Goal: Task Accomplishment & Management: Manage account settings

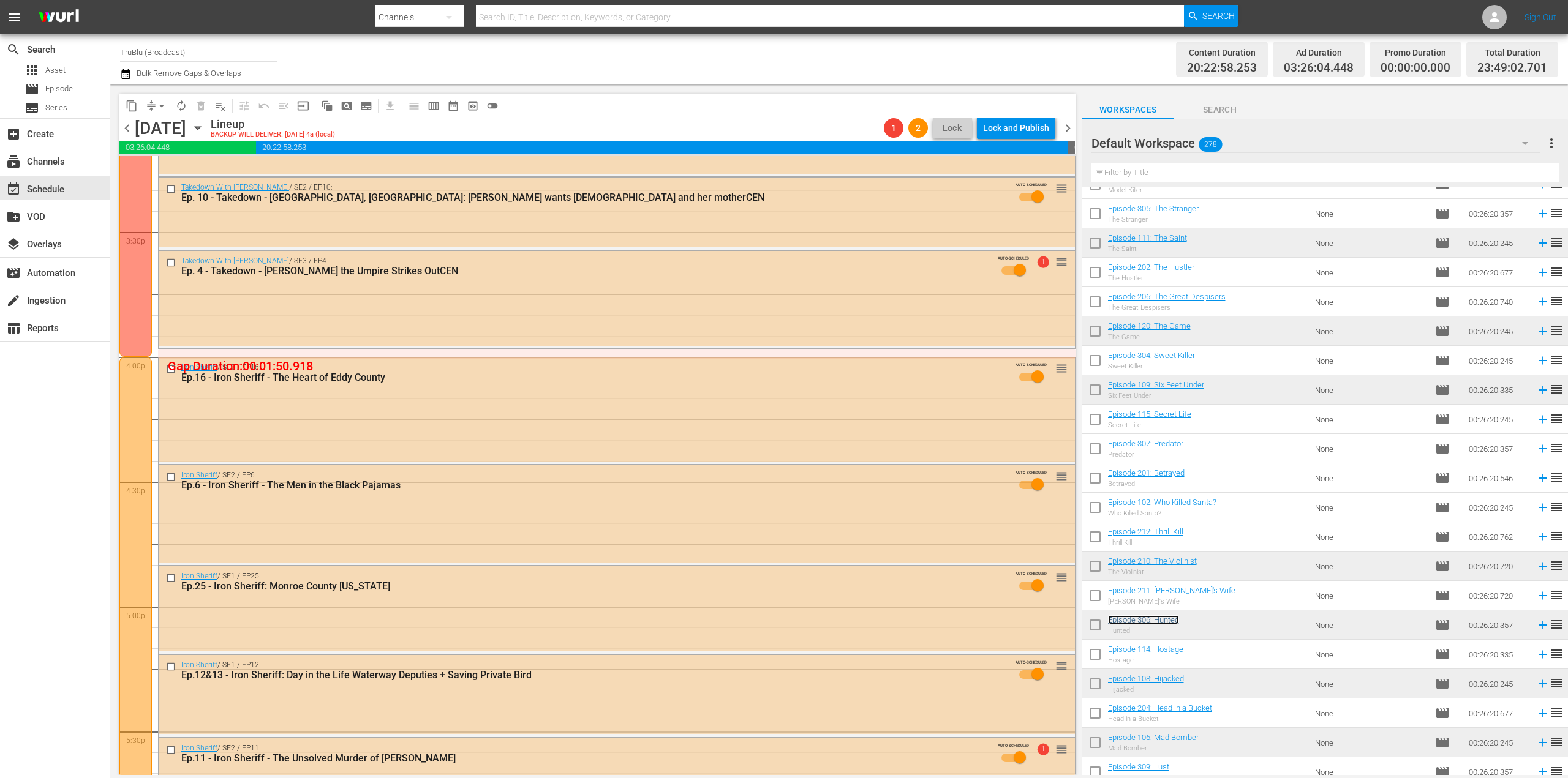
scroll to position [3489, 0]
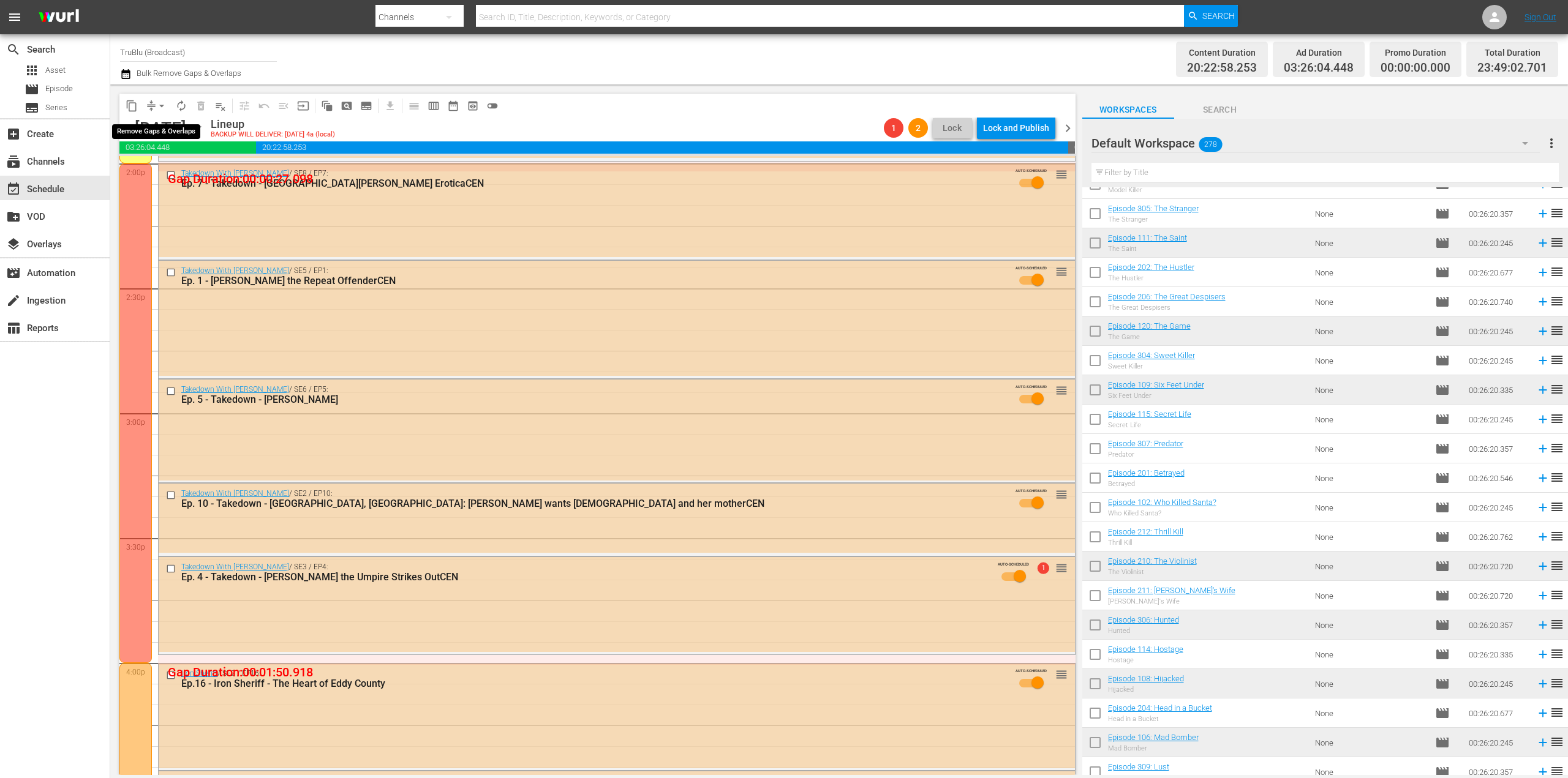
click at [153, 102] on button "arrow_drop_down" at bounding box center [162, 106] width 20 height 20
click at [180, 175] on li "Align to End of Previous Day" at bounding box center [162, 171] width 128 height 20
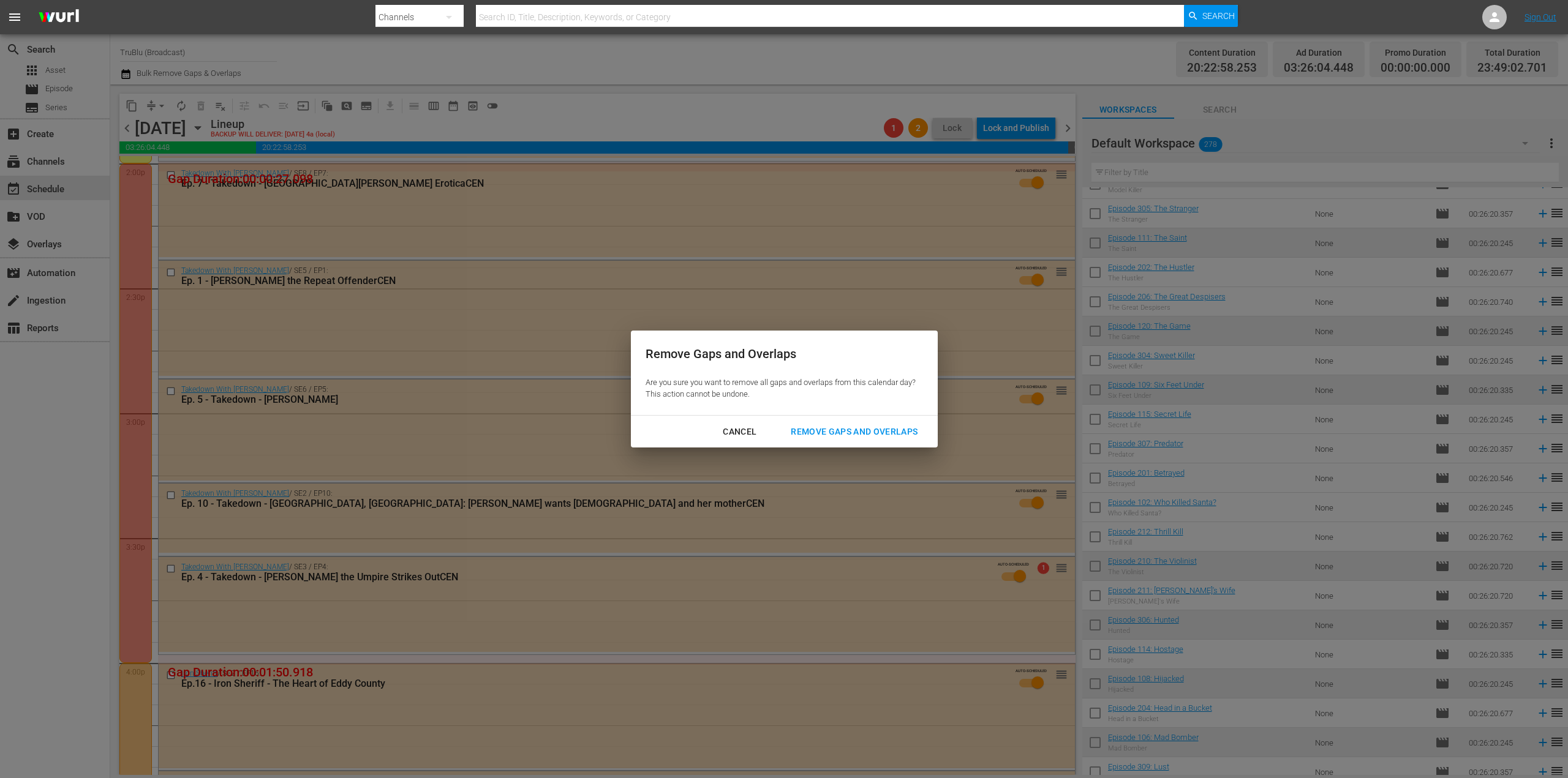
drag, startPoint x: 808, startPoint y: 428, endPoint x: 839, endPoint y: 445, distance: 35.4
click at [808, 429] on div "Remove Gaps and Overlaps" at bounding box center [854, 432] width 146 height 15
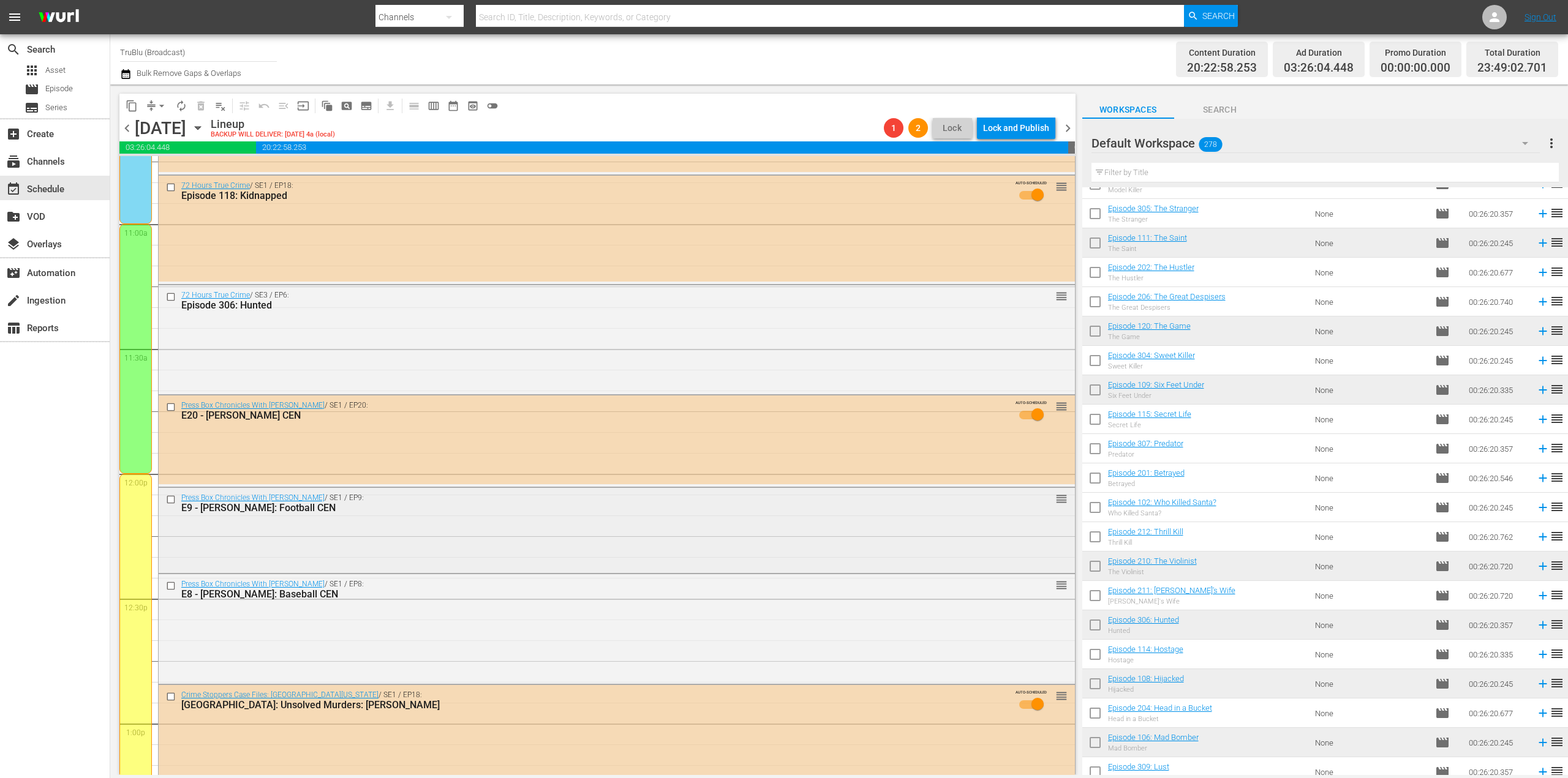
scroll to position [2615, 0]
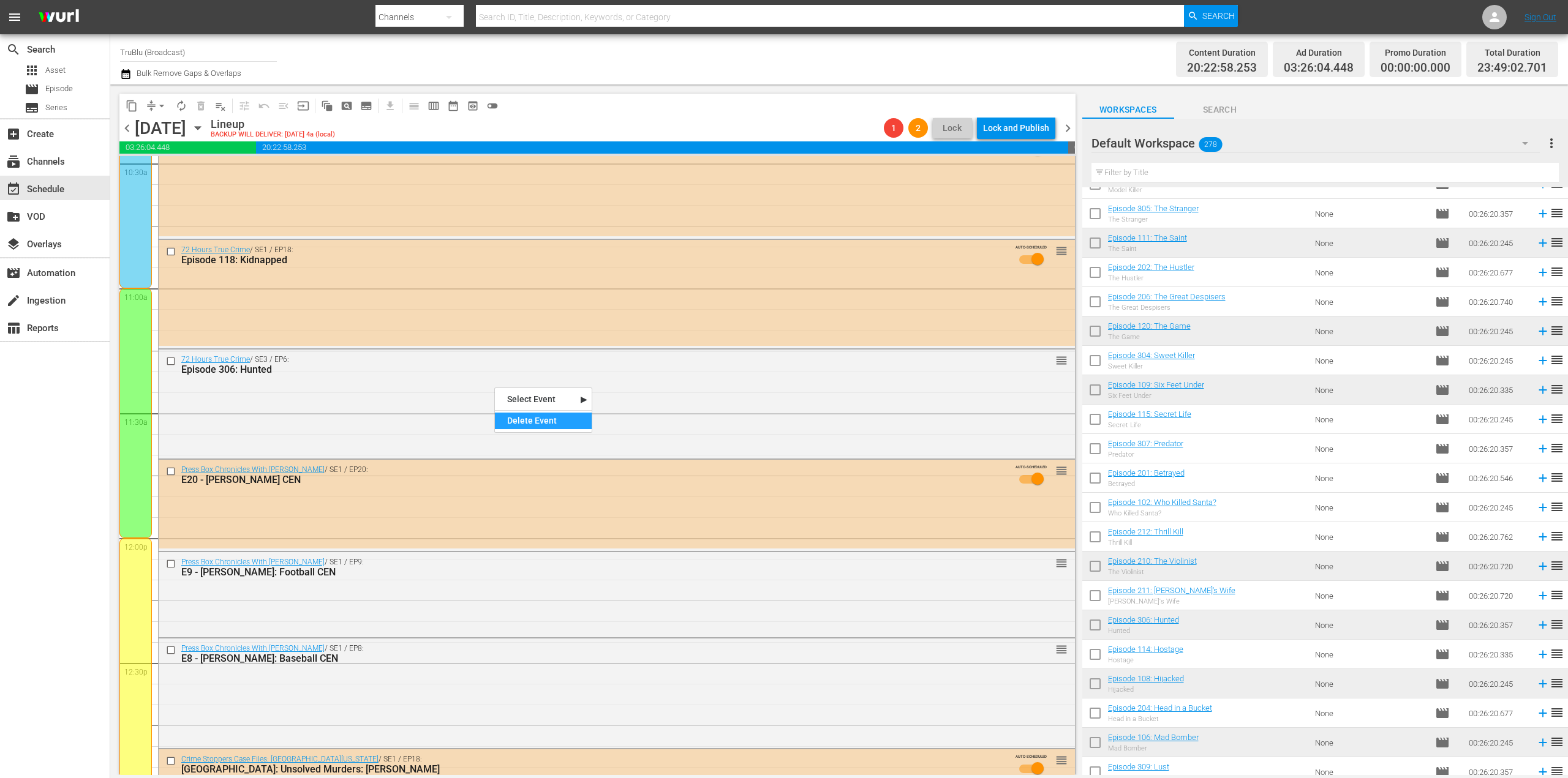
click at [520, 425] on div "Delete Event" at bounding box center [542, 421] width 97 height 16
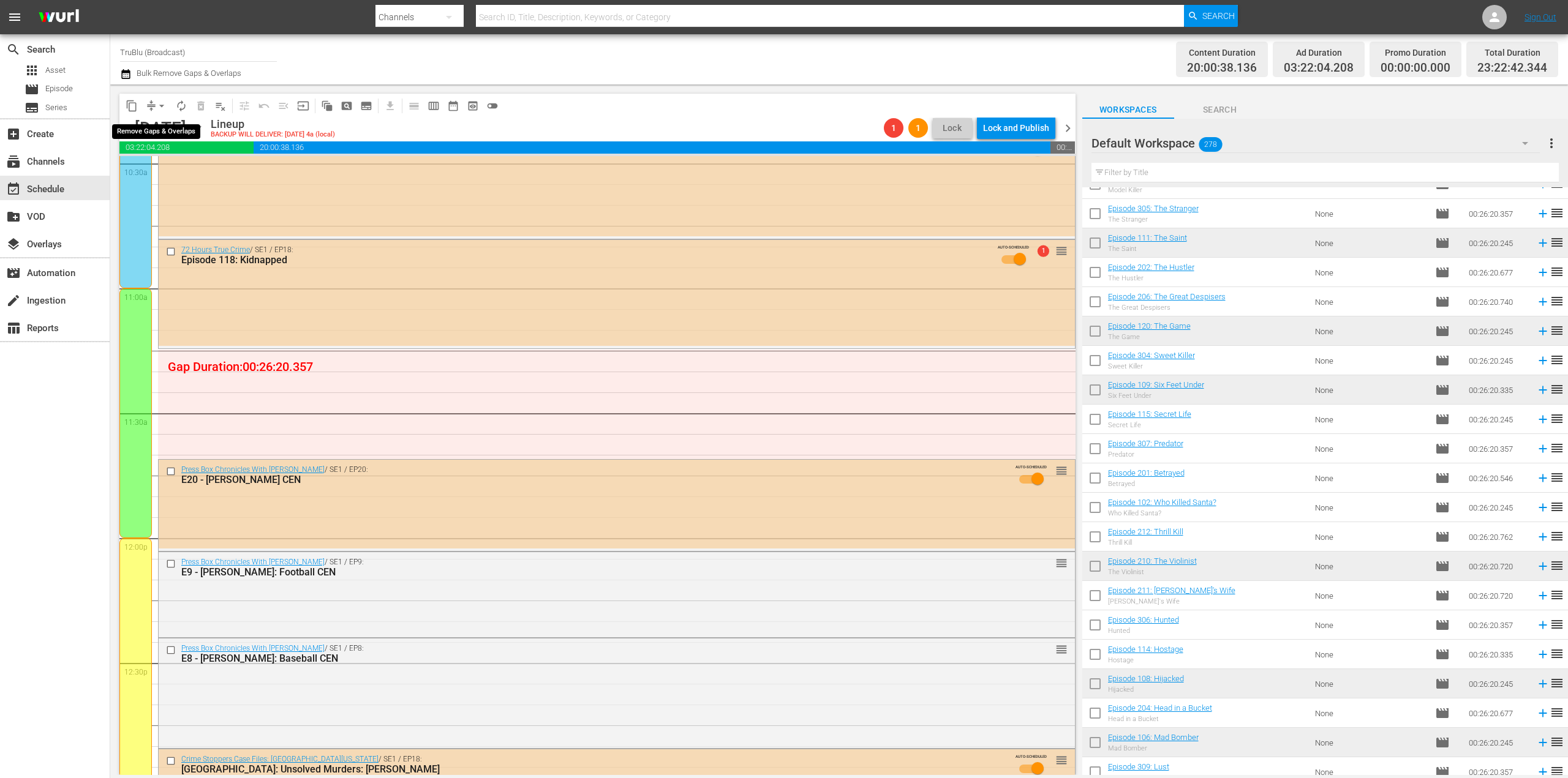
click at [159, 102] on span "arrow_drop_down" at bounding box center [161, 106] width 12 height 12
click at [172, 167] on li "Align to End of Previous Day" at bounding box center [162, 171] width 128 height 20
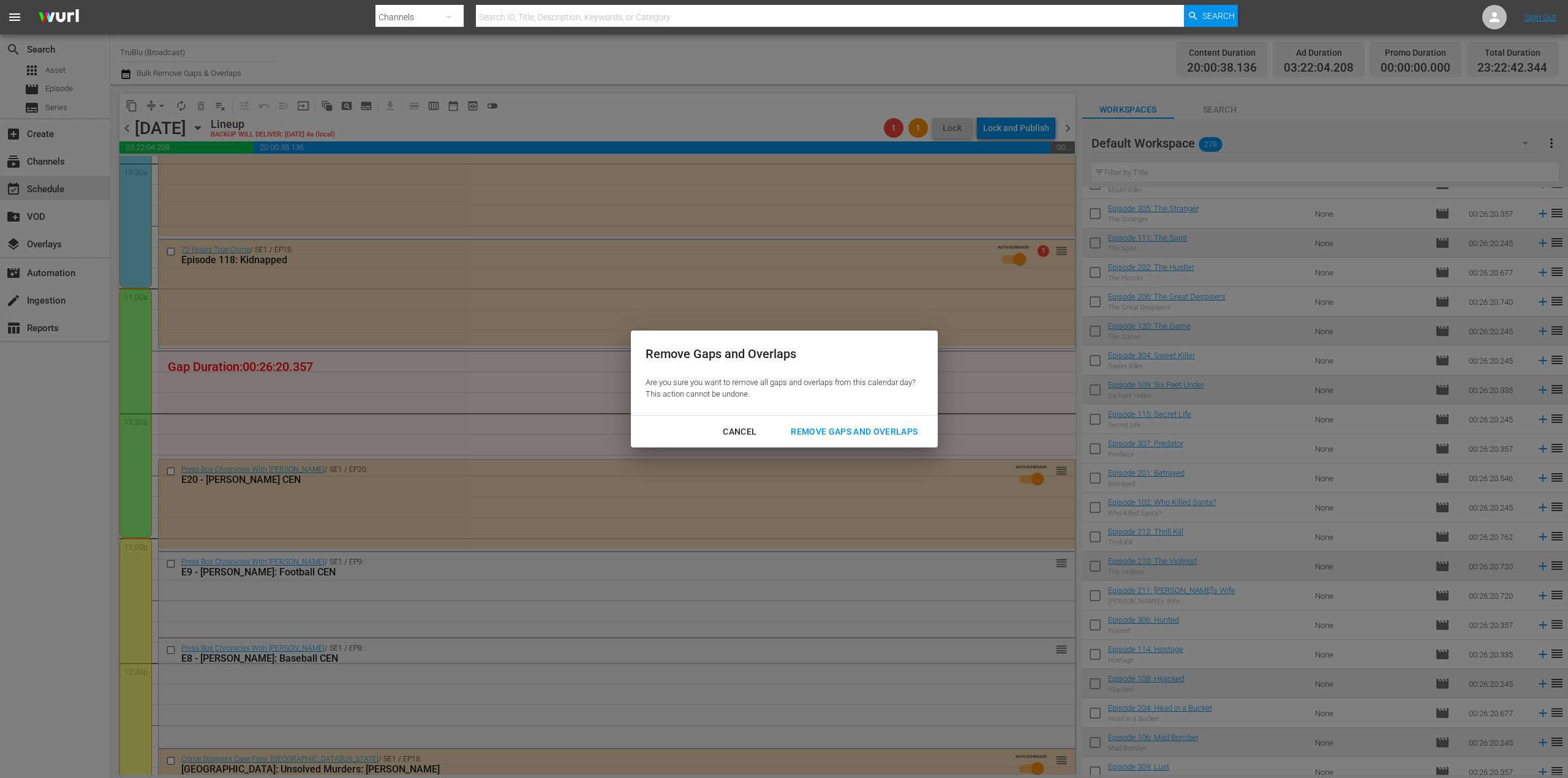
click at [817, 433] on div "Remove Gaps and Overlaps" at bounding box center [854, 432] width 146 height 15
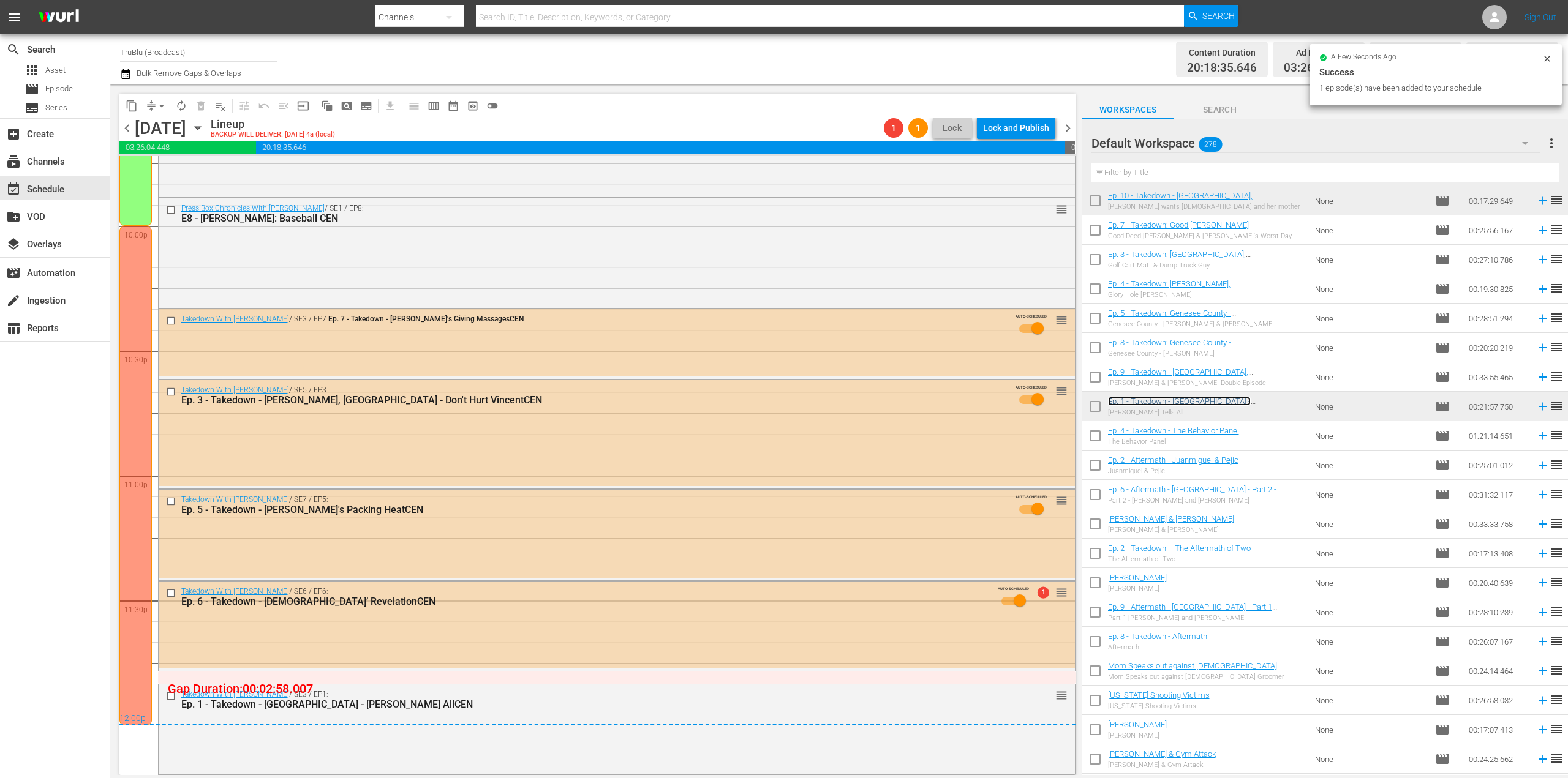
scroll to position [5425, 0]
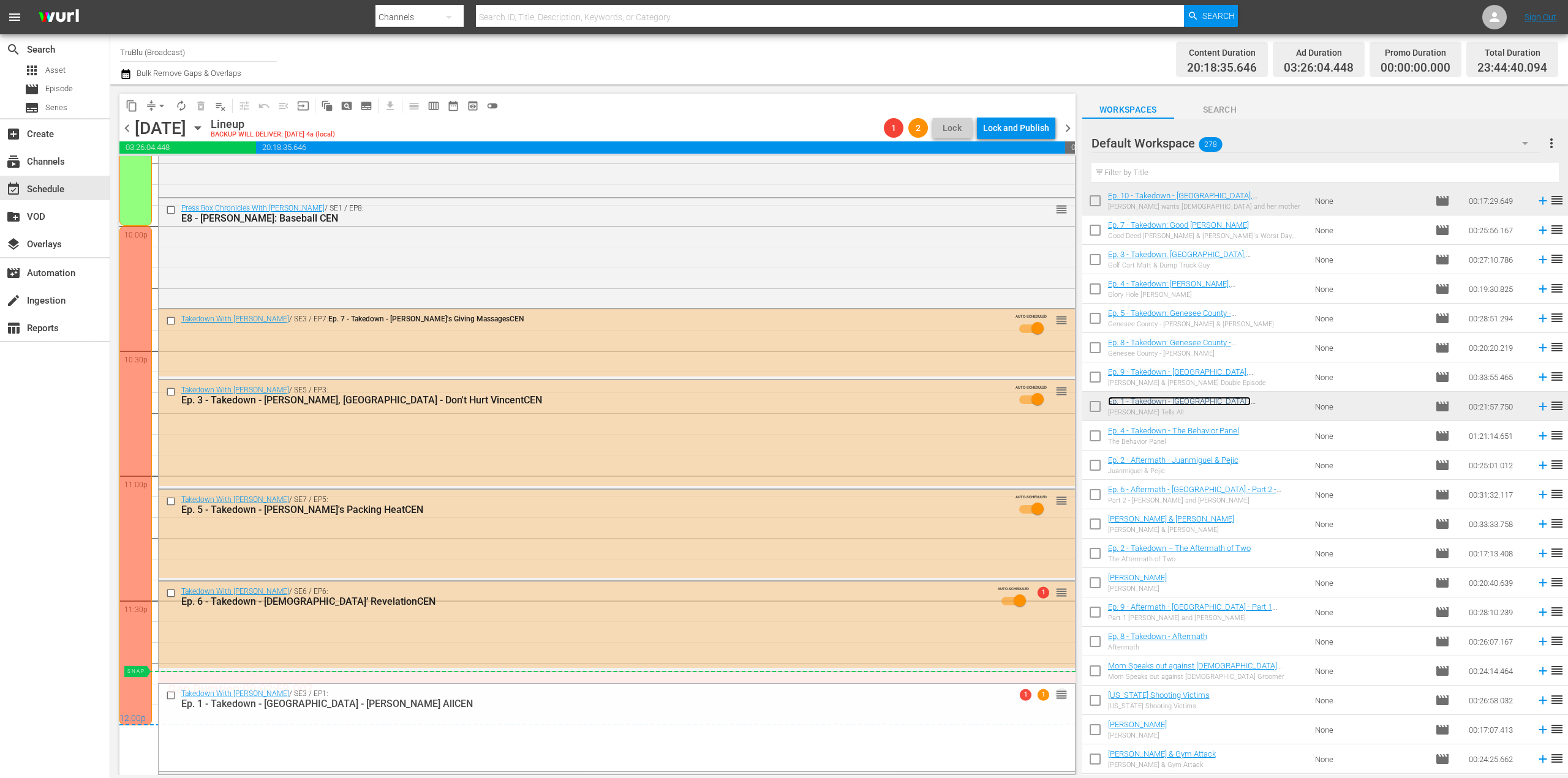
drag, startPoint x: 1049, startPoint y: 693, endPoint x: 1048, endPoint y: 680, distance: 13.0
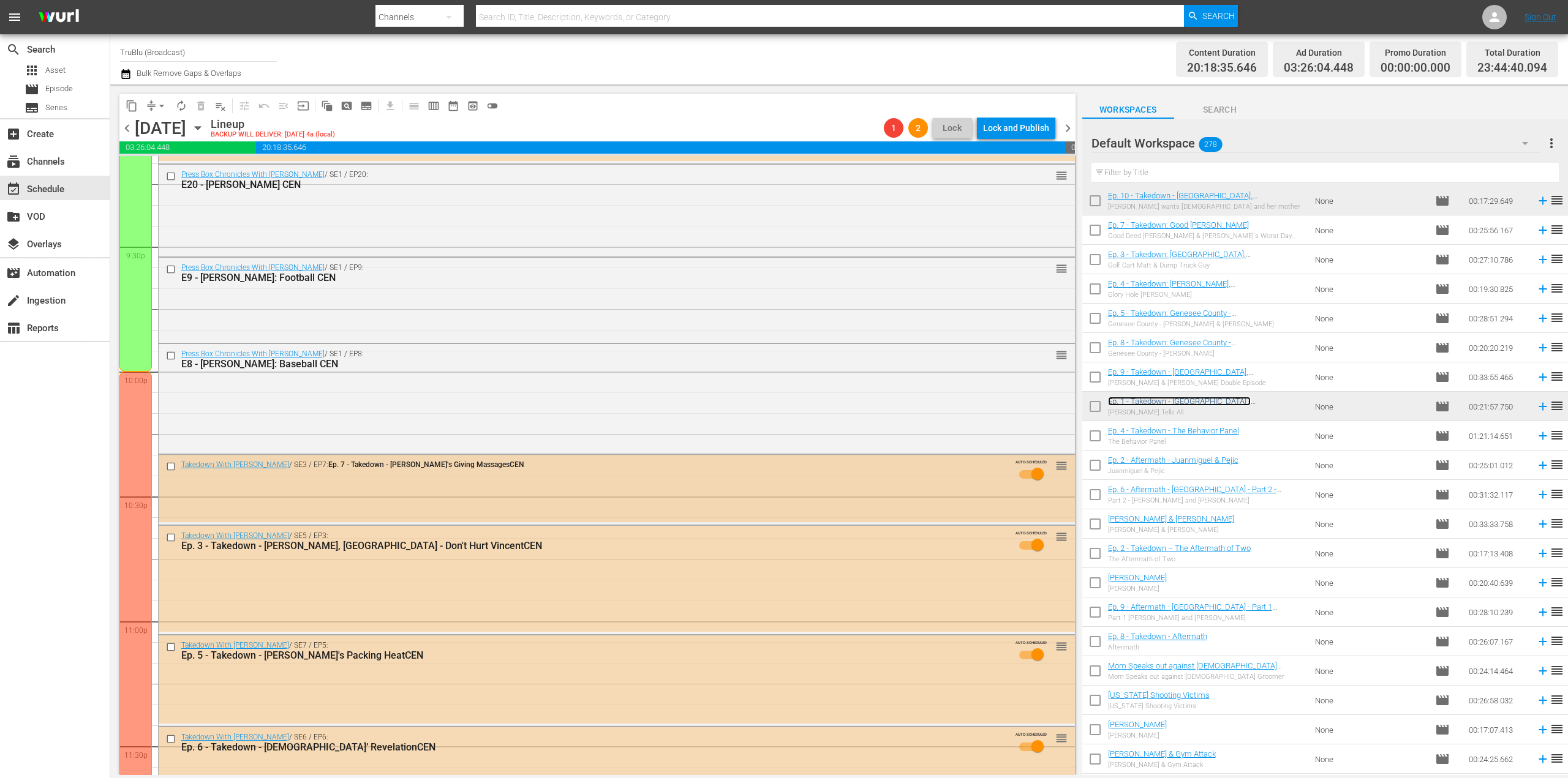
scroll to position [5106, 0]
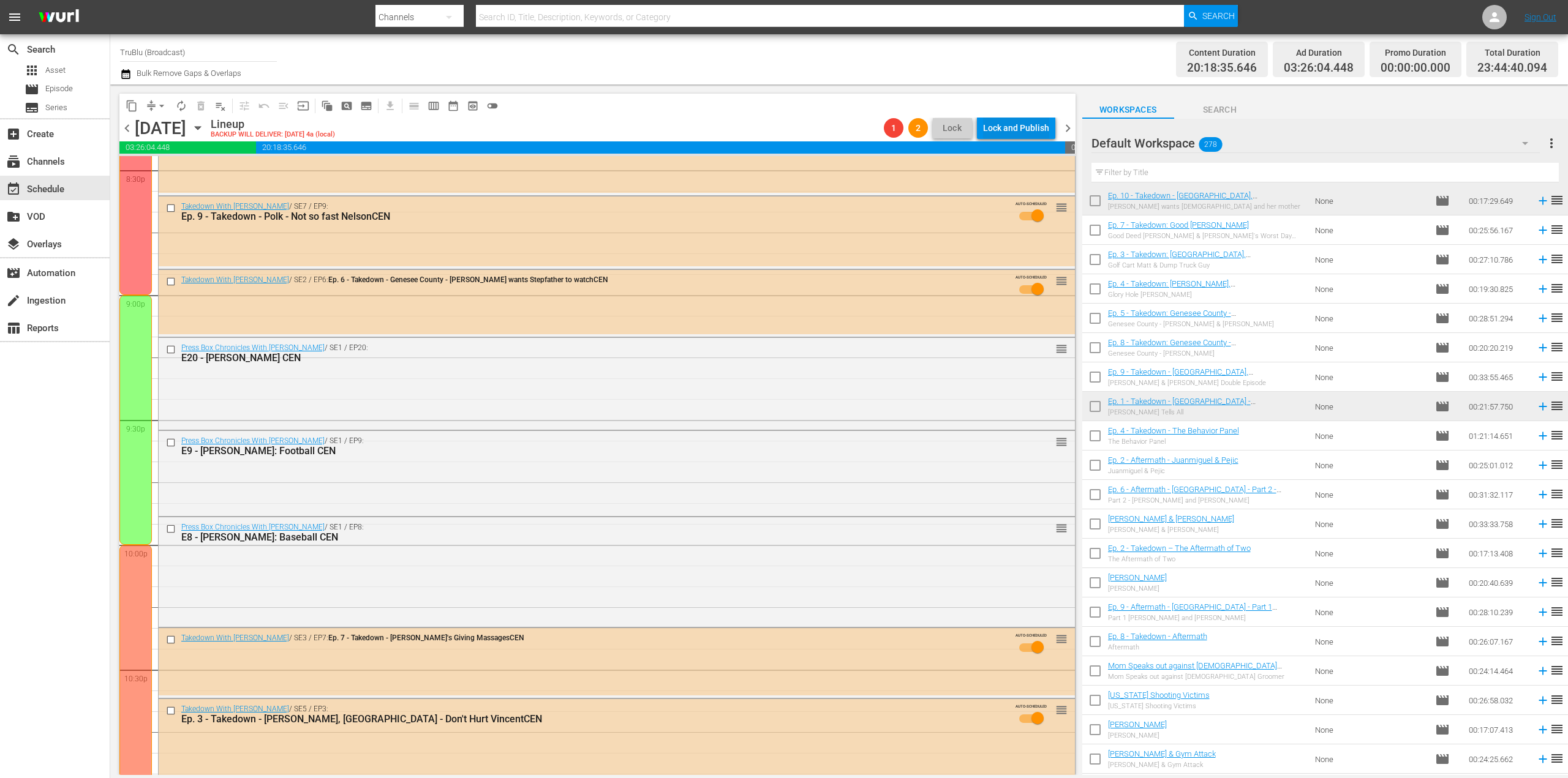
click at [1018, 130] on div "Lock and Publish" at bounding box center [1016, 128] width 66 height 22
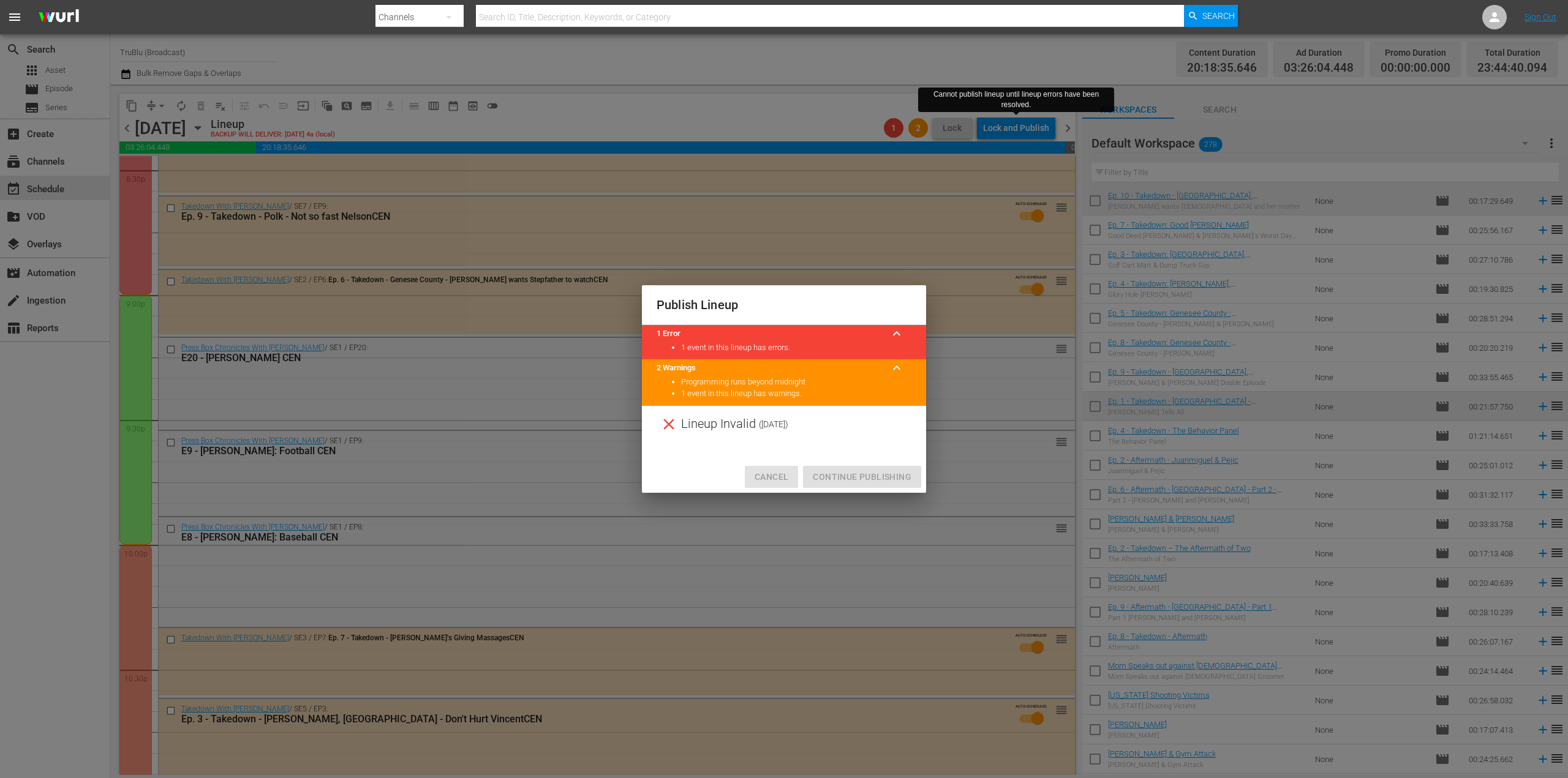
click at [762, 477] on span "Cancel" at bounding box center [771, 477] width 33 height 15
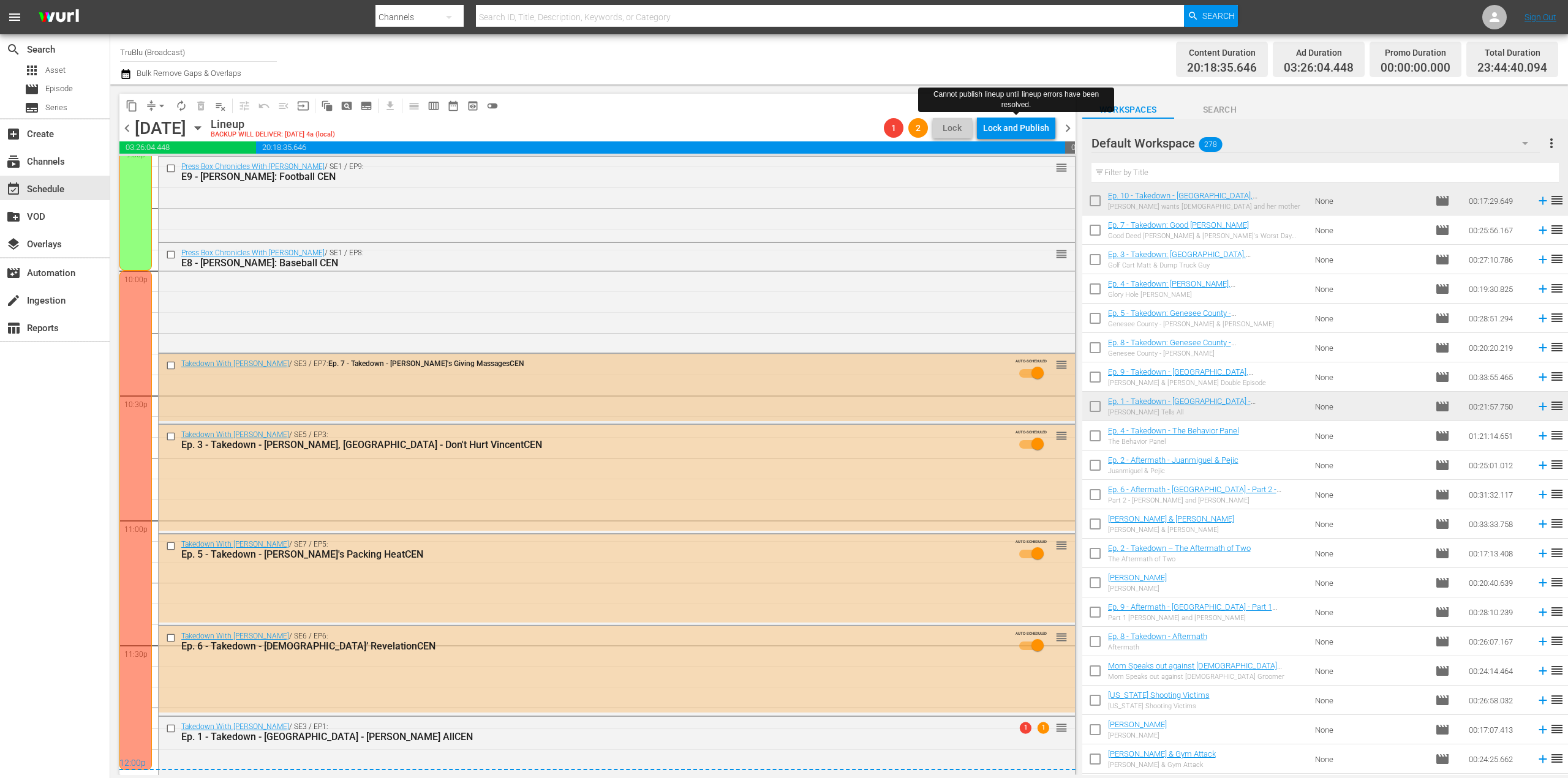
scroll to position [5412, 0]
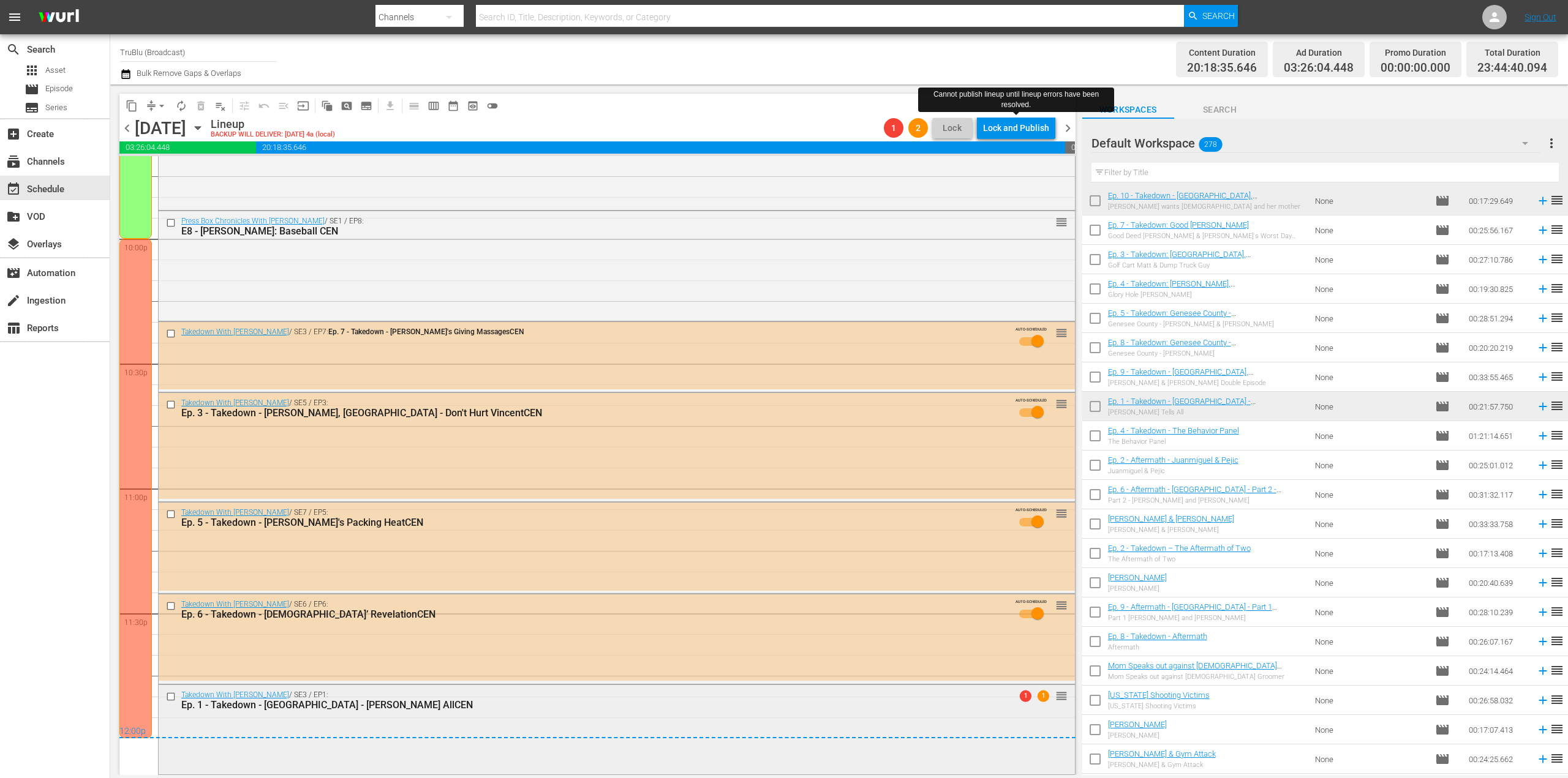
click at [951, 718] on div "Takedown With [PERSON_NAME] / SE3 / EP1: Ep. 1 - Takedown - Polk County - [PERS…" at bounding box center [616, 729] width 917 height 88
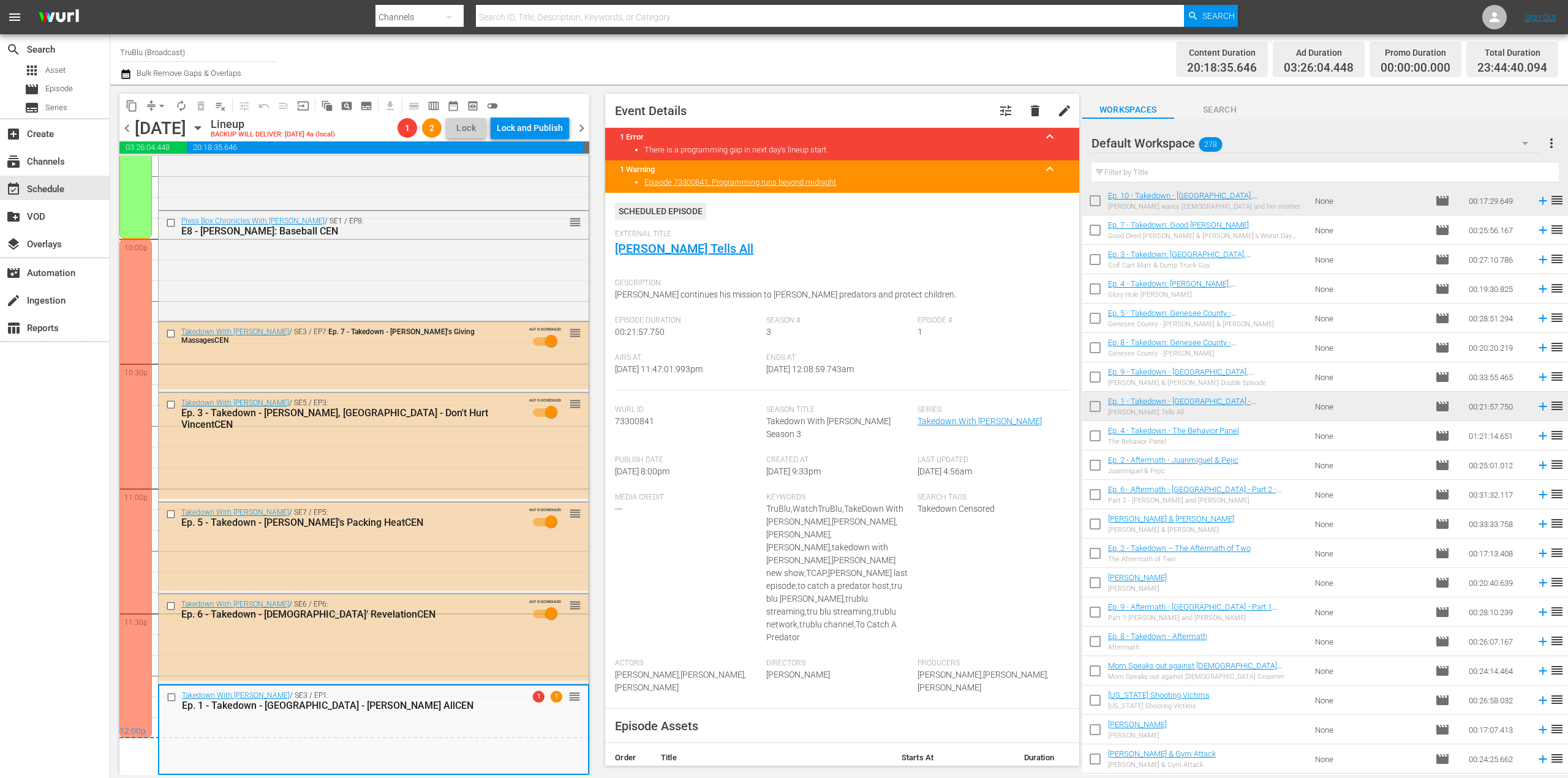
drag, startPoint x: 582, startPoint y: 128, endPoint x: 586, endPoint y: 133, distance: 6.4
click at [582, 128] on span "chevron_right" at bounding box center [581, 128] width 15 height 15
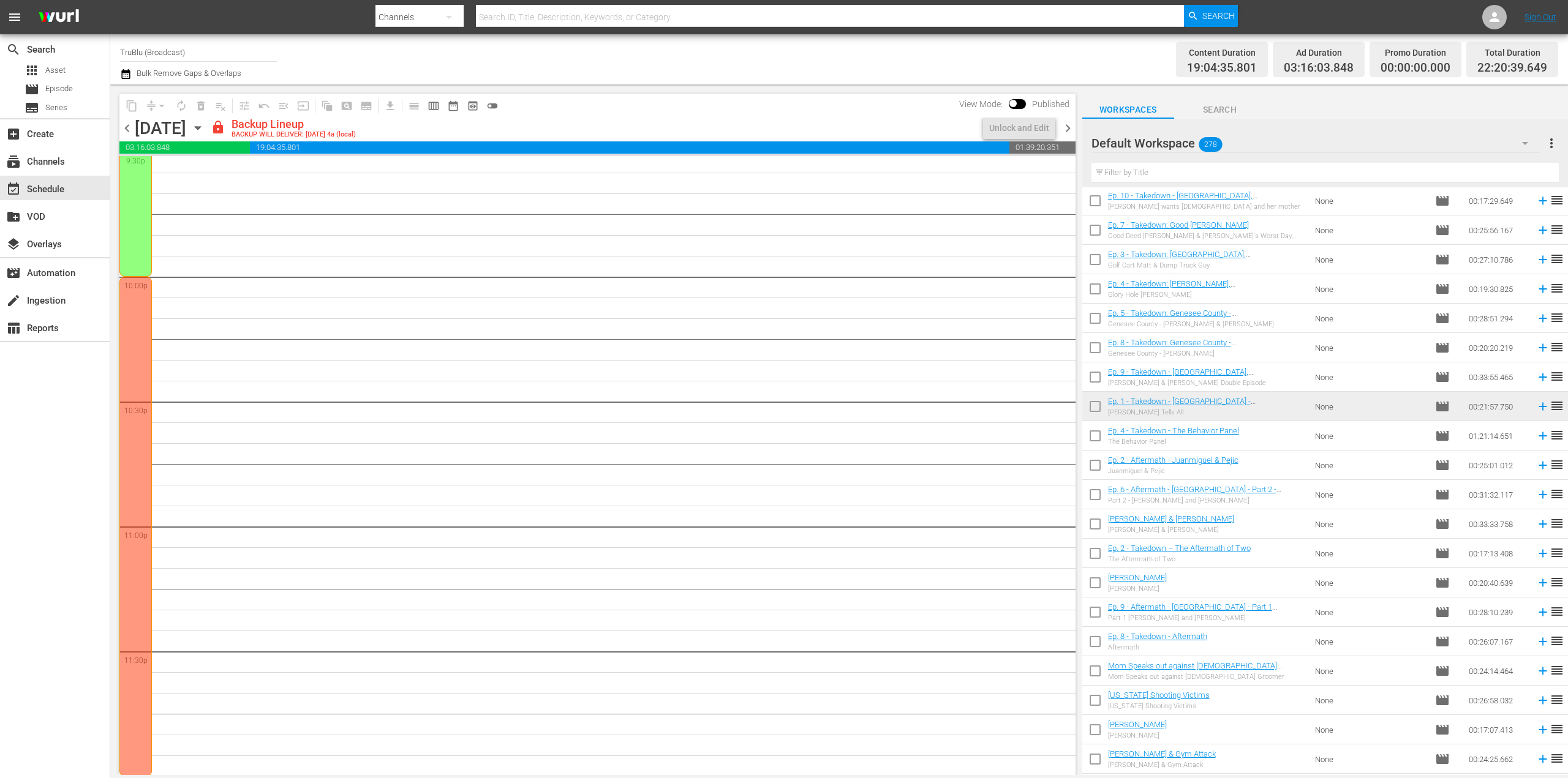
scroll to position [5375, 0]
click at [1013, 130] on div "Unlock and Edit" at bounding box center [1019, 128] width 60 height 22
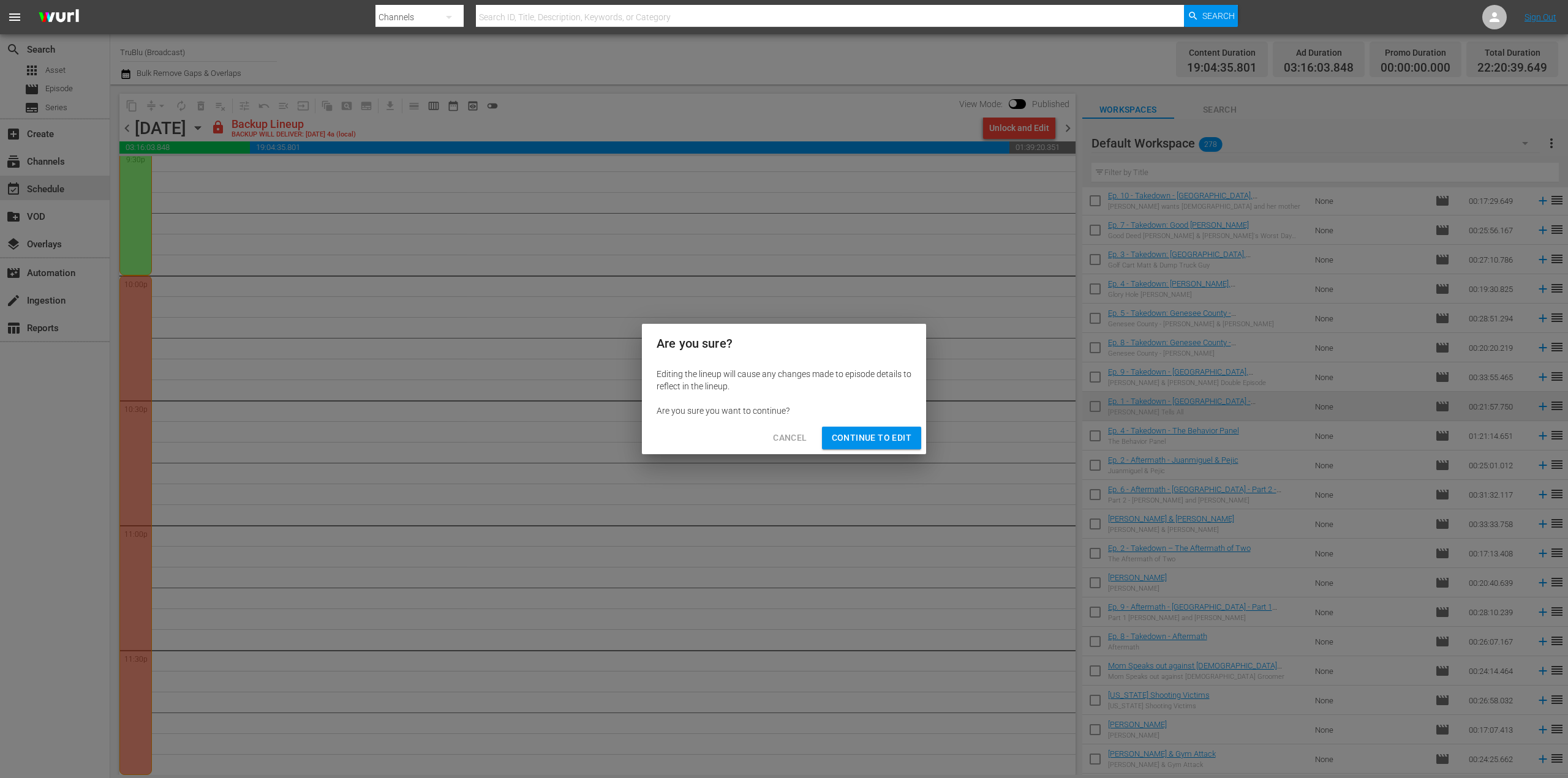
click at [891, 446] on button "Continue to Edit" at bounding box center [872, 438] width 99 height 23
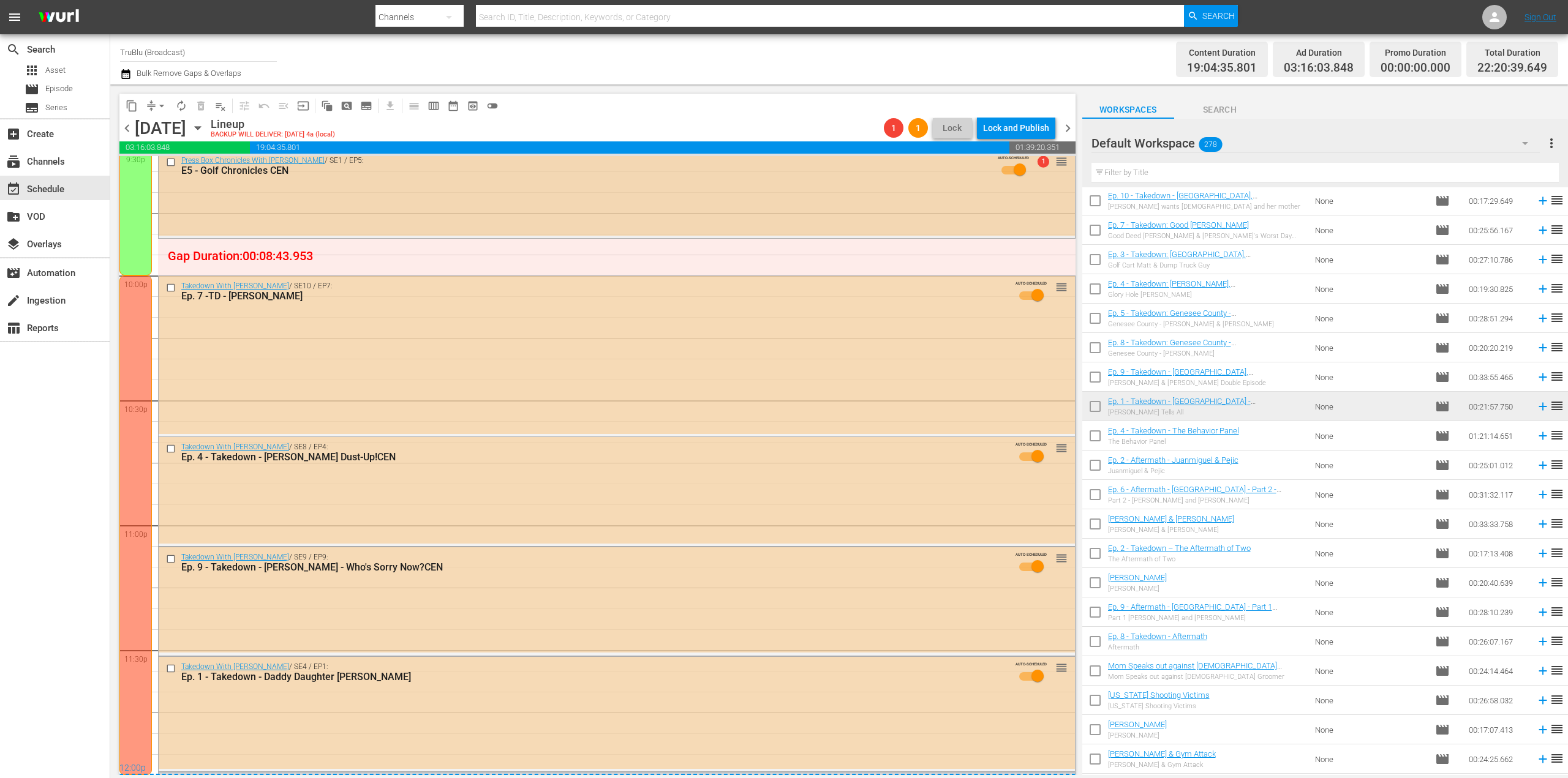
scroll to position [5412, 0]
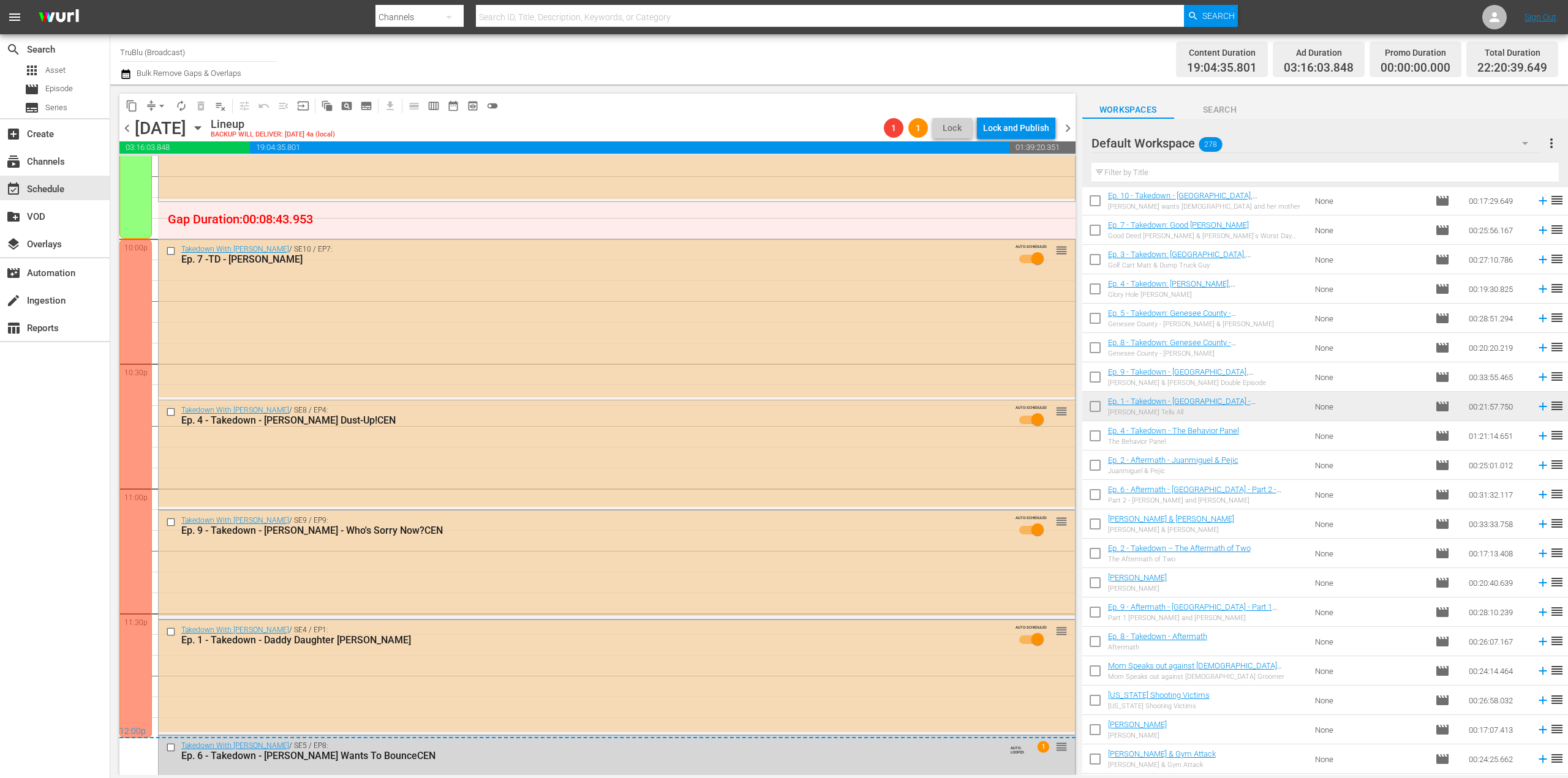
click at [127, 133] on span "chevron_left" at bounding box center [127, 128] width 15 height 15
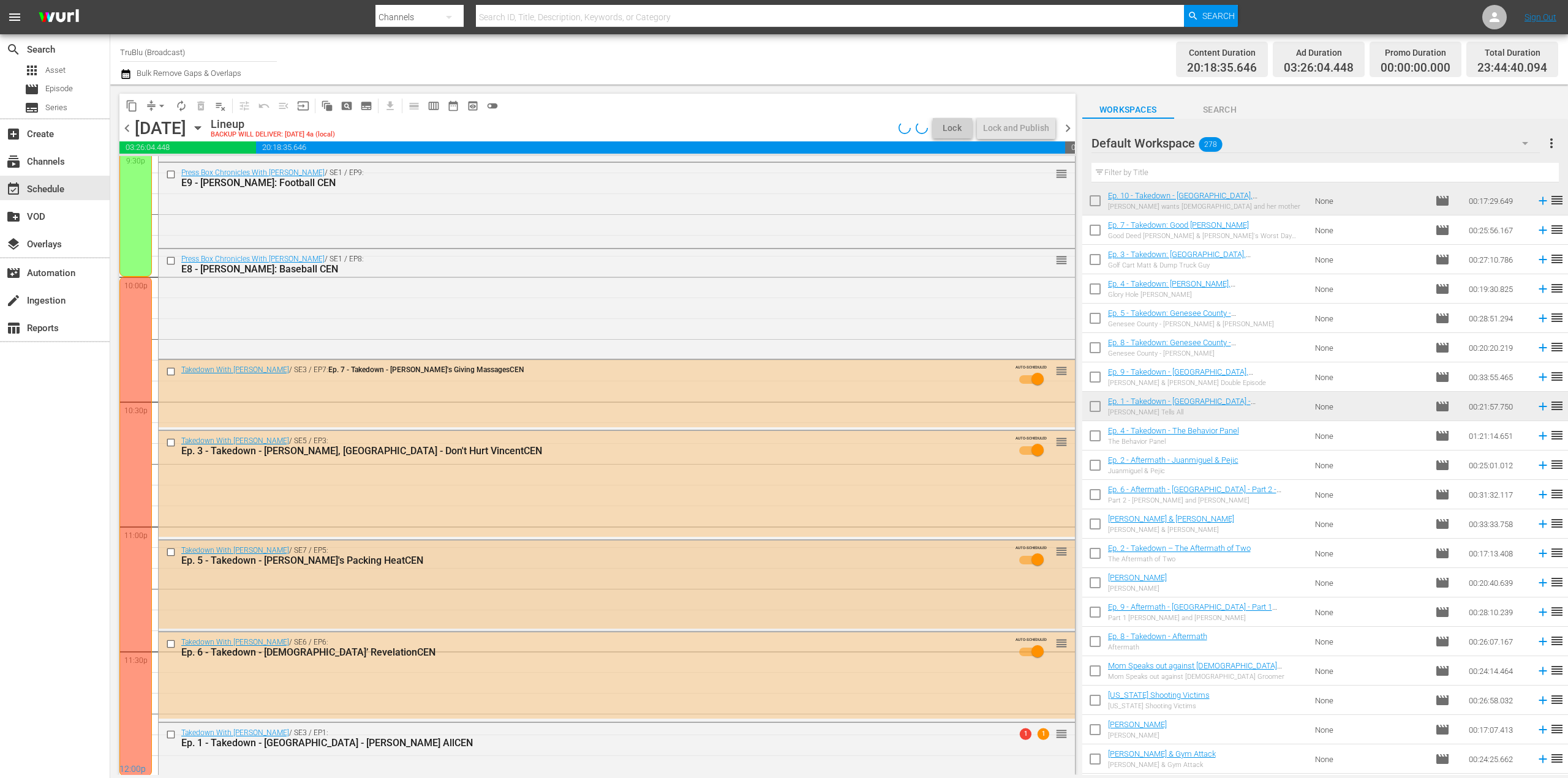
scroll to position [5412, 0]
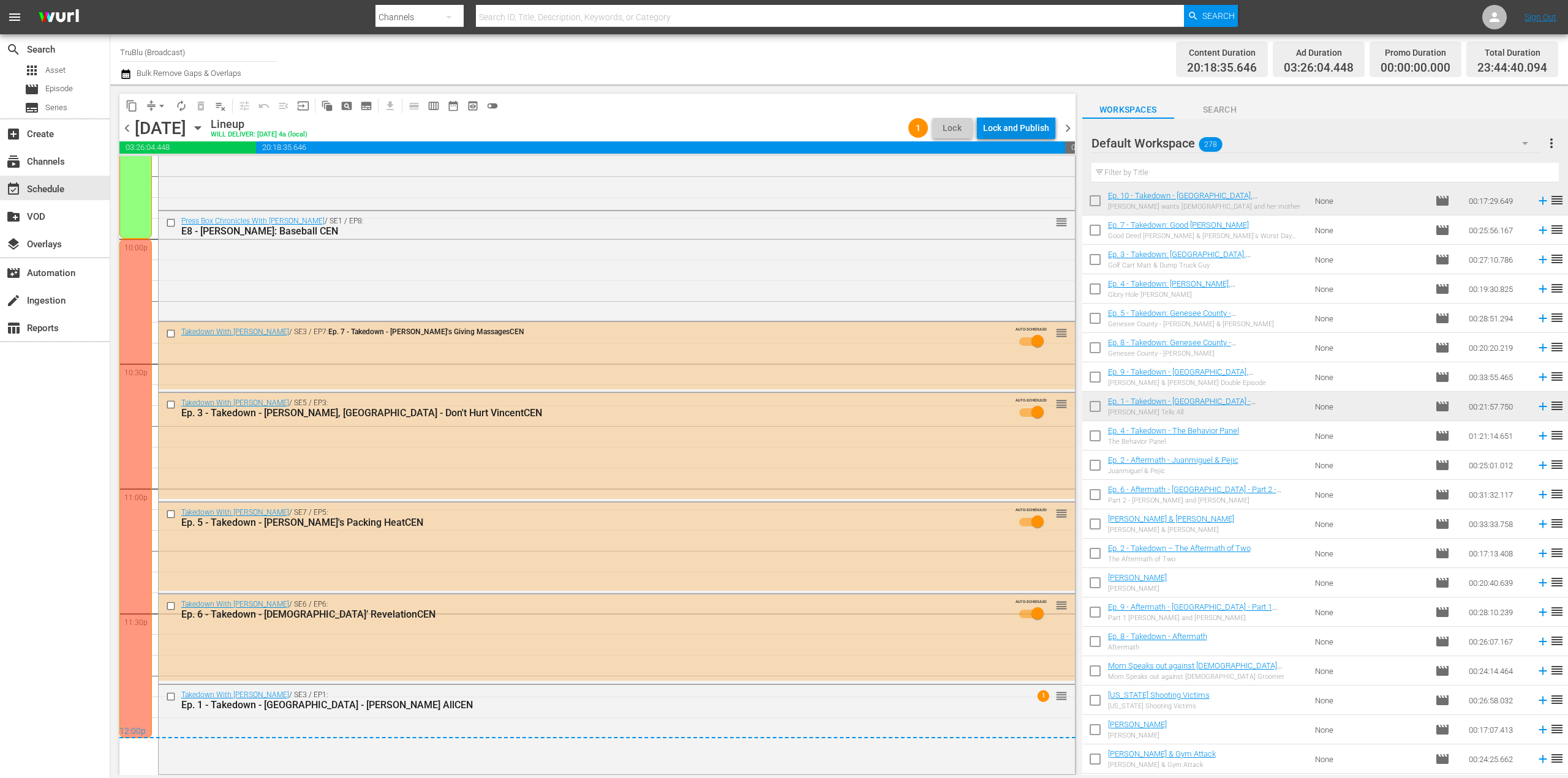
click at [1004, 131] on div "Lock and Publish" at bounding box center [1016, 128] width 66 height 22
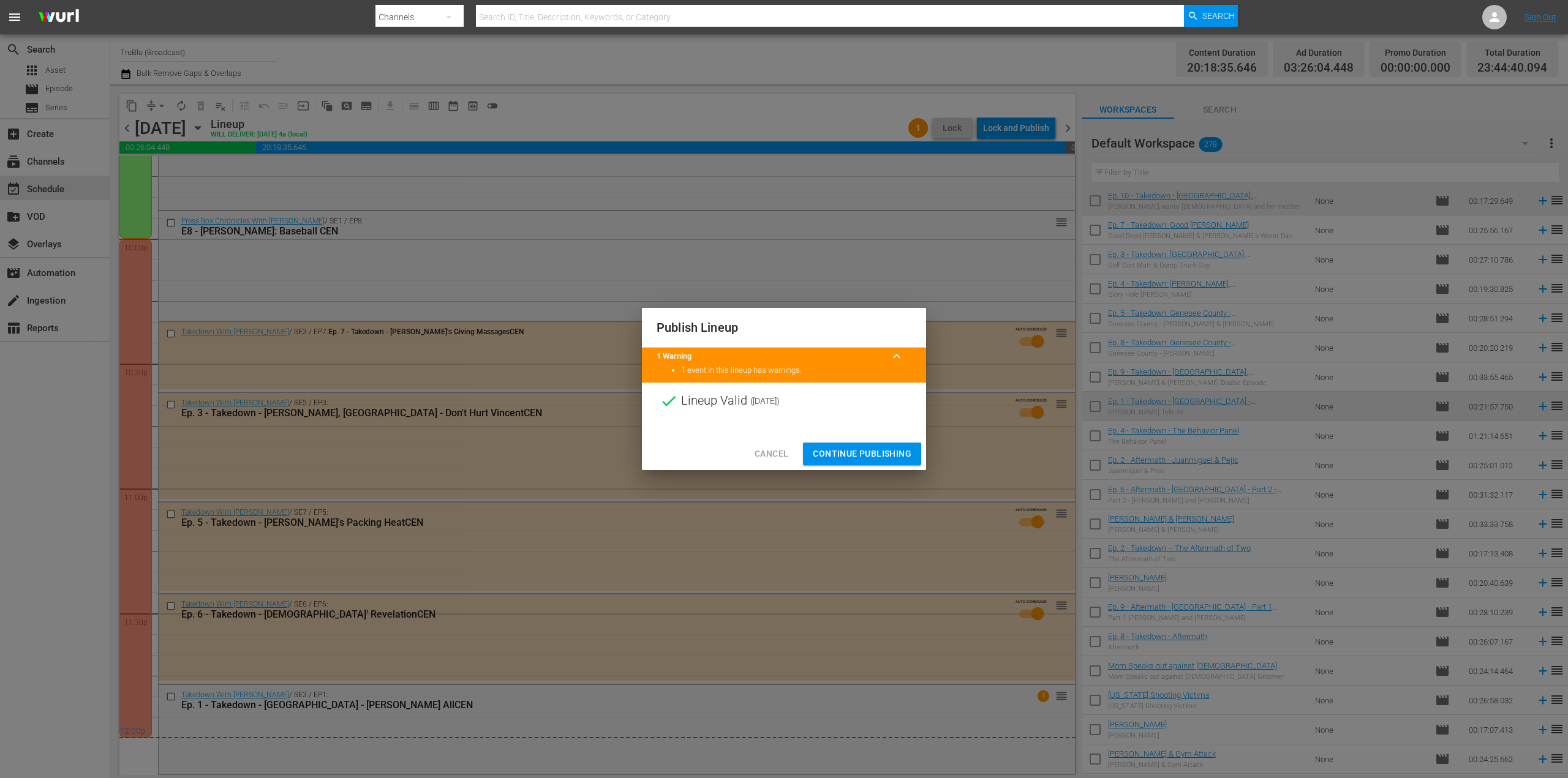
click at [859, 455] on span "Continue Publishing" at bounding box center [861, 454] width 98 height 15
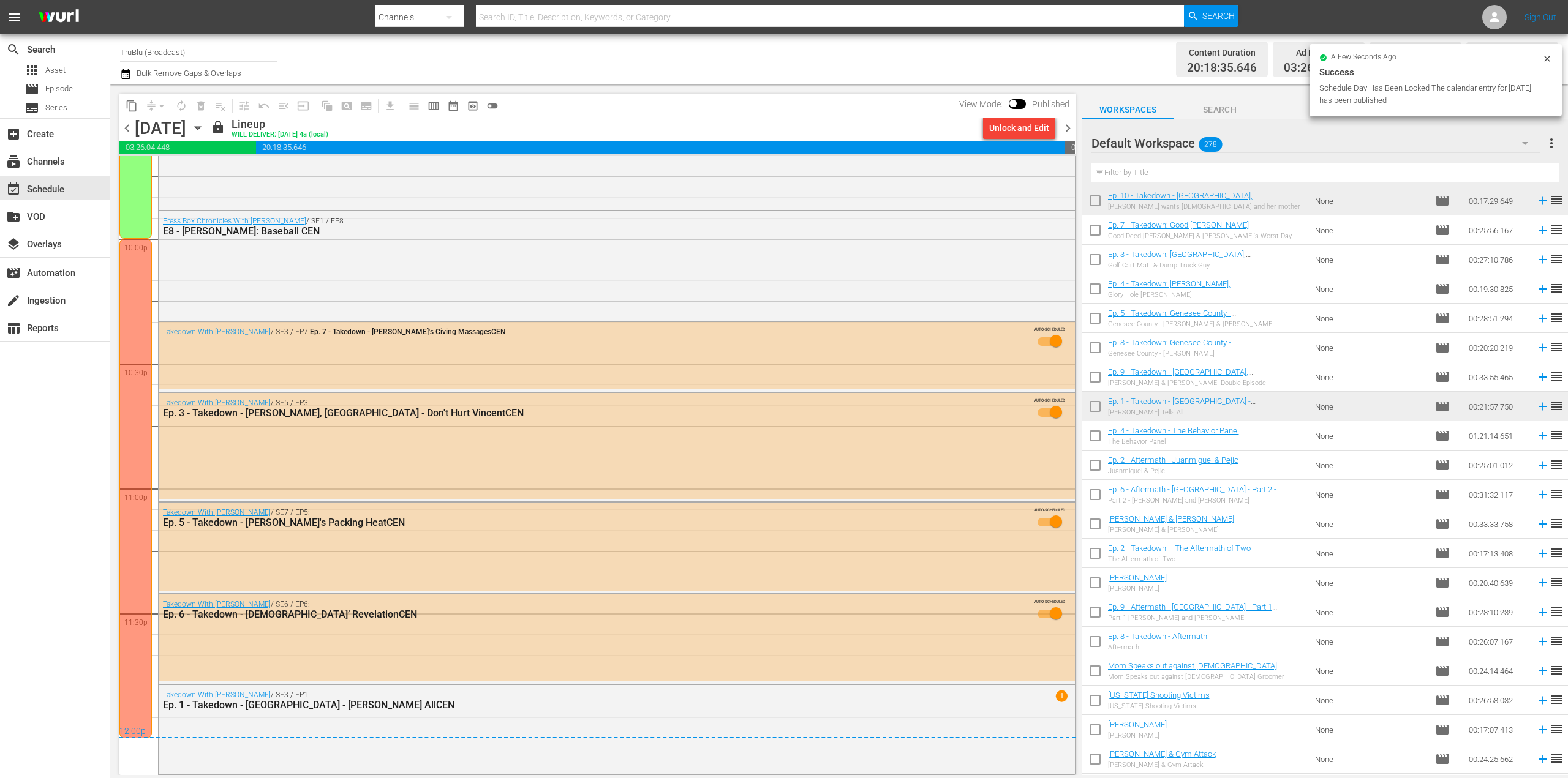
click at [1070, 124] on span "chevron_right" at bounding box center [1067, 128] width 15 height 15
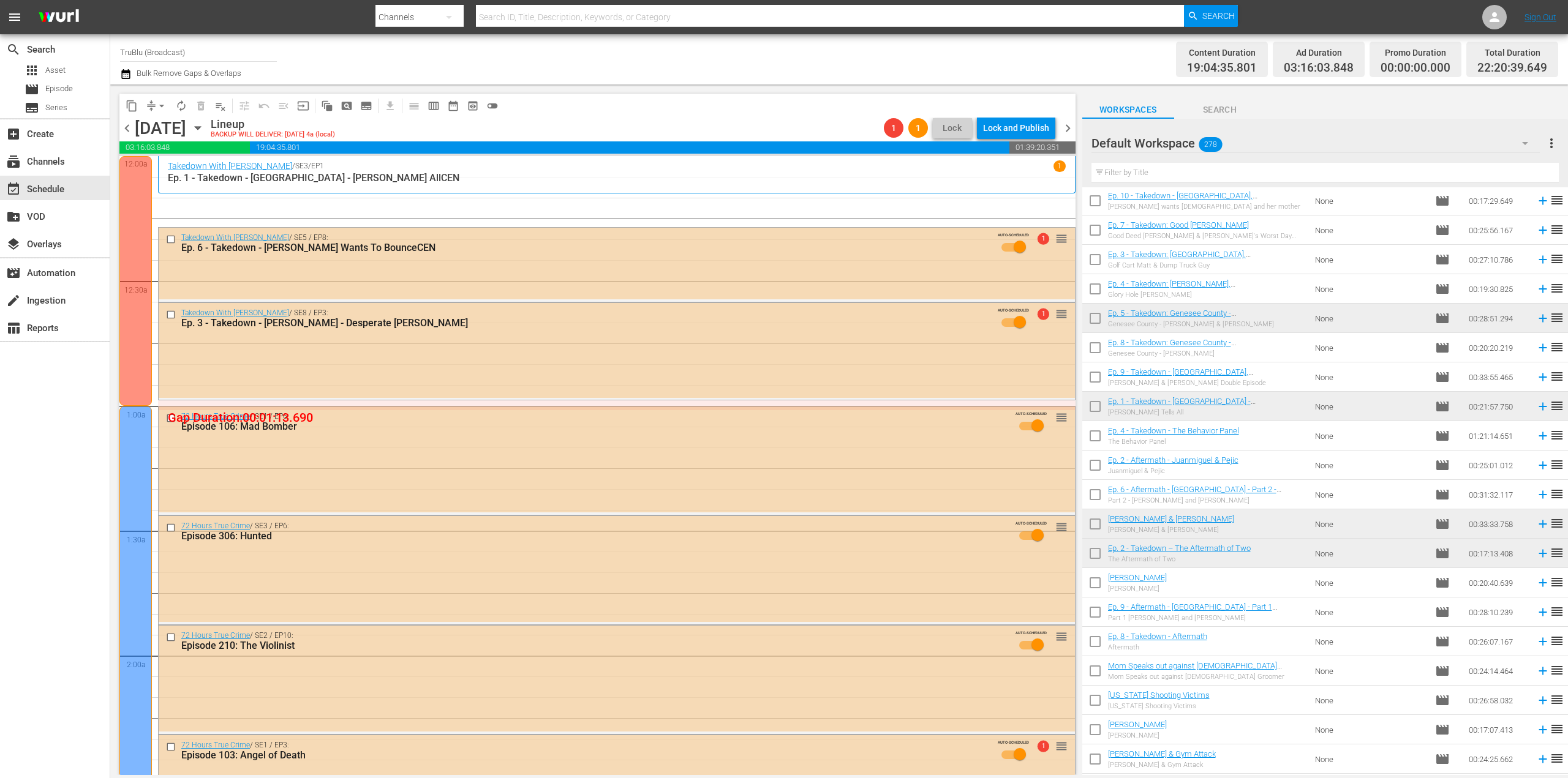
click at [159, 104] on span "arrow_drop_down" at bounding box center [161, 106] width 12 height 12
click at [192, 176] on li "Align to End of Previous Day" at bounding box center [162, 171] width 128 height 20
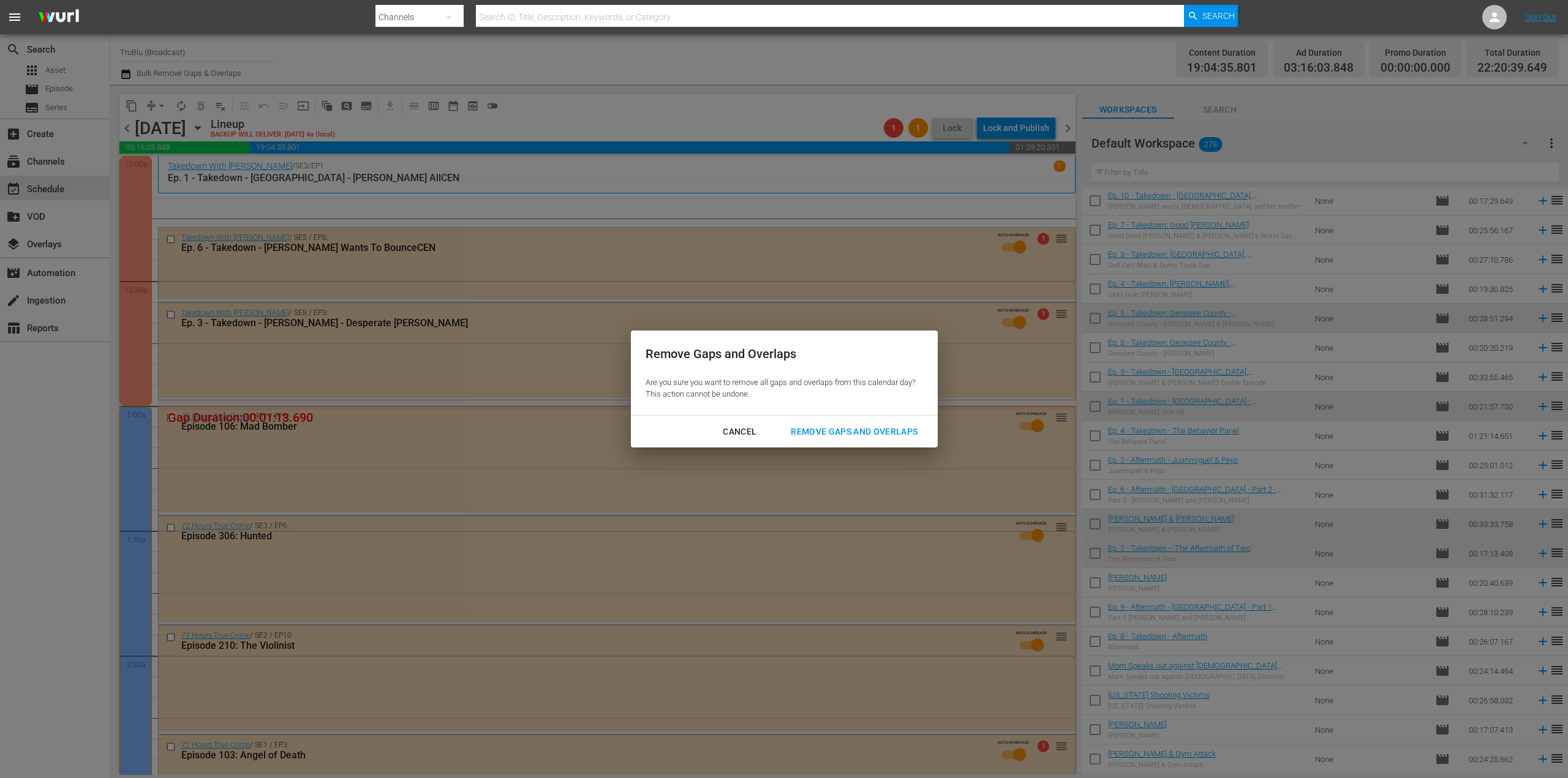
click at [738, 430] on div "Cancel" at bounding box center [740, 432] width 54 height 15
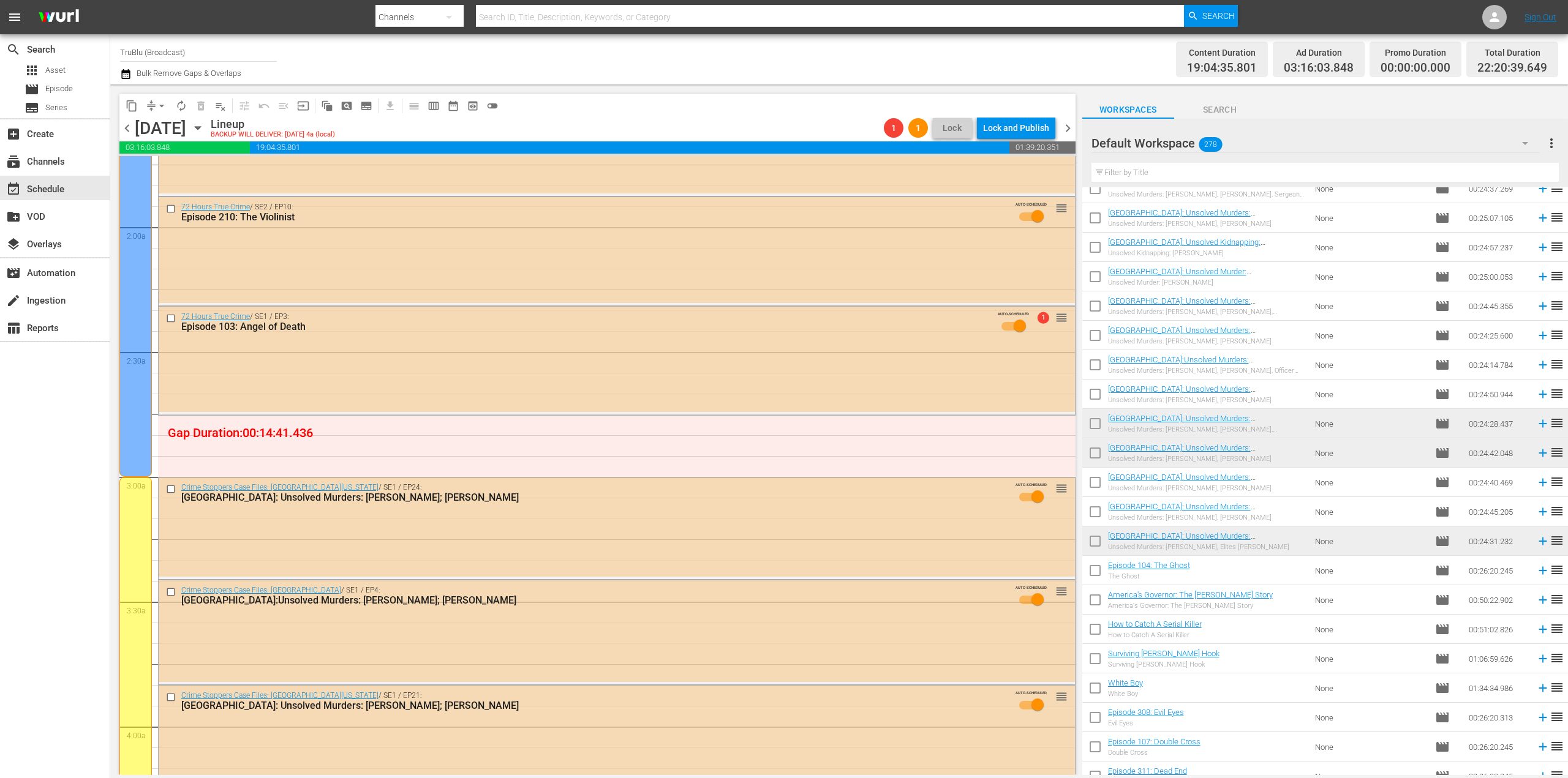
scroll to position [6758, 0]
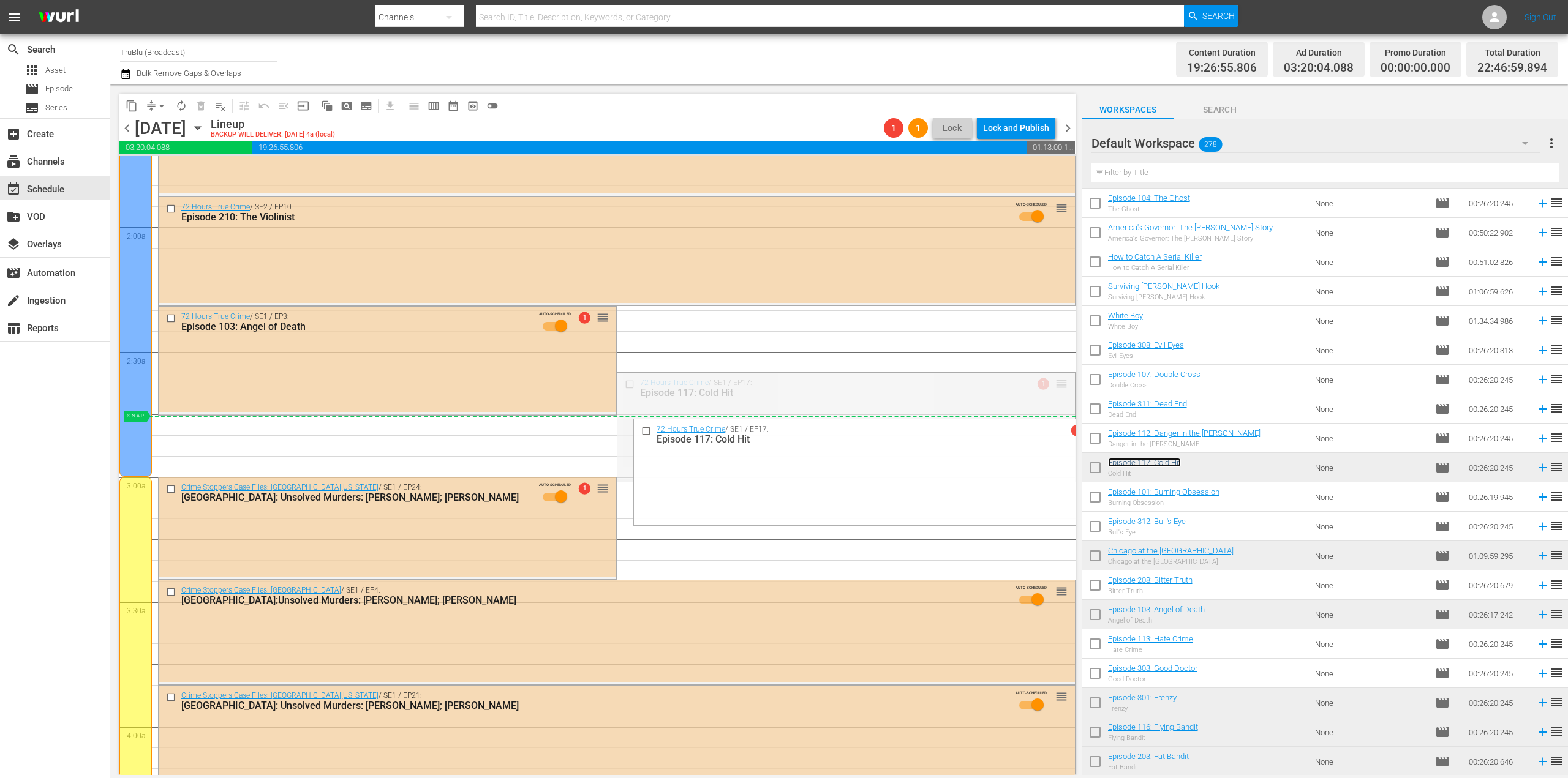
drag, startPoint x: 1054, startPoint y: 390, endPoint x: 1045, endPoint y: 419, distance: 30.4
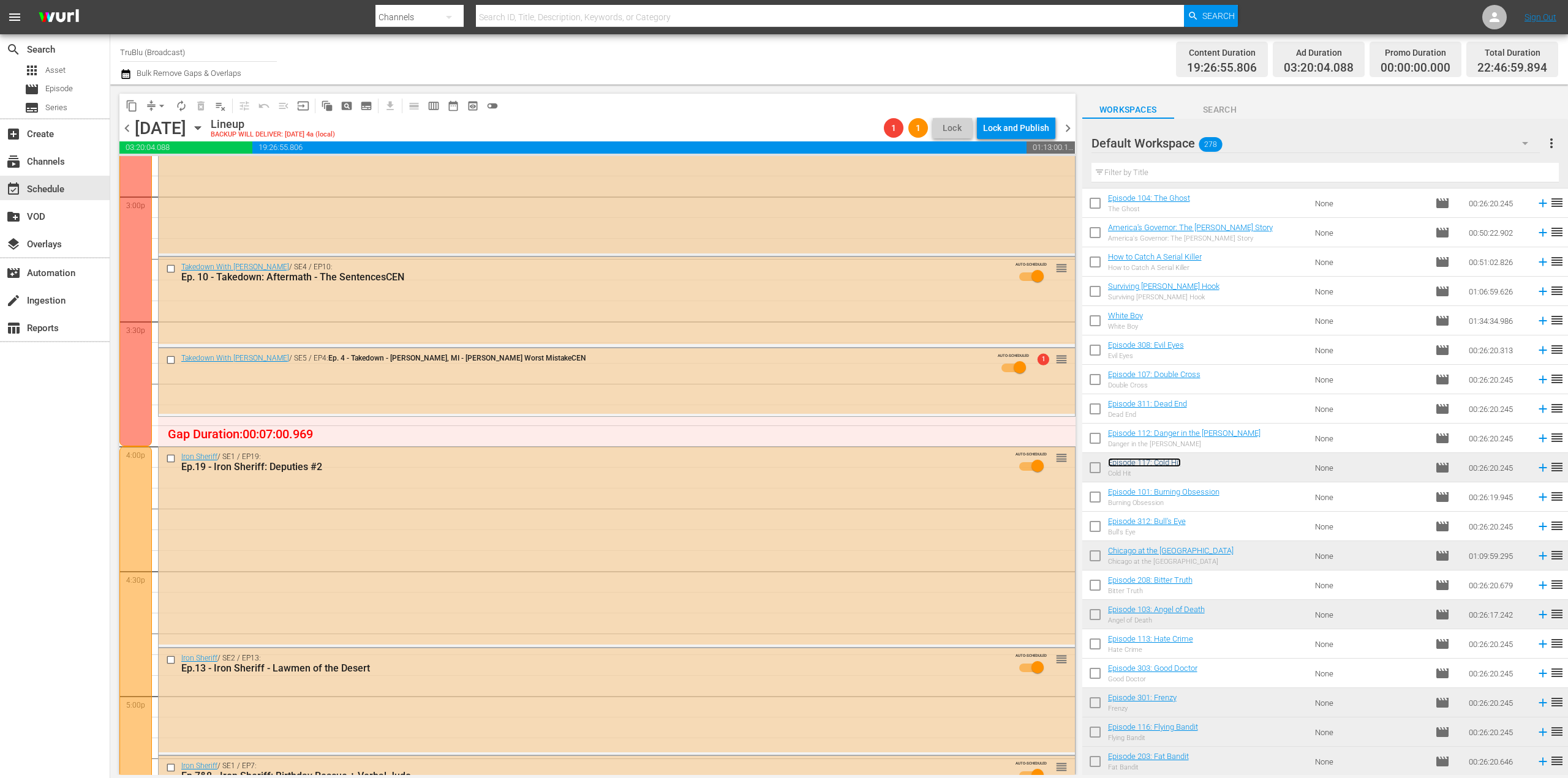
scroll to position [3550, 0]
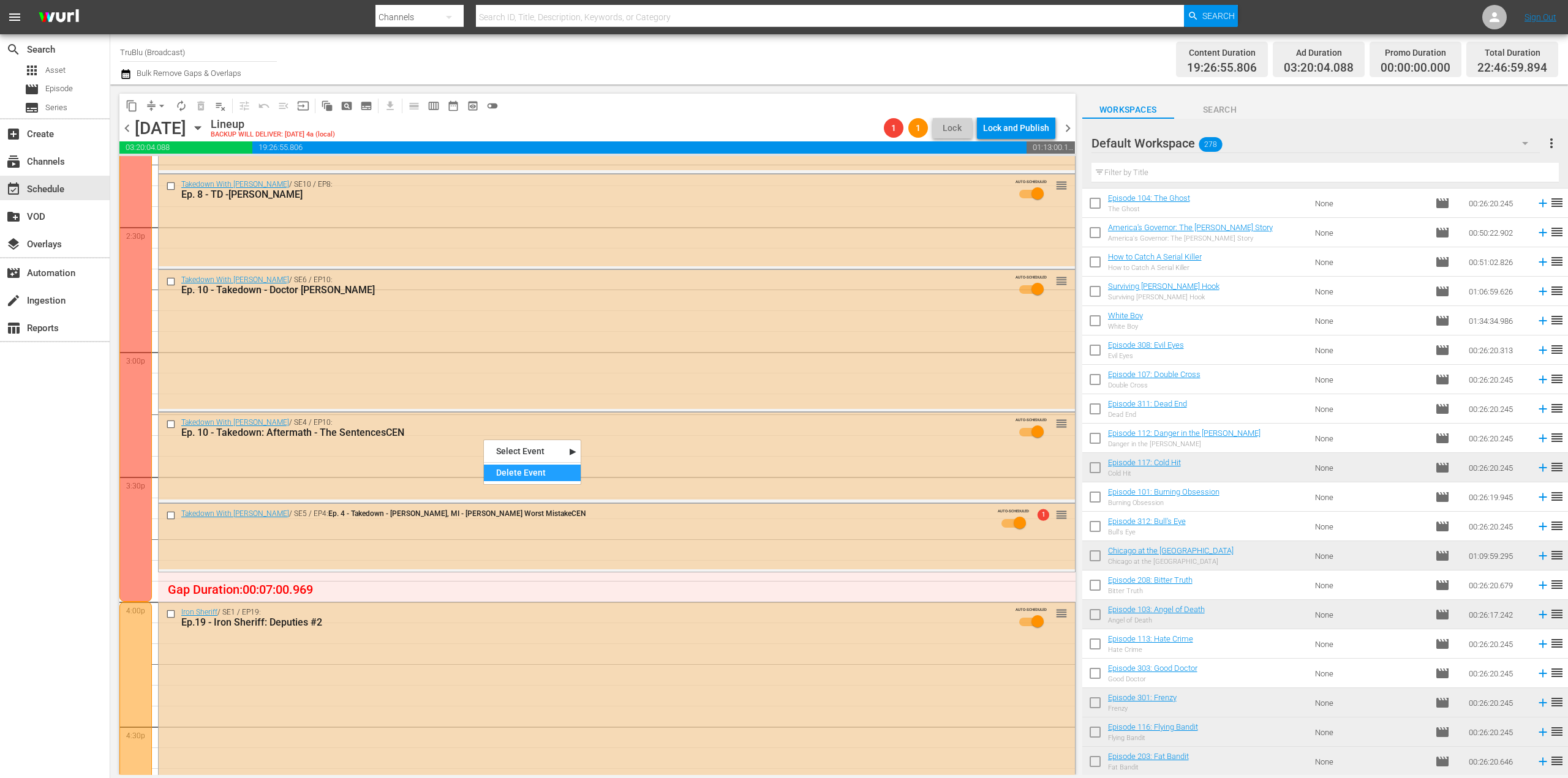
click at [541, 467] on div "Delete Event" at bounding box center [532, 473] width 97 height 16
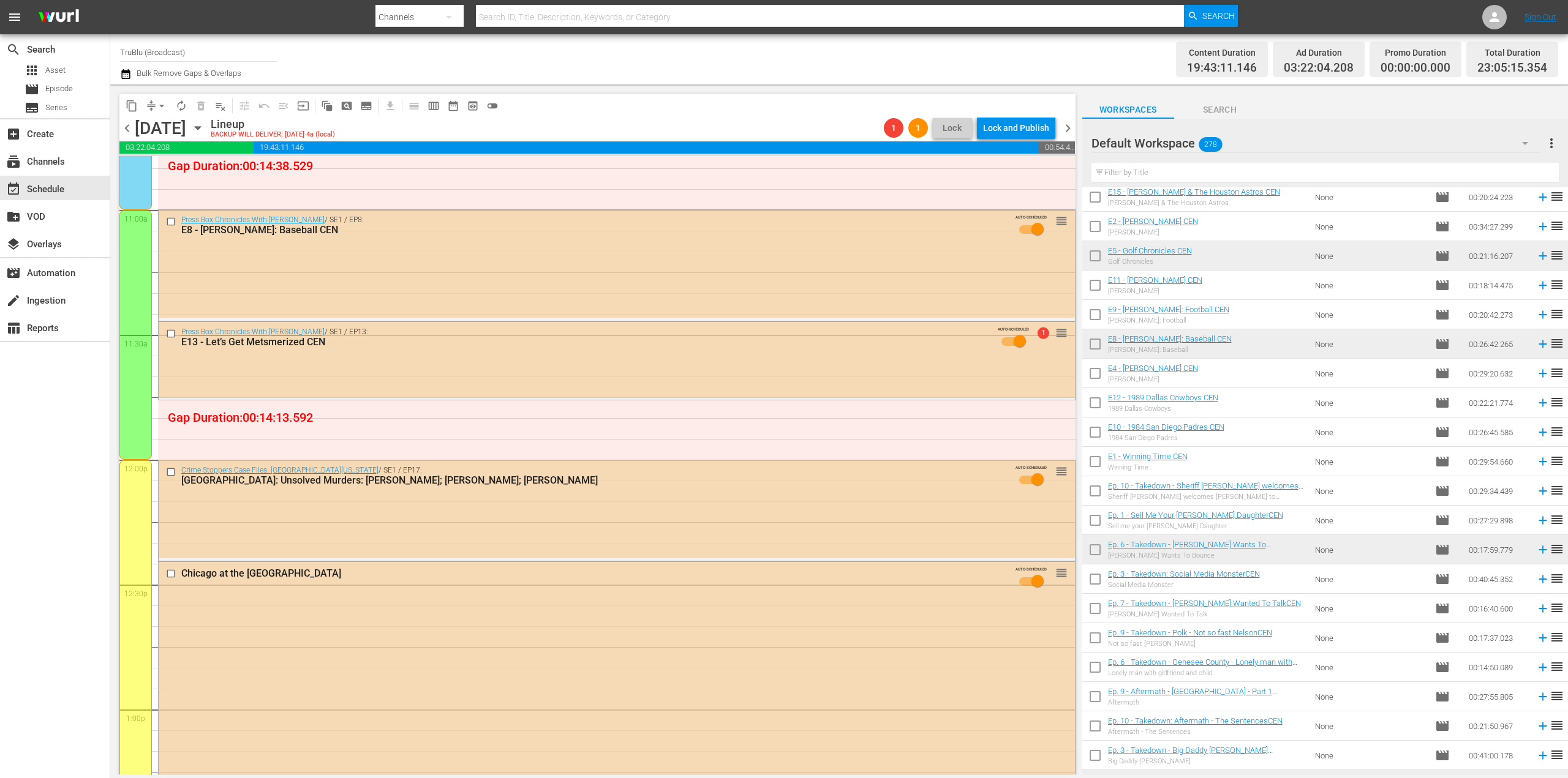
scroll to position [0, 0]
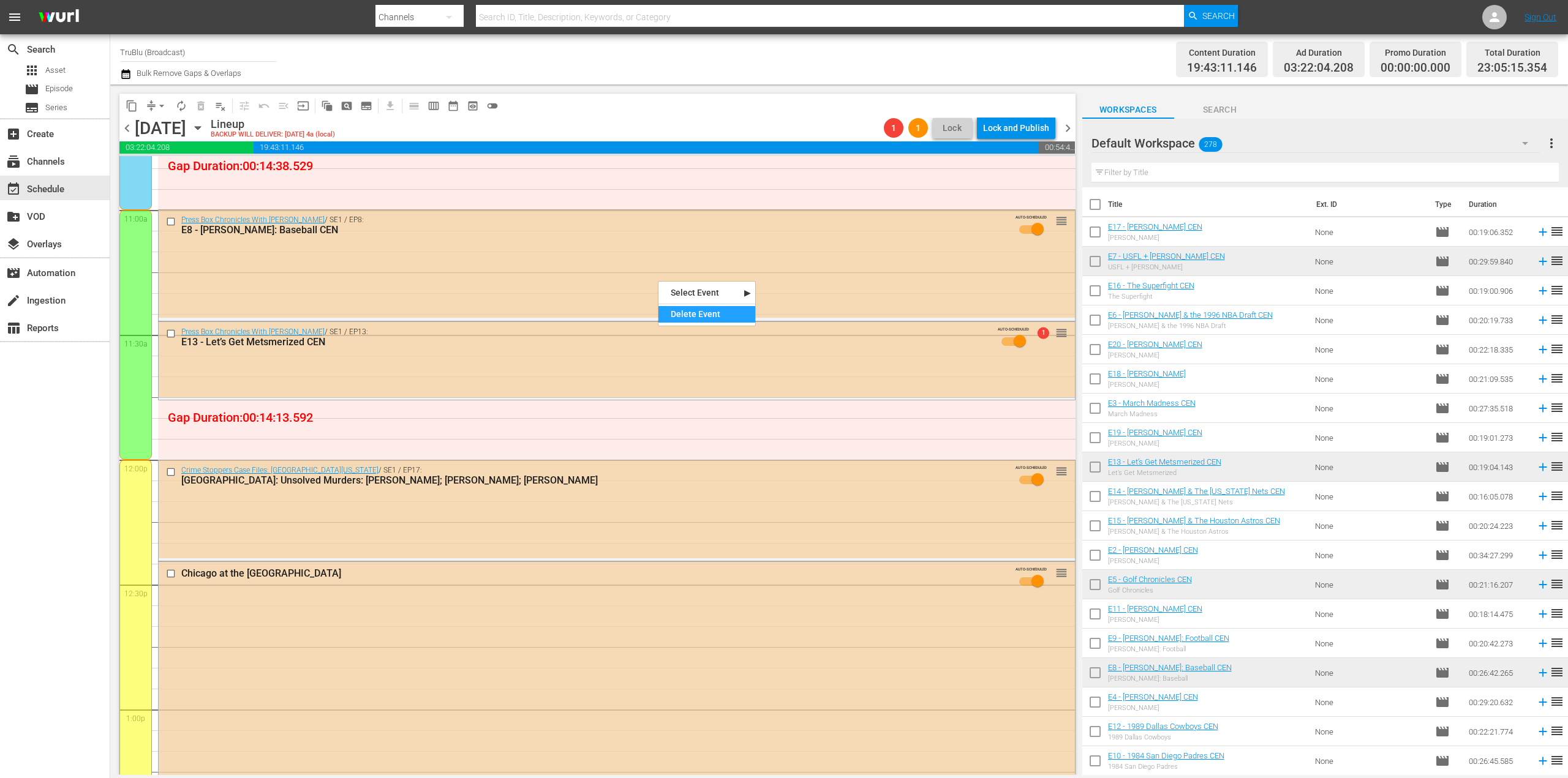
click at [708, 315] on div "Delete Event" at bounding box center [706, 315] width 97 height 16
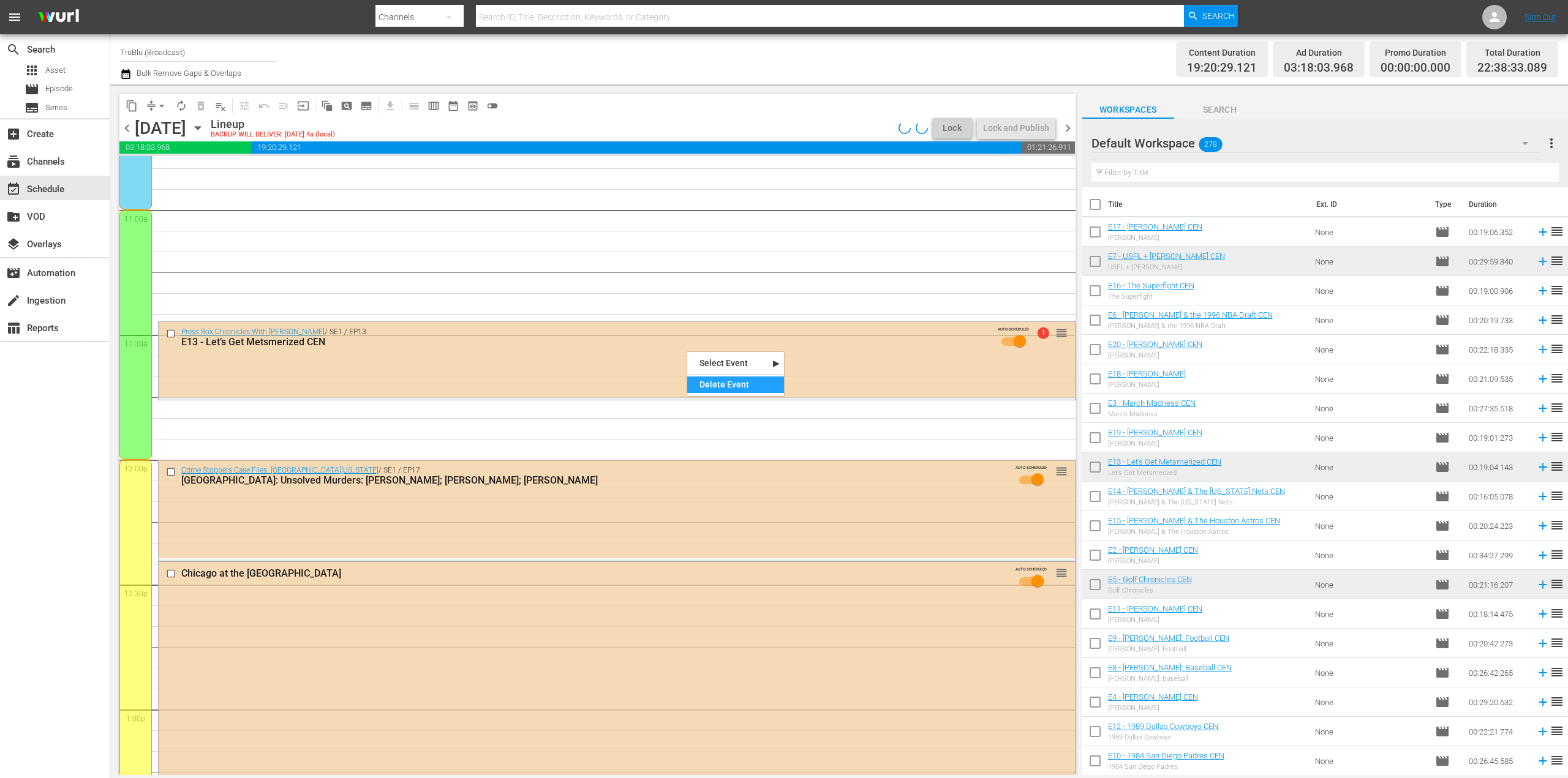
click at [721, 390] on div "Delete Event" at bounding box center [735, 385] width 97 height 16
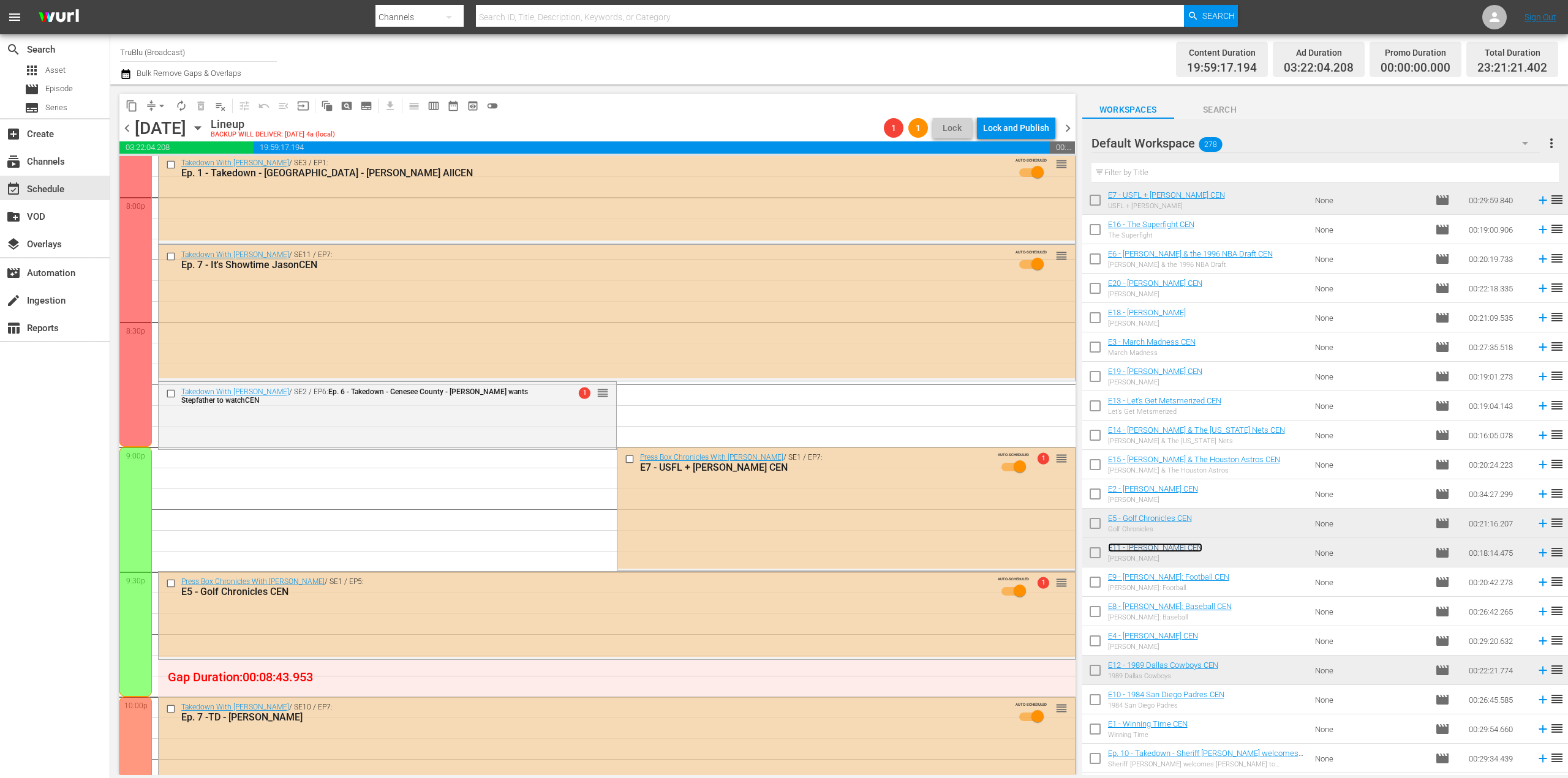
scroll to position [5081, 0]
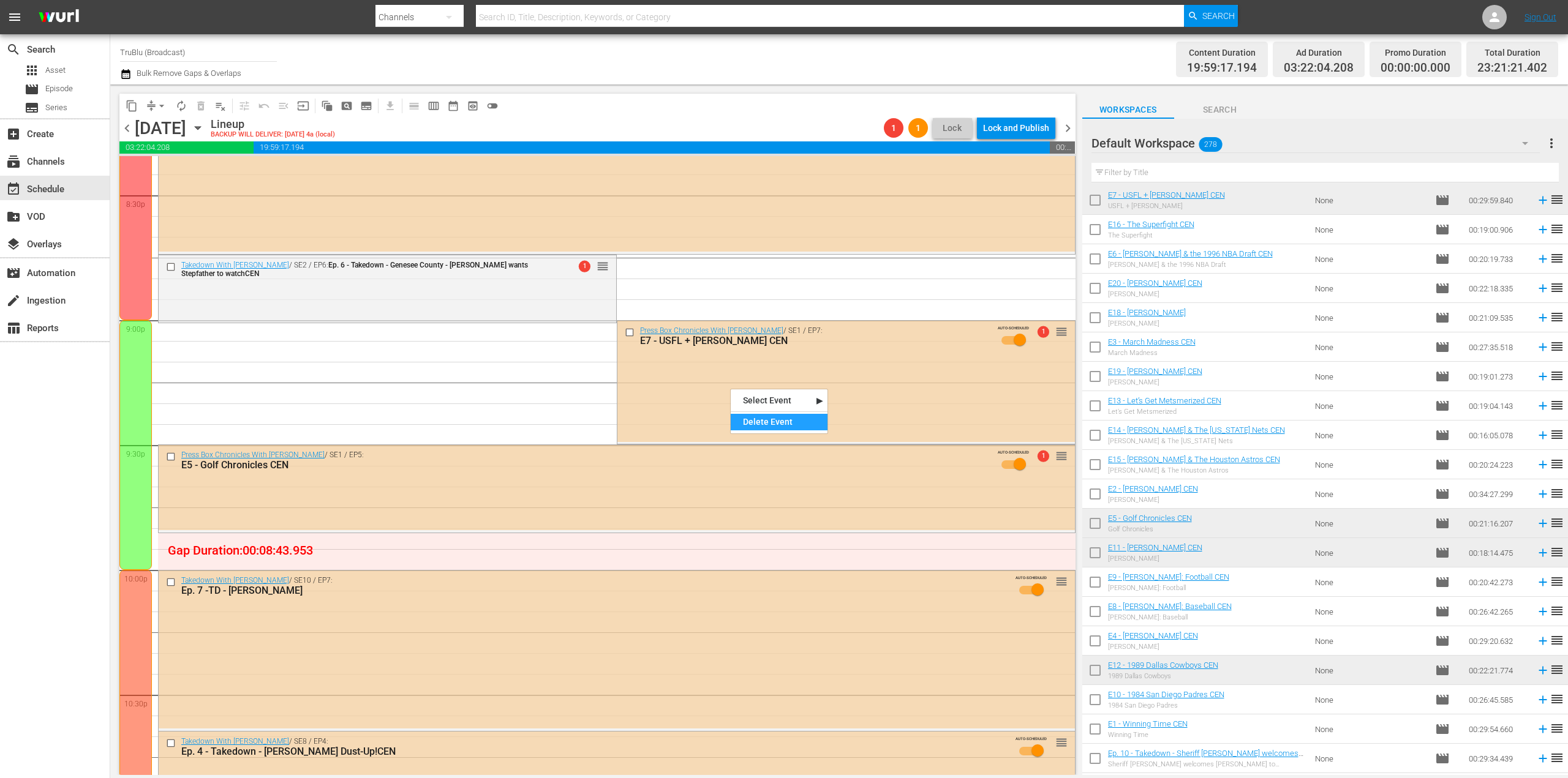
click at [743, 421] on div "Delete Event" at bounding box center [778, 422] width 97 height 16
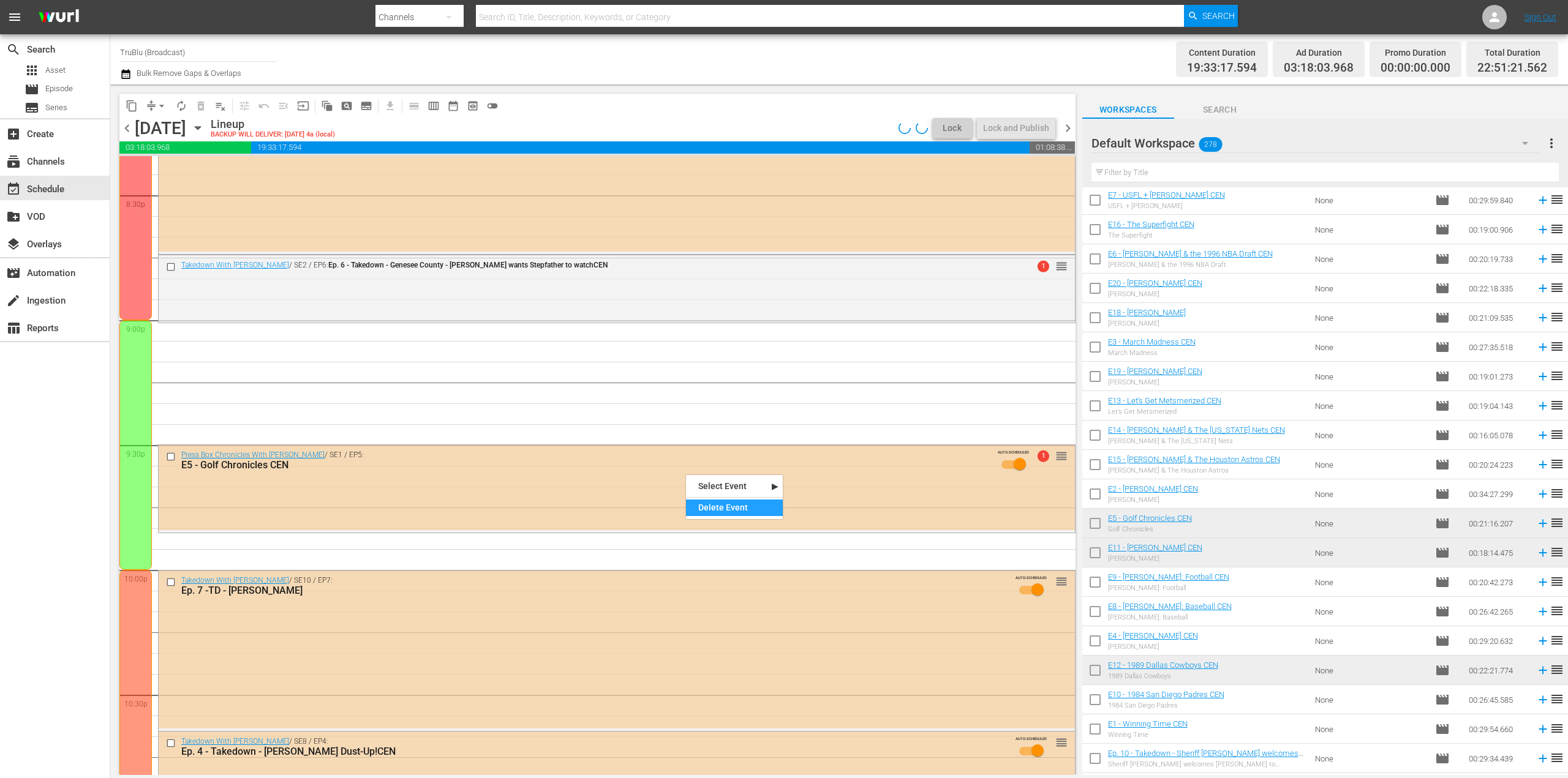
click at [721, 504] on div "Delete Event" at bounding box center [734, 507] width 97 height 16
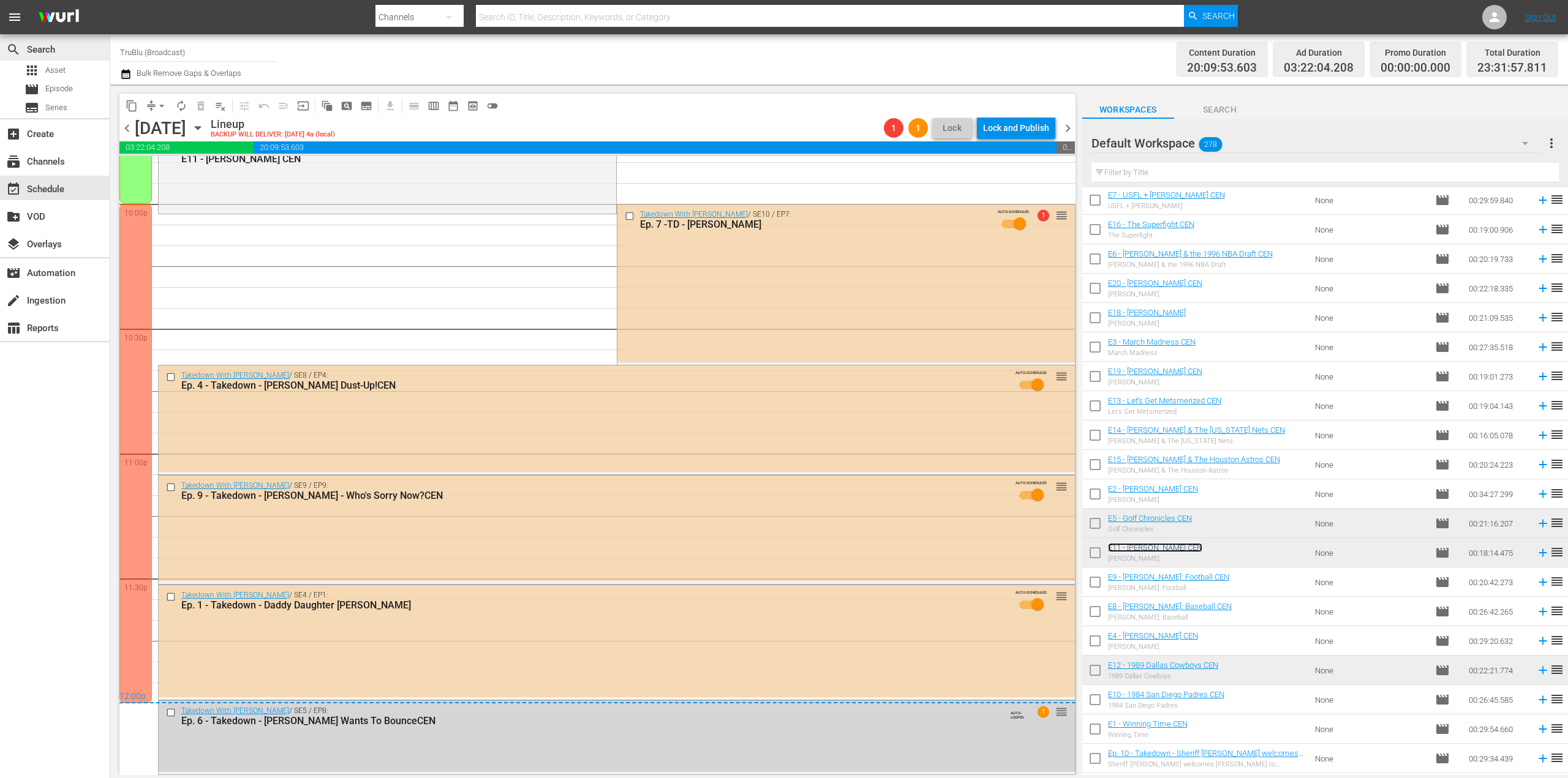
scroll to position [5263, 0]
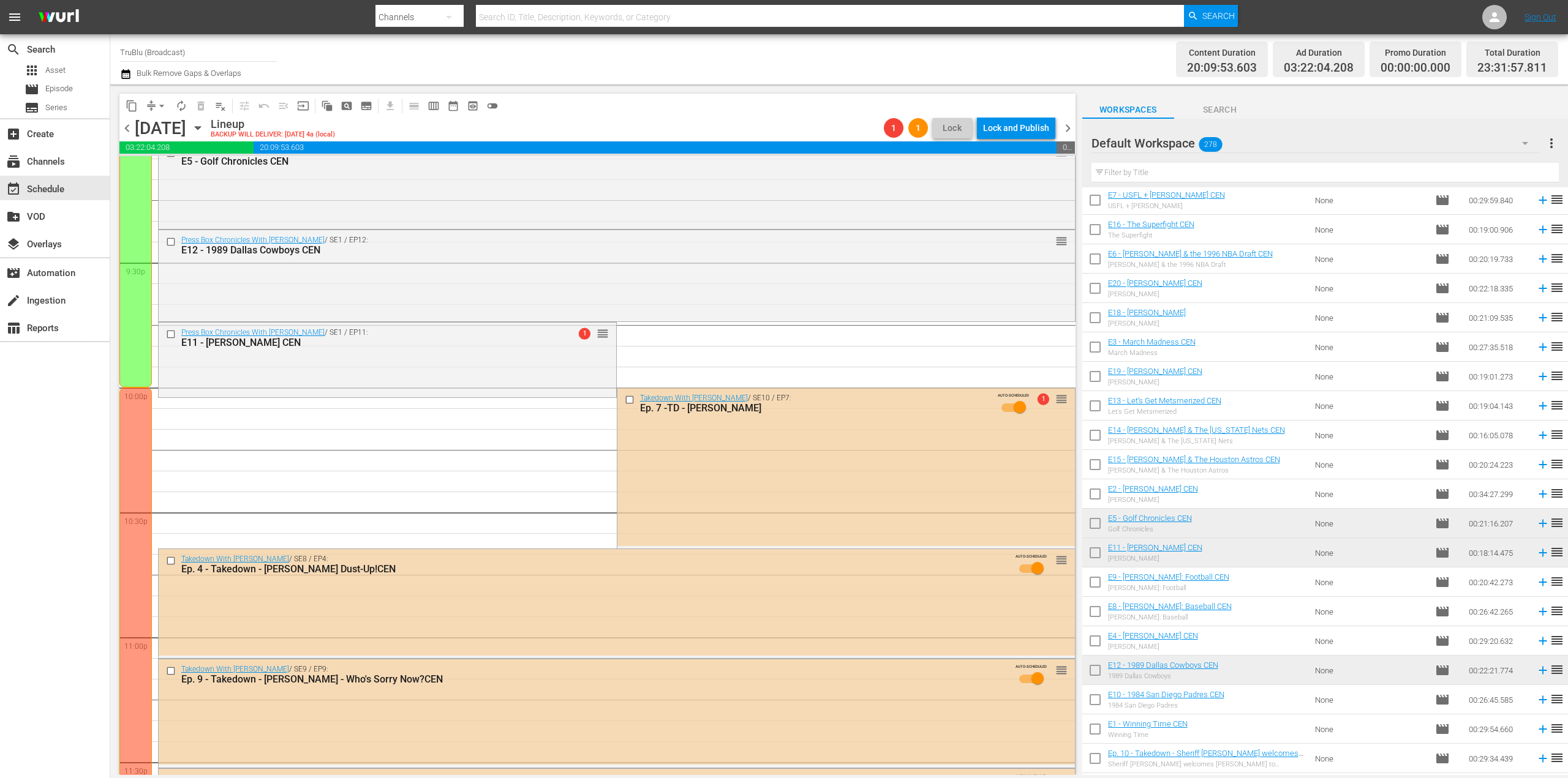
click at [153, 108] on button "arrow_drop_down" at bounding box center [162, 106] width 20 height 20
click at [185, 171] on li "Align to End of Previous Day" at bounding box center [162, 171] width 128 height 20
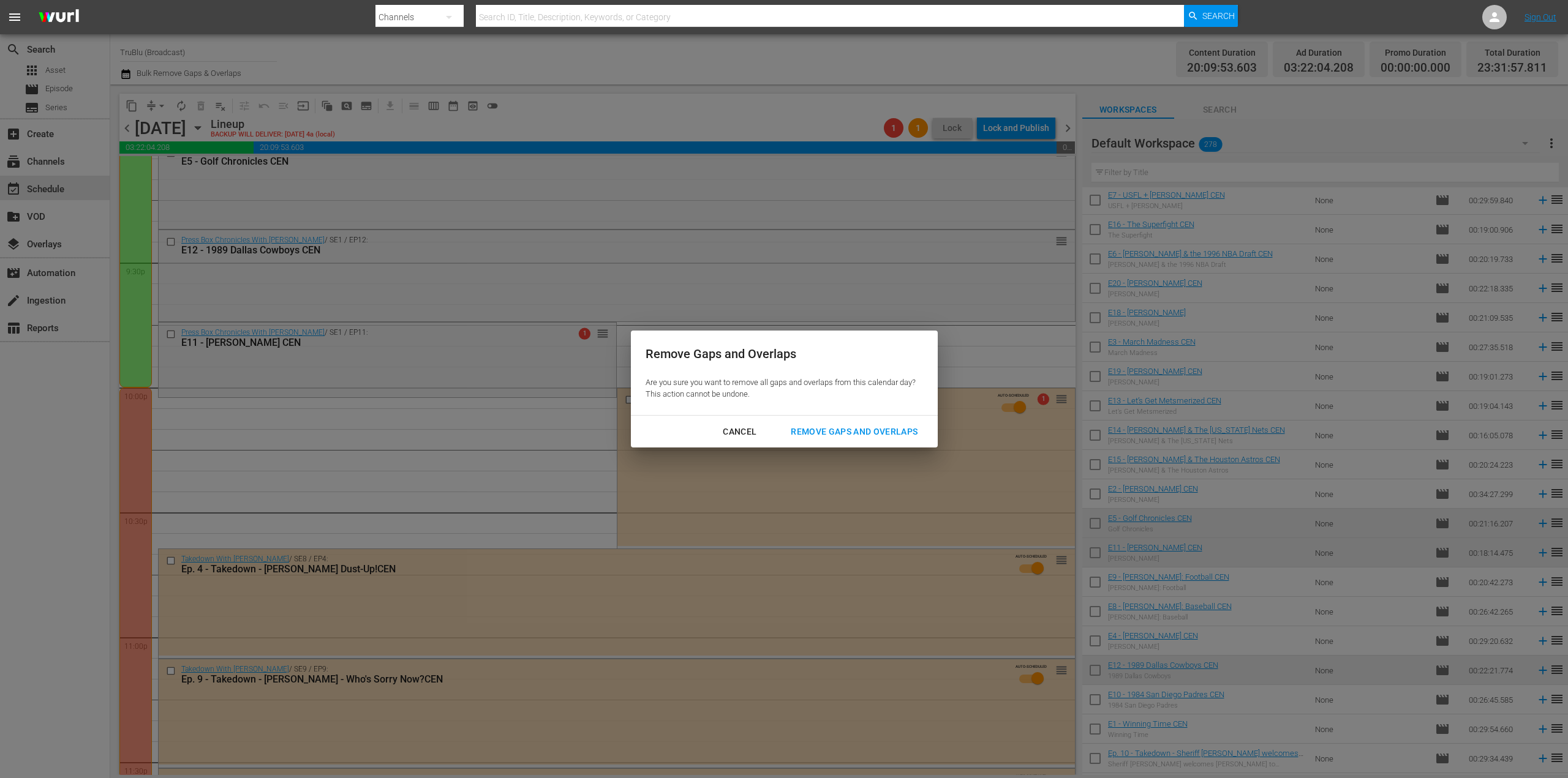
click at [857, 436] on div "Remove Gaps and Overlaps" at bounding box center [854, 432] width 146 height 15
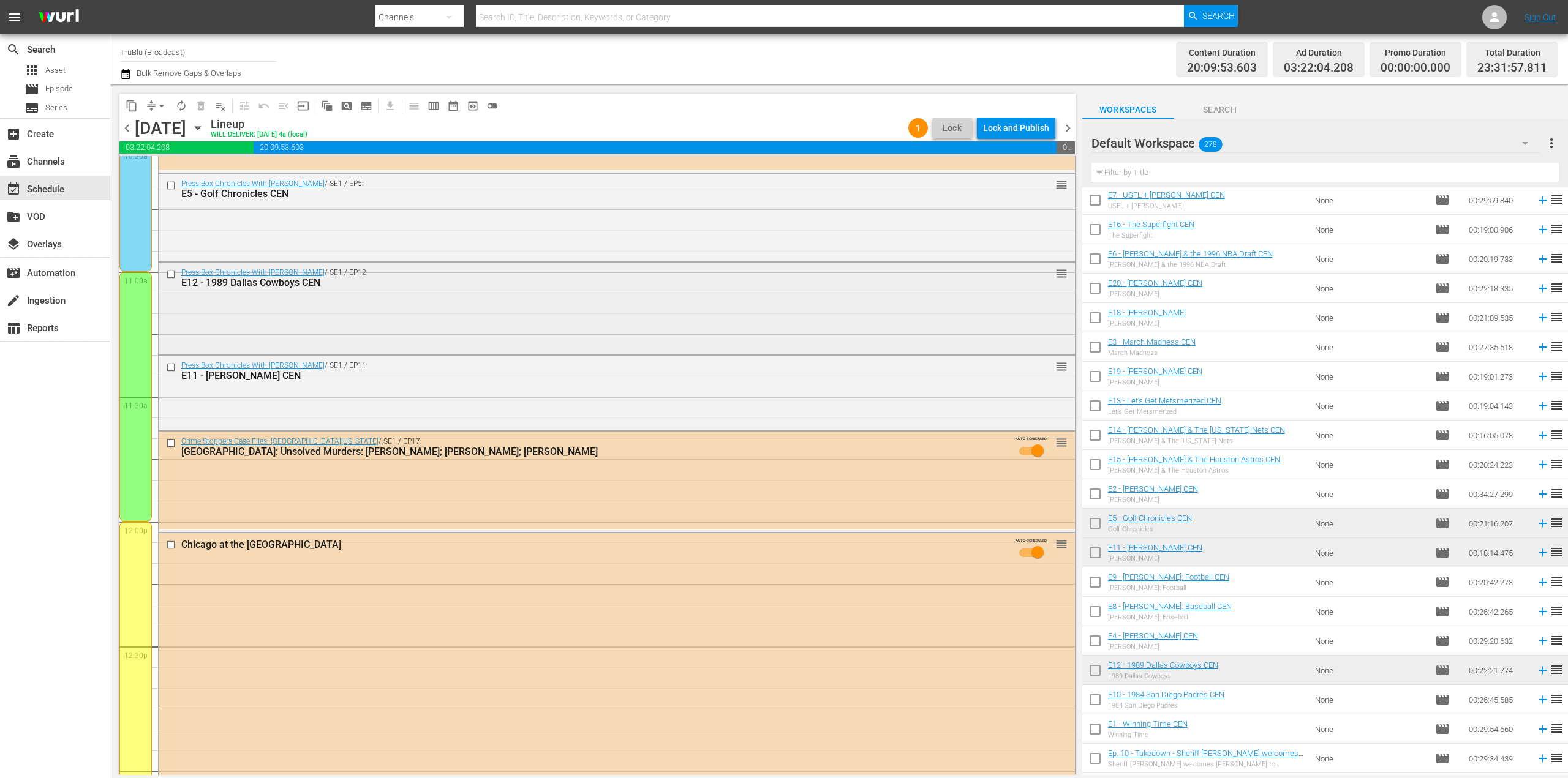
scroll to position [2632, 0]
click at [411, 507] on div "Delete Event" at bounding box center [399, 507] width 97 height 16
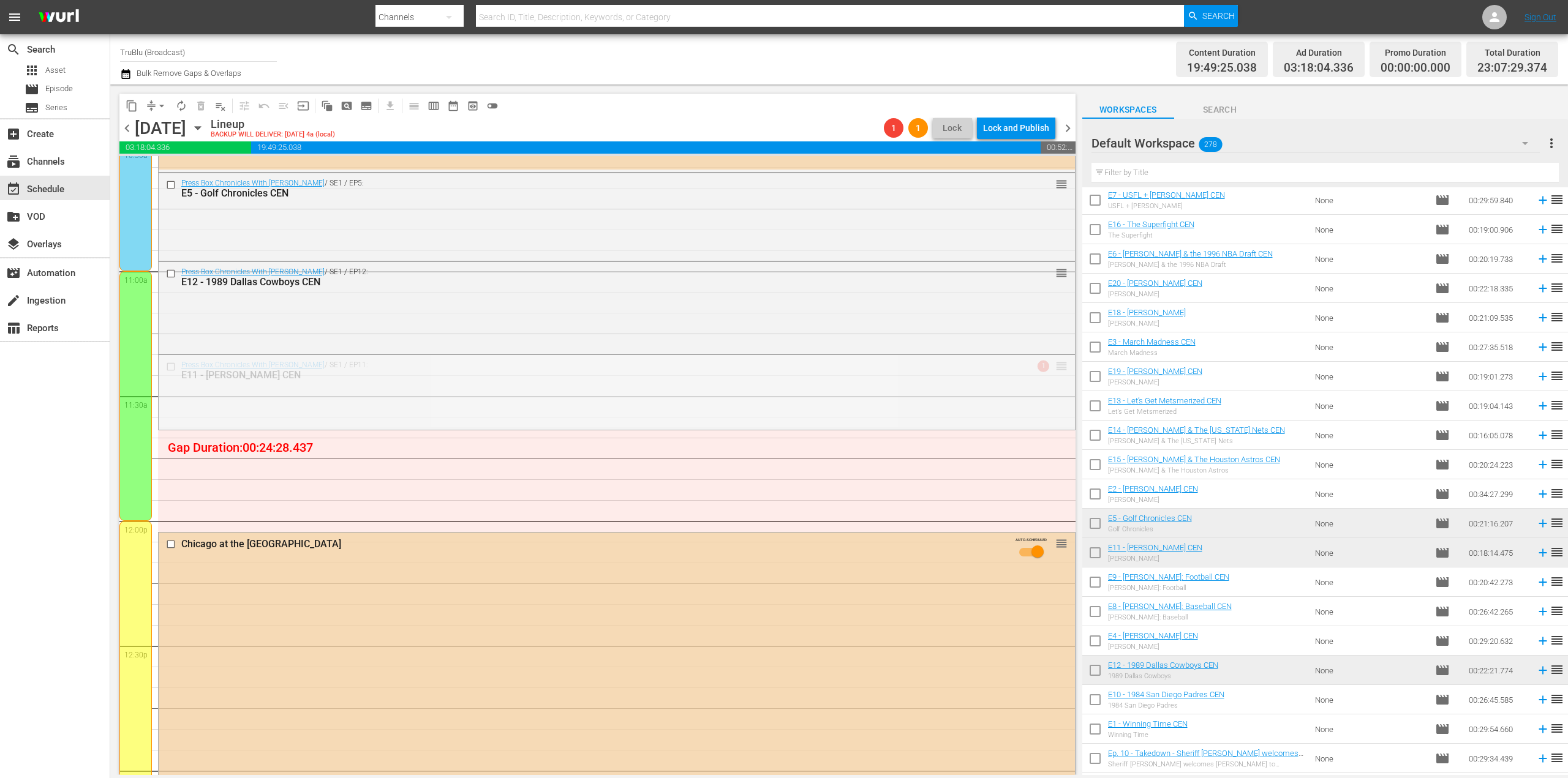
drag, startPoint x: 1050, startPoint y: 366, endPoint x: 1034, endPoint y: 459, distance: 94.4
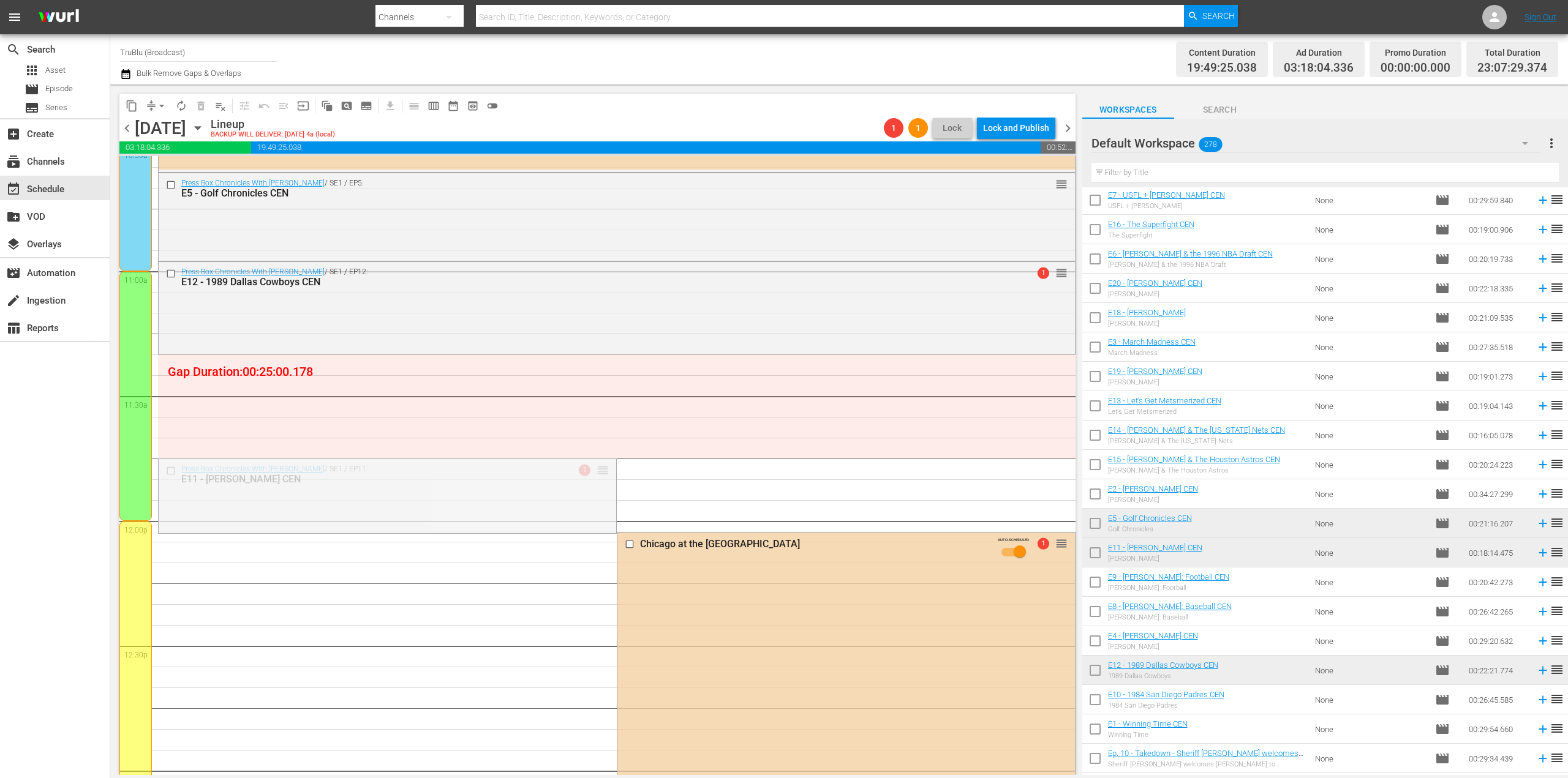
drag, startPoint x: 599, startPoint y: 471, endPoint x: 611, endPoint y: 457, distance: 18.4
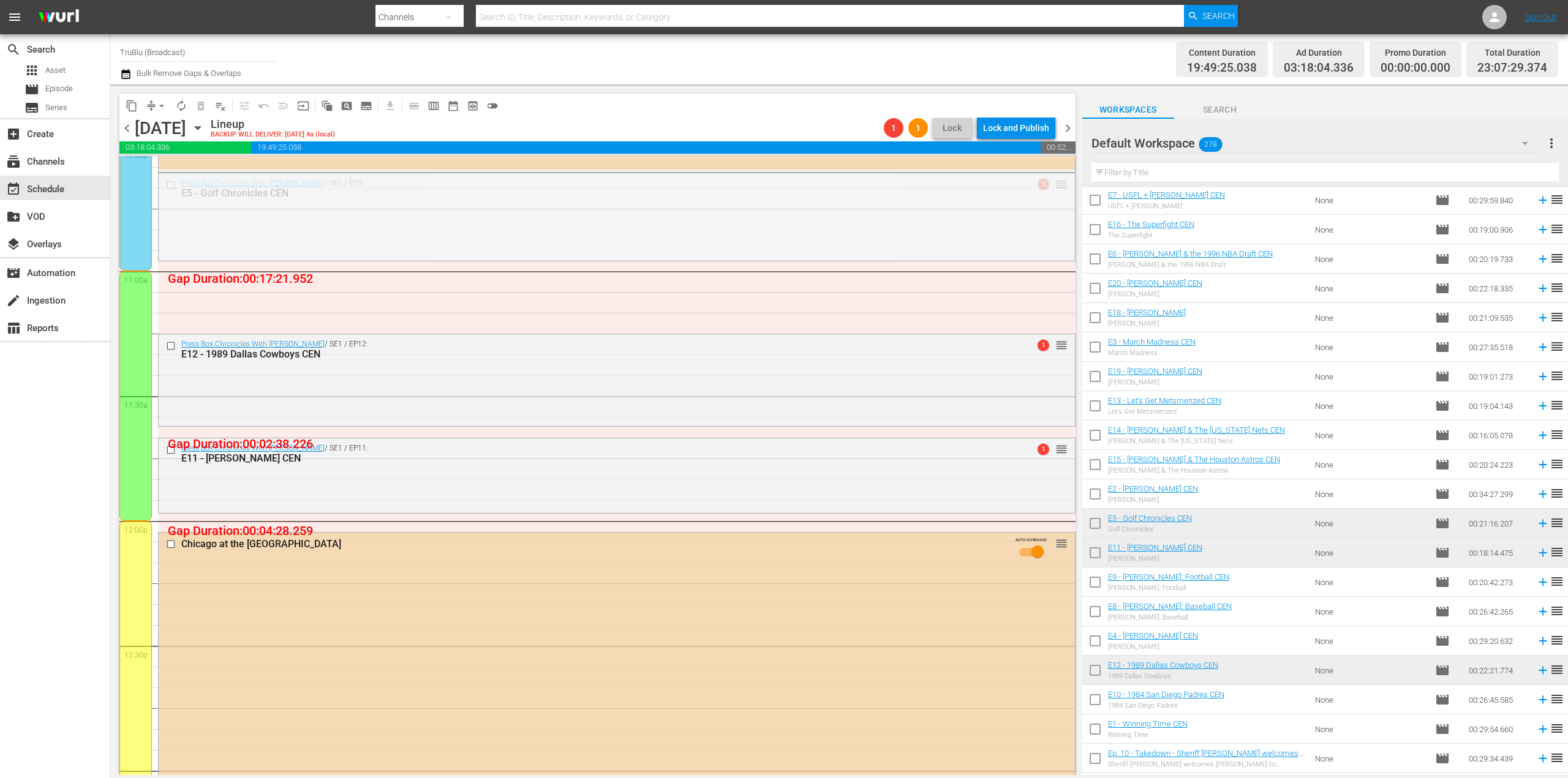
drag, startPoint x: 1049, startPoint y: 187, endPoint x: 1038, endPoint y: 250, distance: 64.0
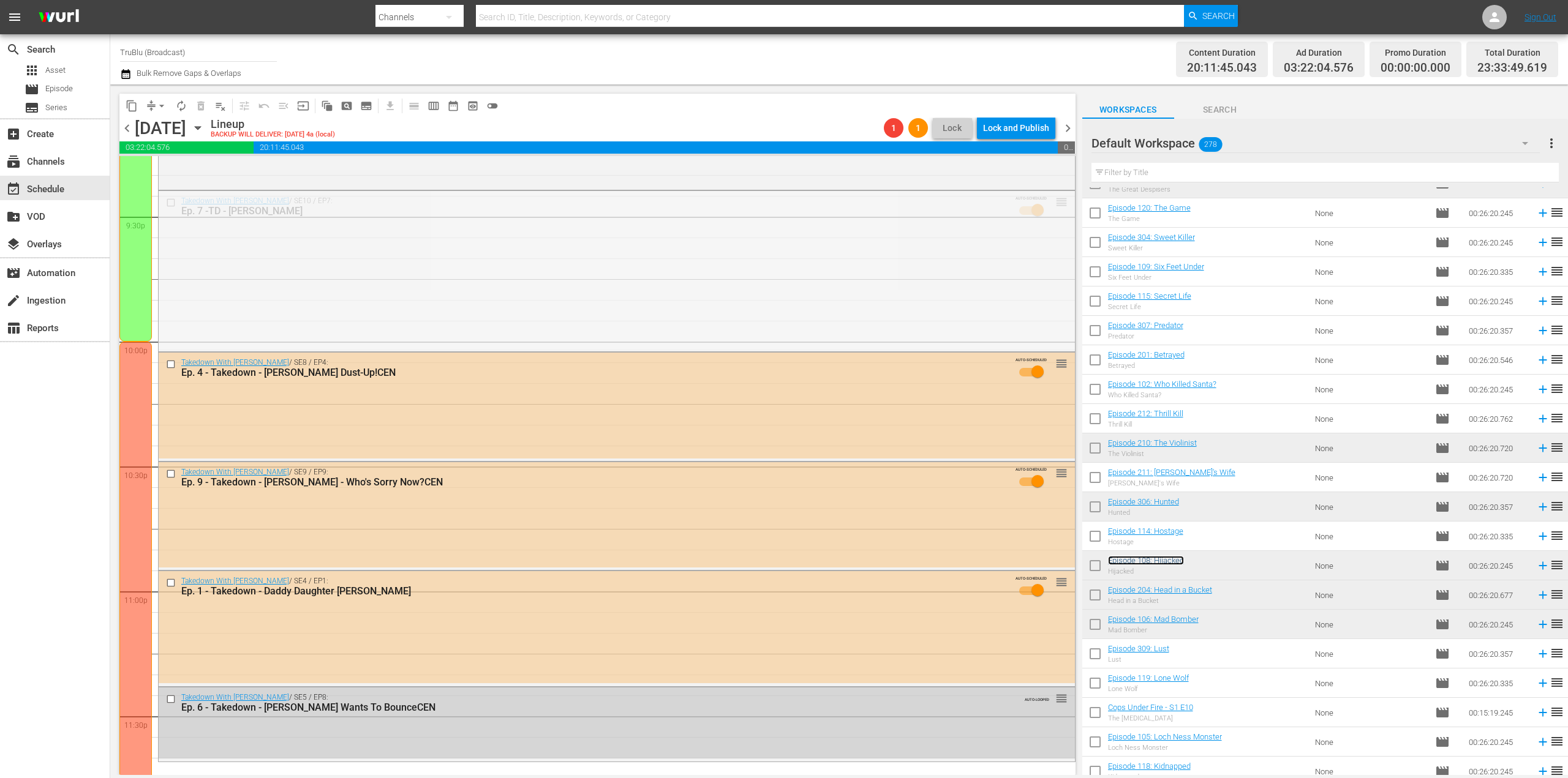
scroll to position [5375, 0]
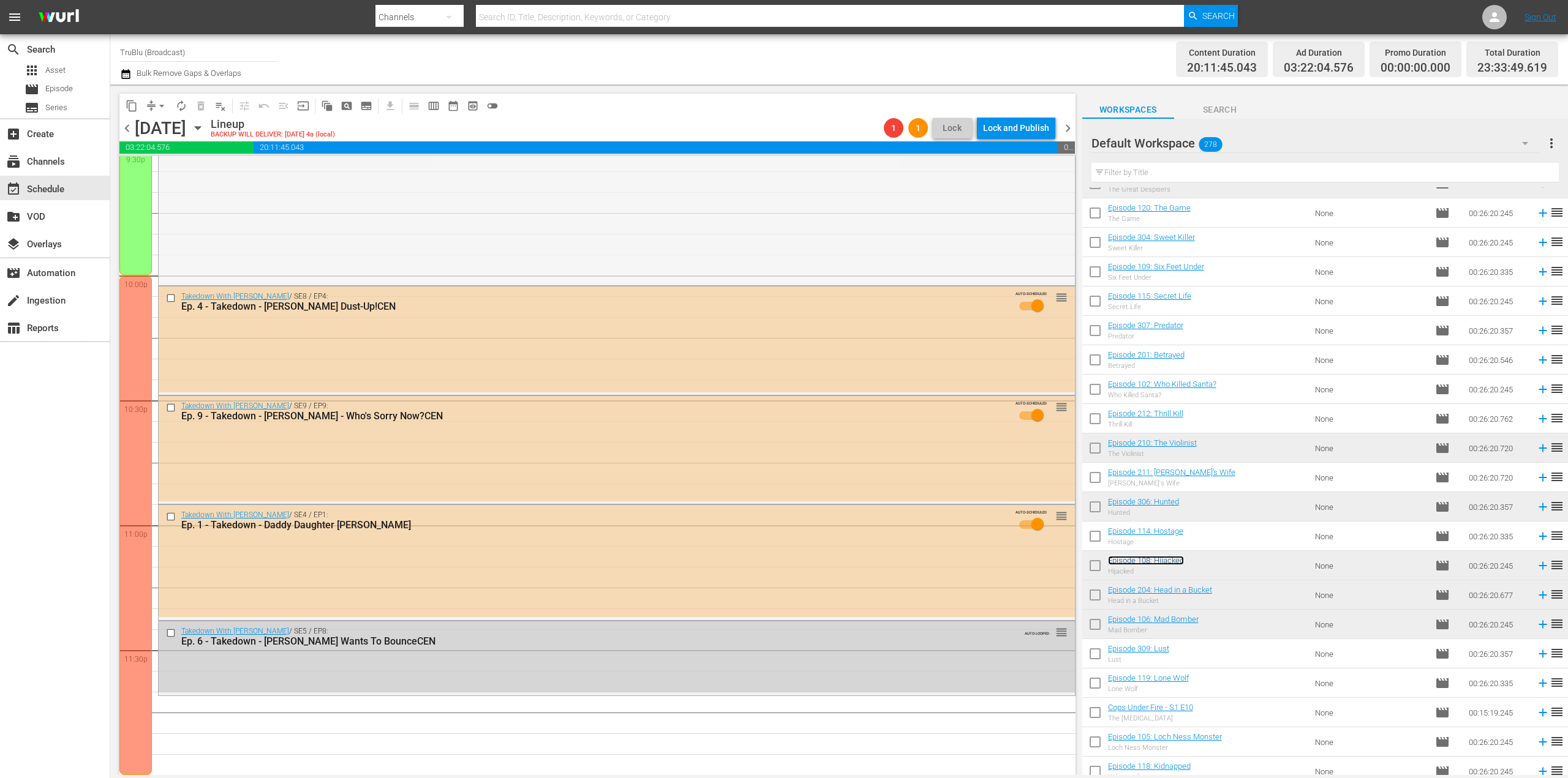
drag, startPoint x: 1052, startPoint y: 381, endPoint x: 936, endPoint y: 706, distance: 345.1
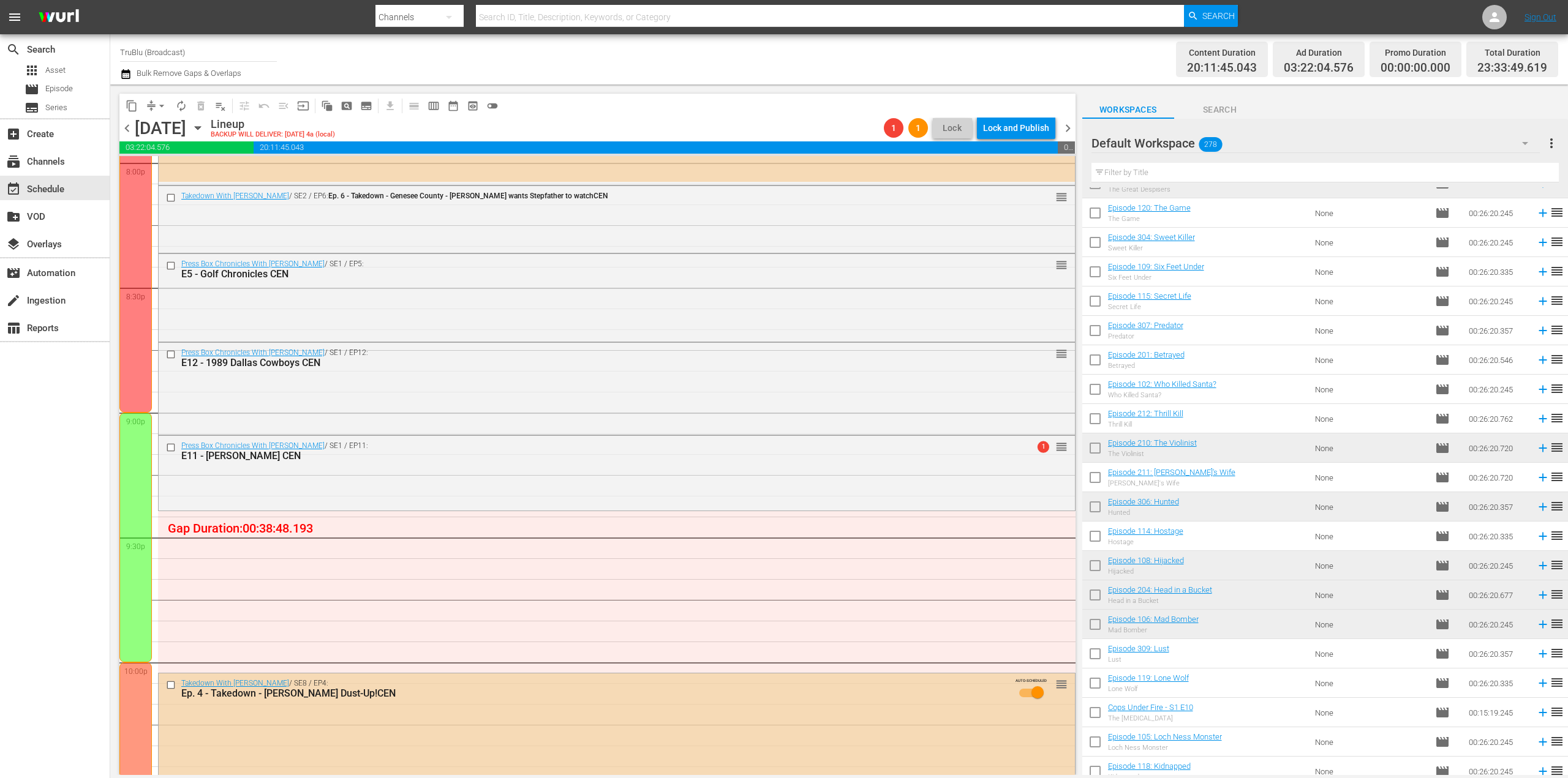
scroll to position [5008, 0]
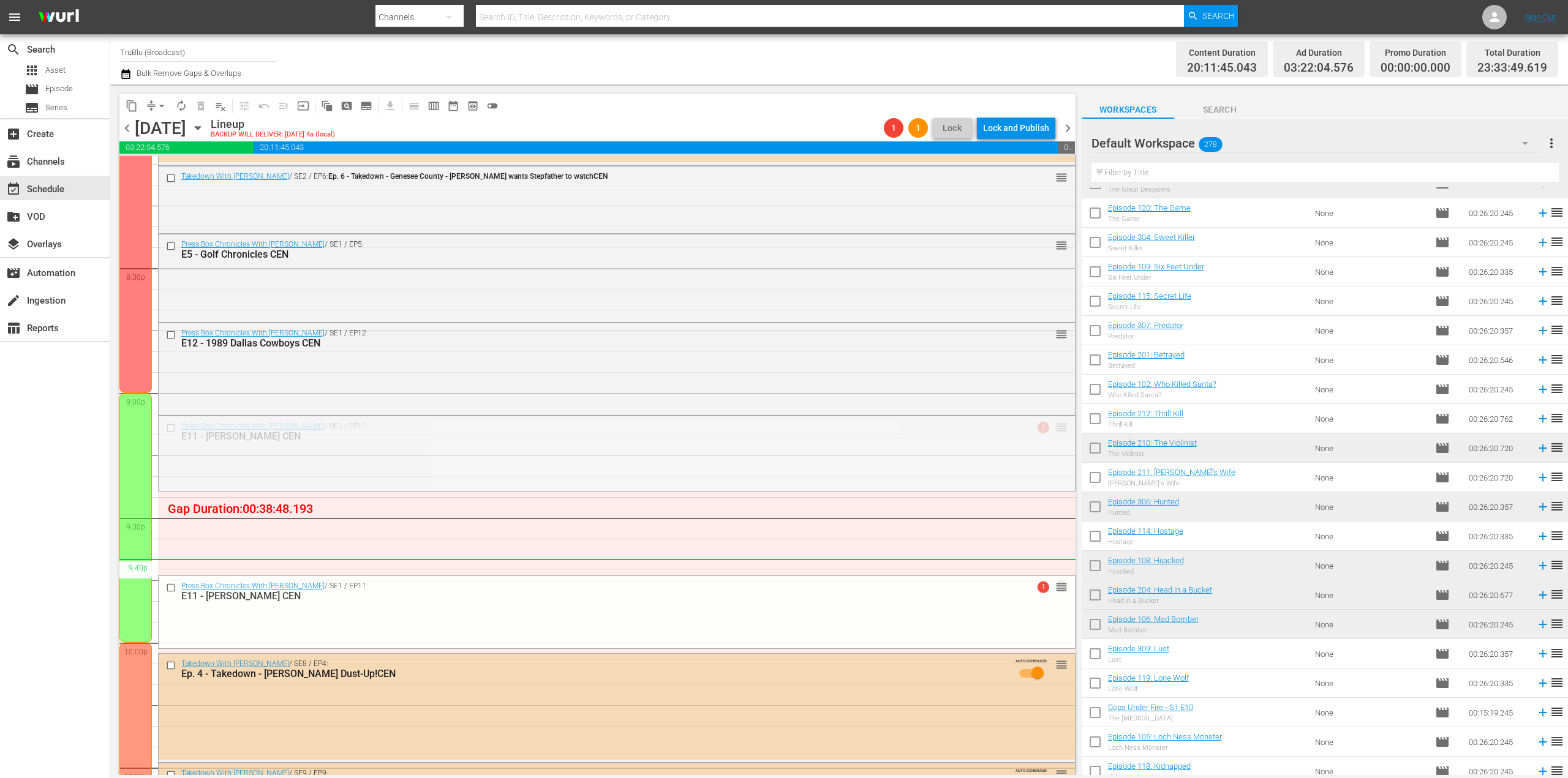
drag, startPoint x: 1050, startPoint y: 430, endPoint x: 1037, endPoint y: 569, distance: 139.6
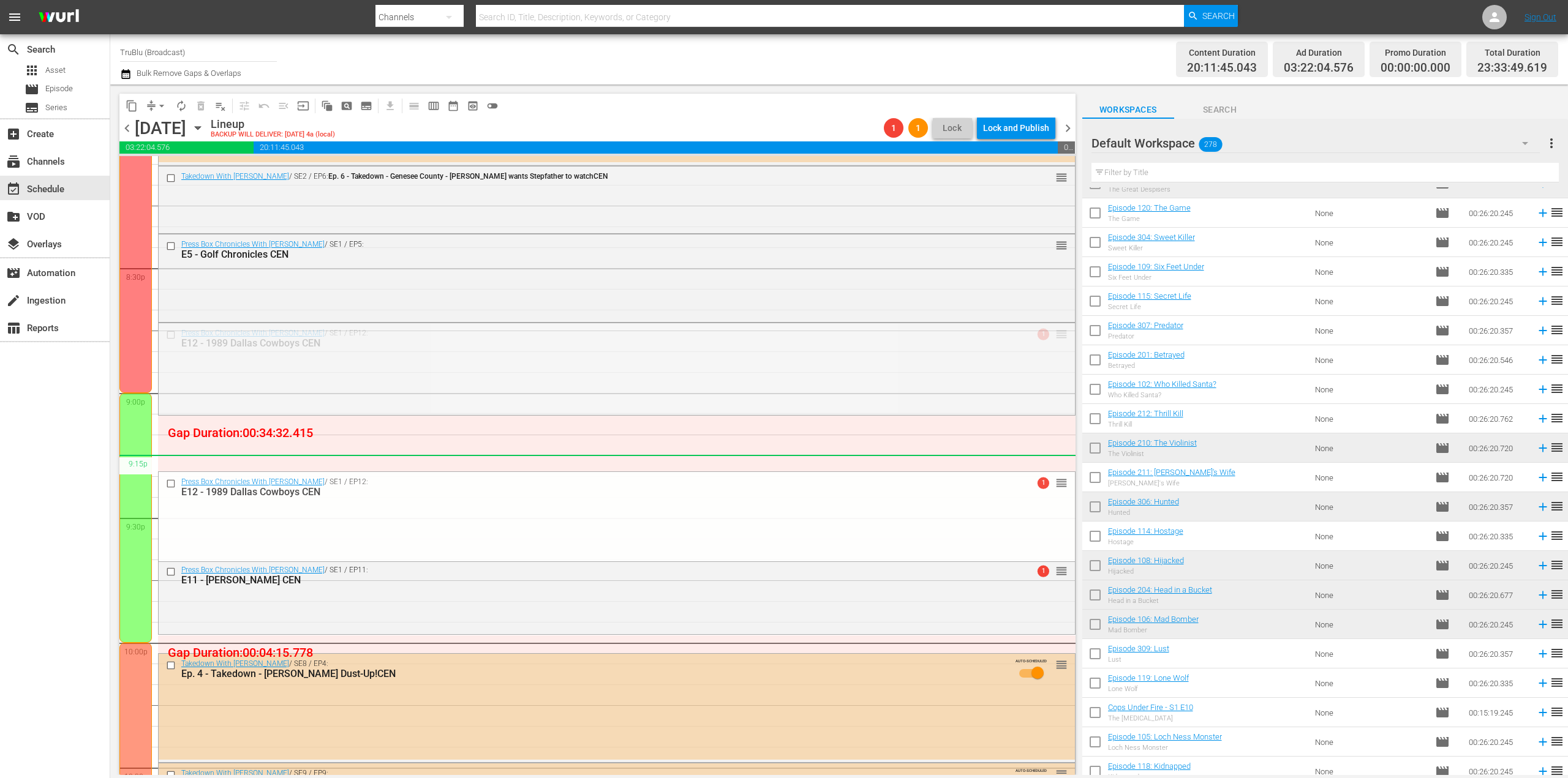
drag, startPoint x: 1055, startPoint y: 336, endPoint x: 1025, endPoint y: 465, distance: 132.4
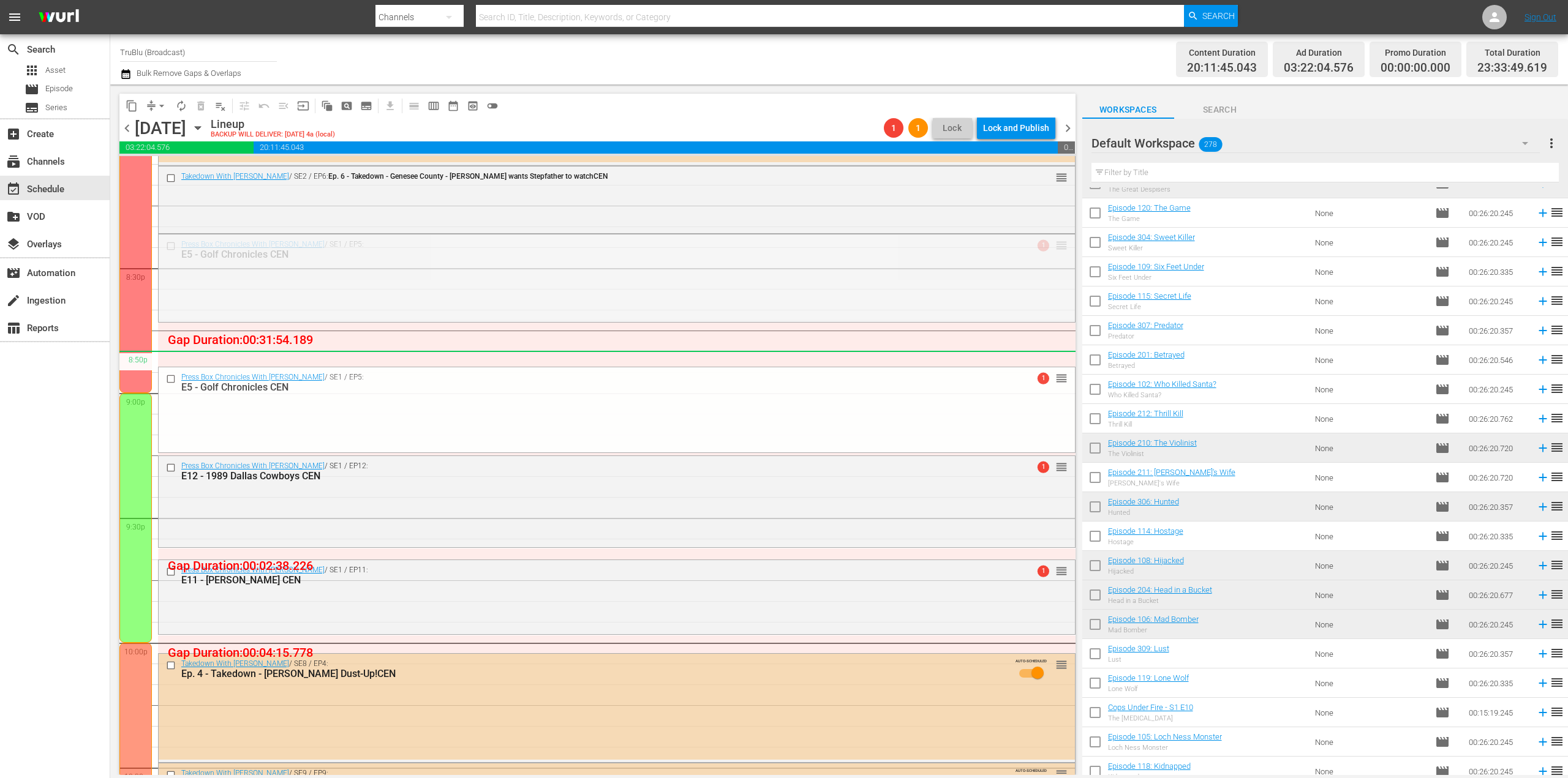
drag, startPoint x: 1053, startPoint y: 249, endPoint x: 1045, endPoint y: 371, distance: 122.3
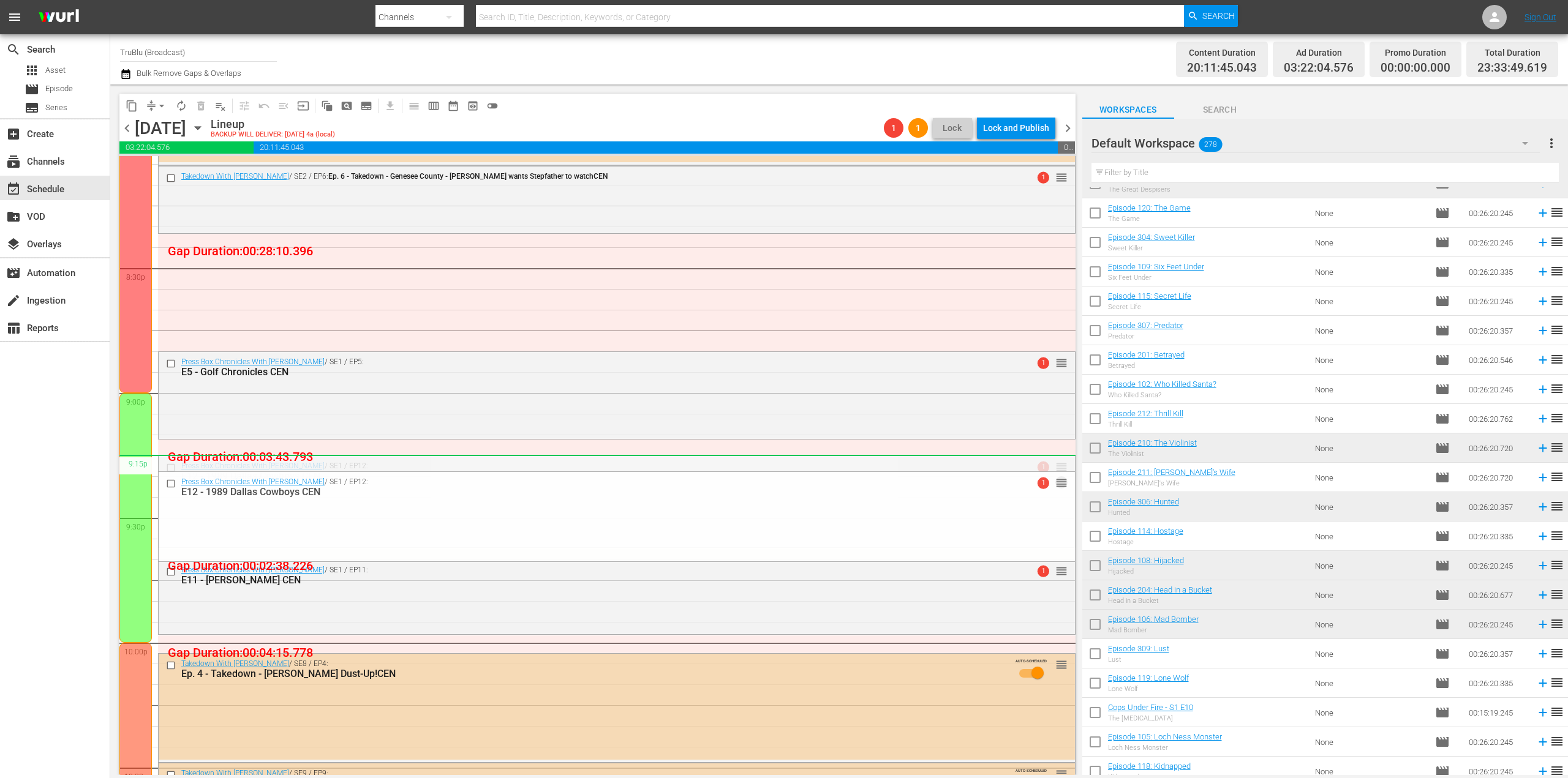
drag, startPoint x: 1052, startPoint y: 467, endPoint x: 1051, endPoint y: 475, distance: 8.1
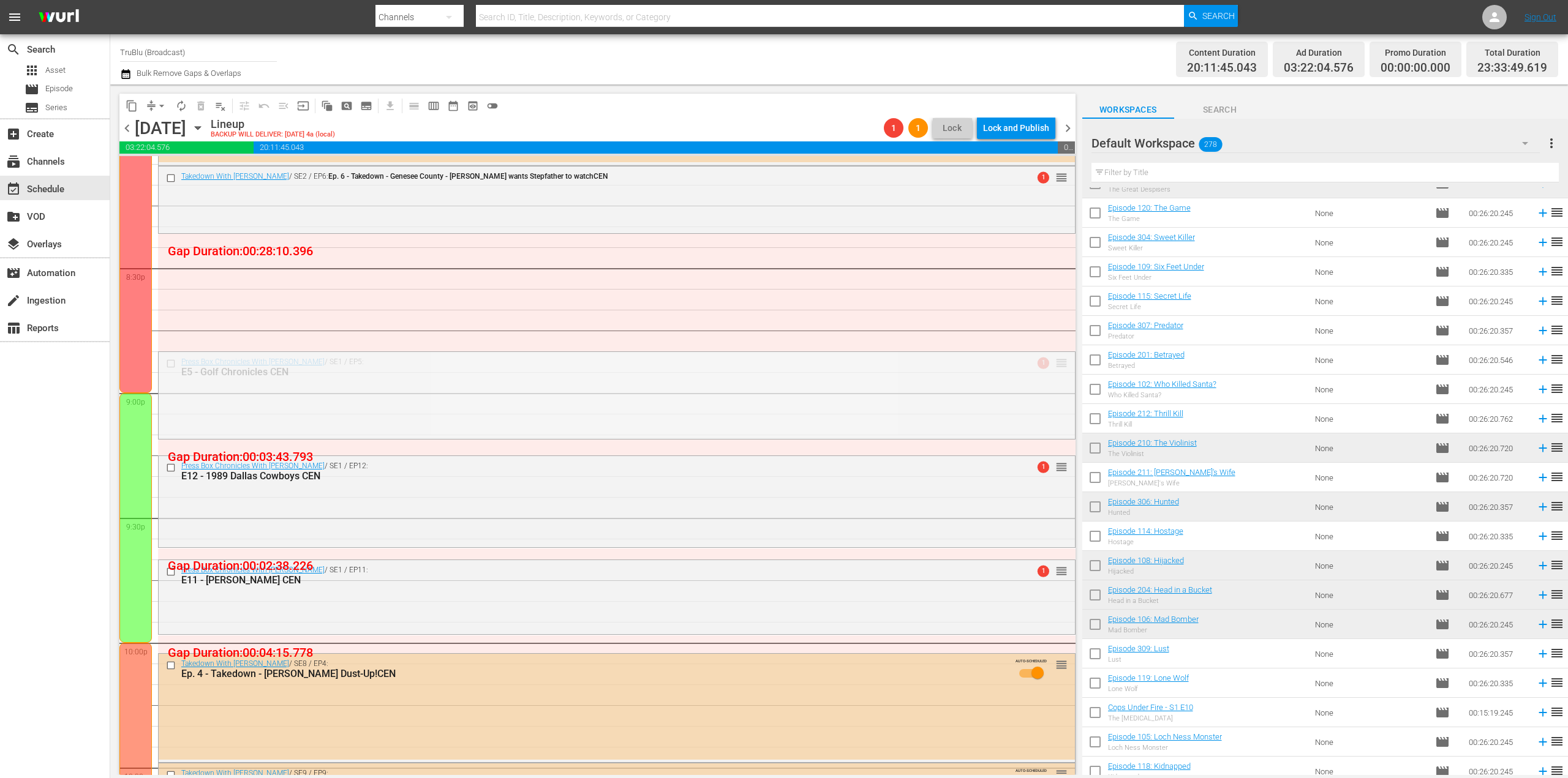
drag, startPoint x: 1050, startPoint y: 363, endPoint x: 1052, endPoint y: 369, distance: 6.3
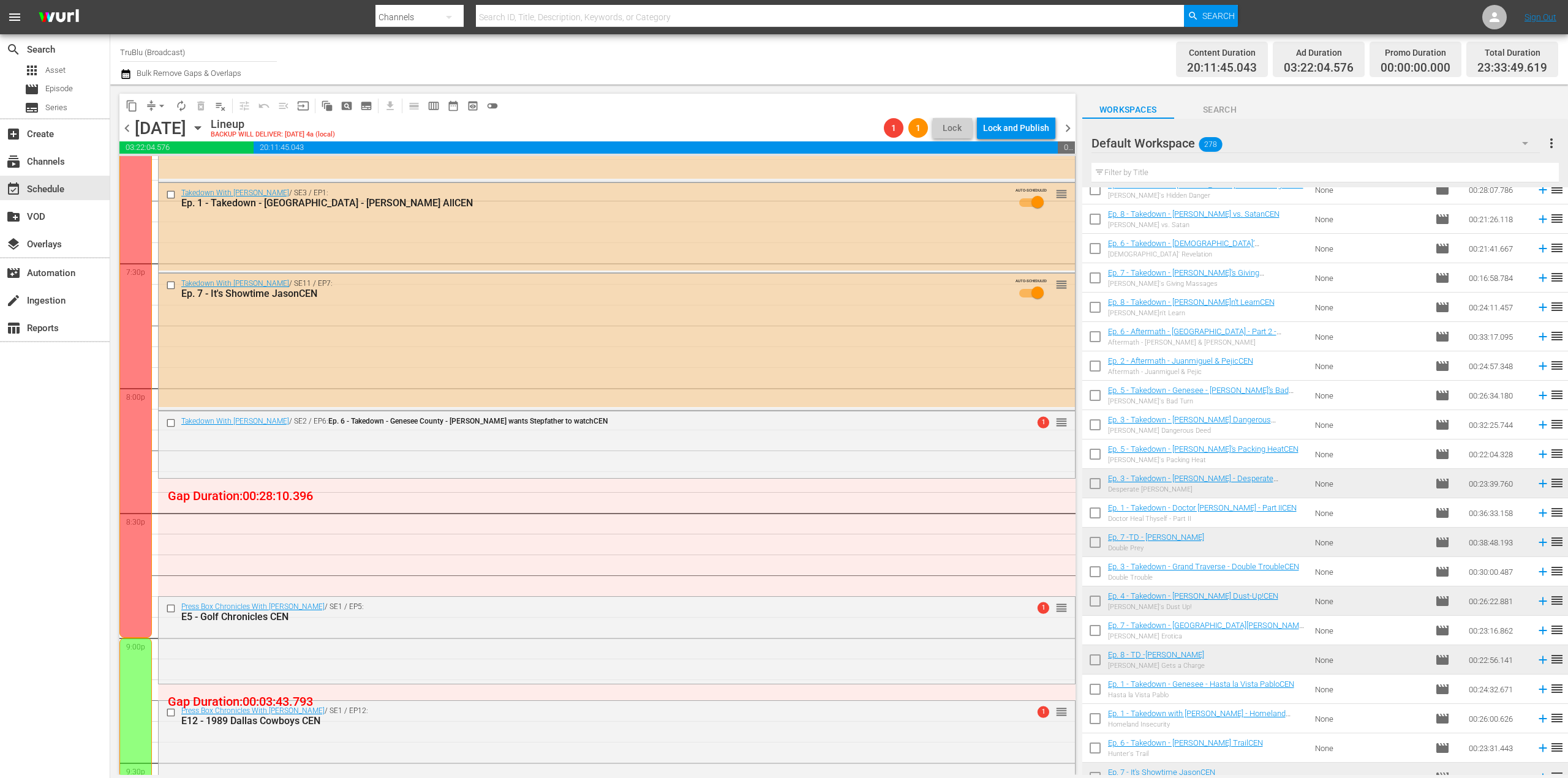
scroll to position [1102, 0]
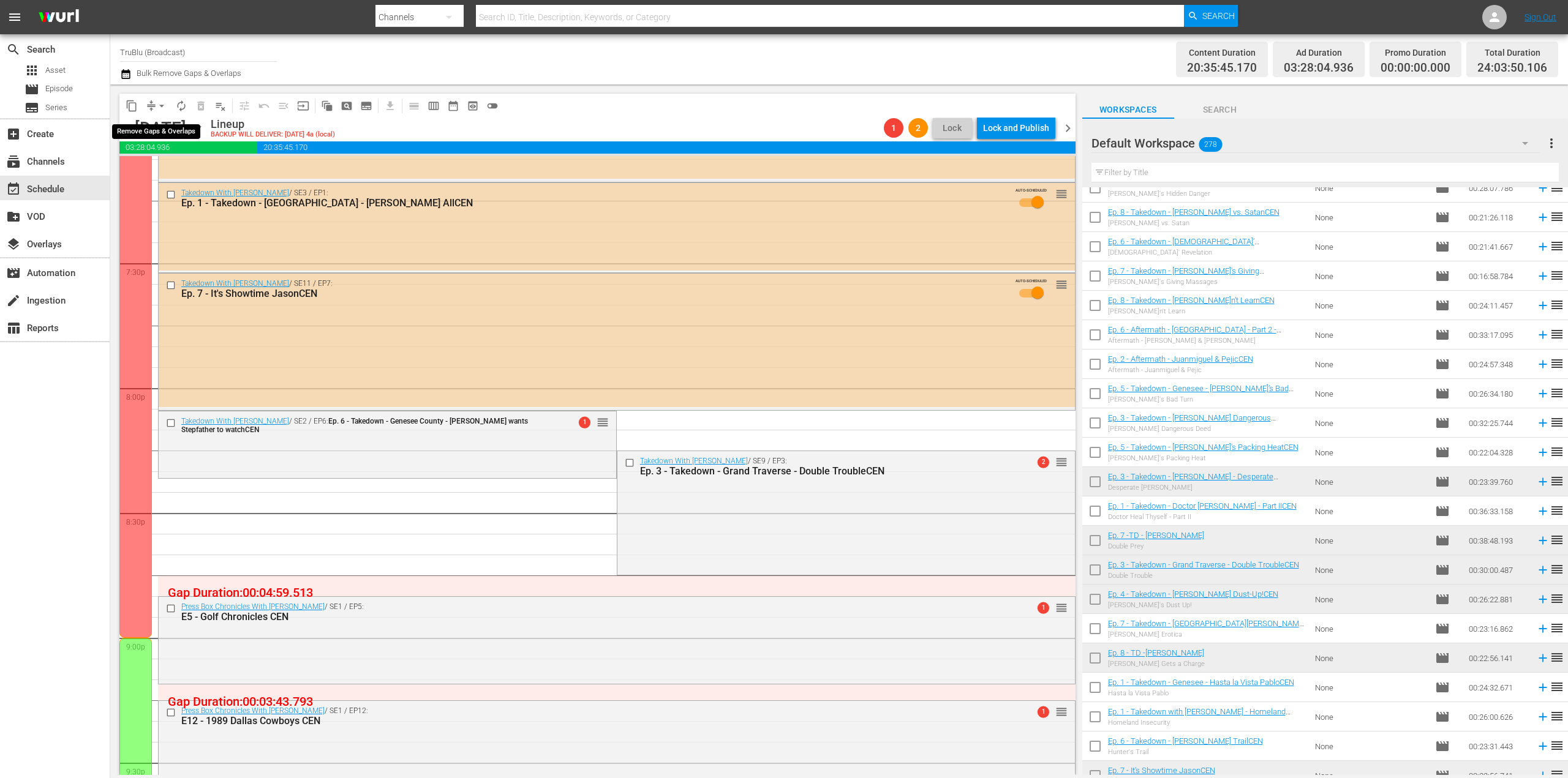
click at [151, 107] on span "compress arrow_drop_down" at bounding box center [156, 106] width 30 height 20
click at [154, 108] on button "arrow_drop_down" at bounding box center [162, 106] width 20 height 20
click at [185, 171] on li "Align to End of Previous Day" at bounding box center [162, 171] width 128 height 20
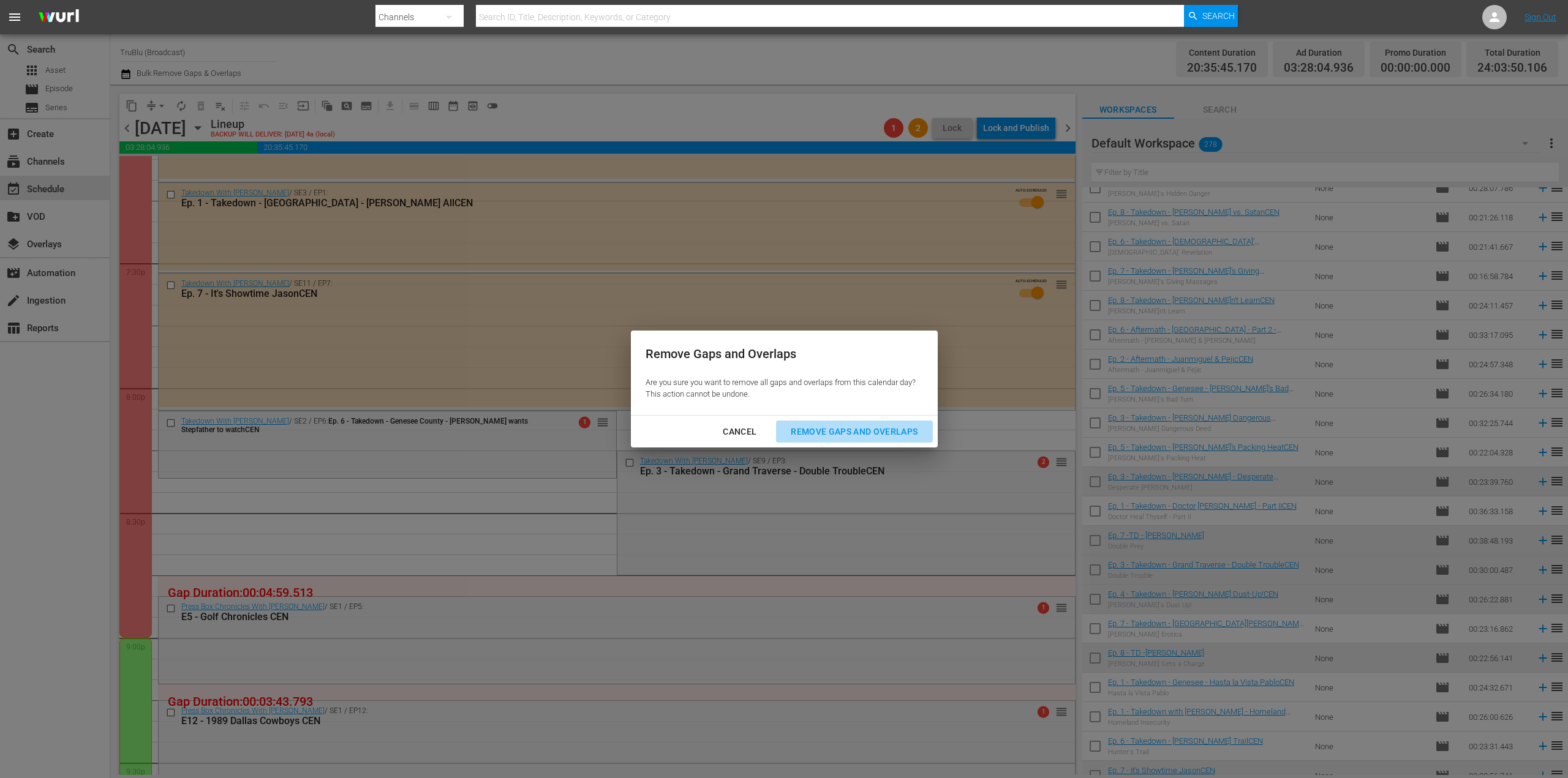
click at [847, 436] on div "Remove Gaps and Overlaps" at bounding box center [854, 432] width 146 height 15
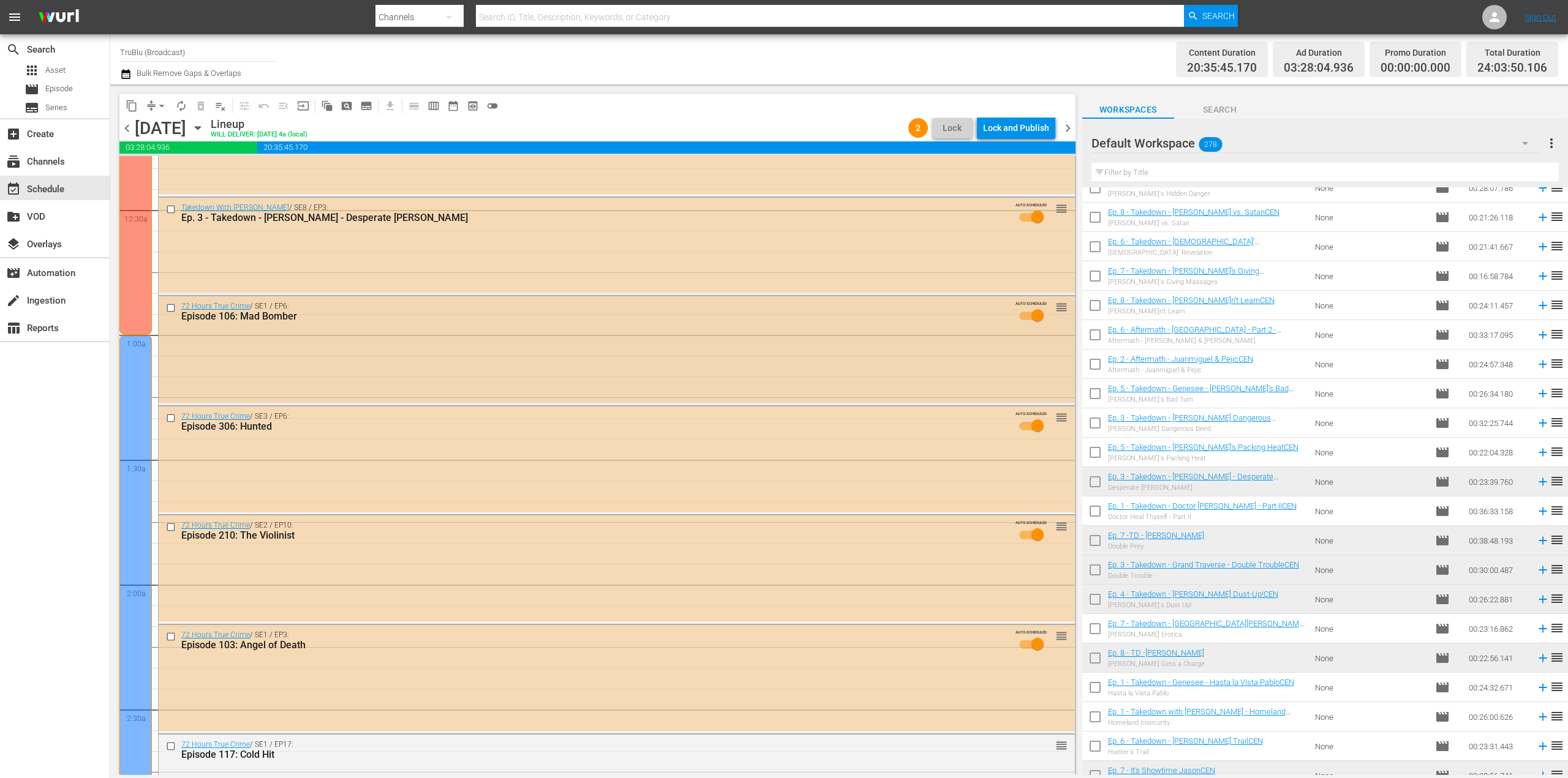
scroll to position [0, 0]
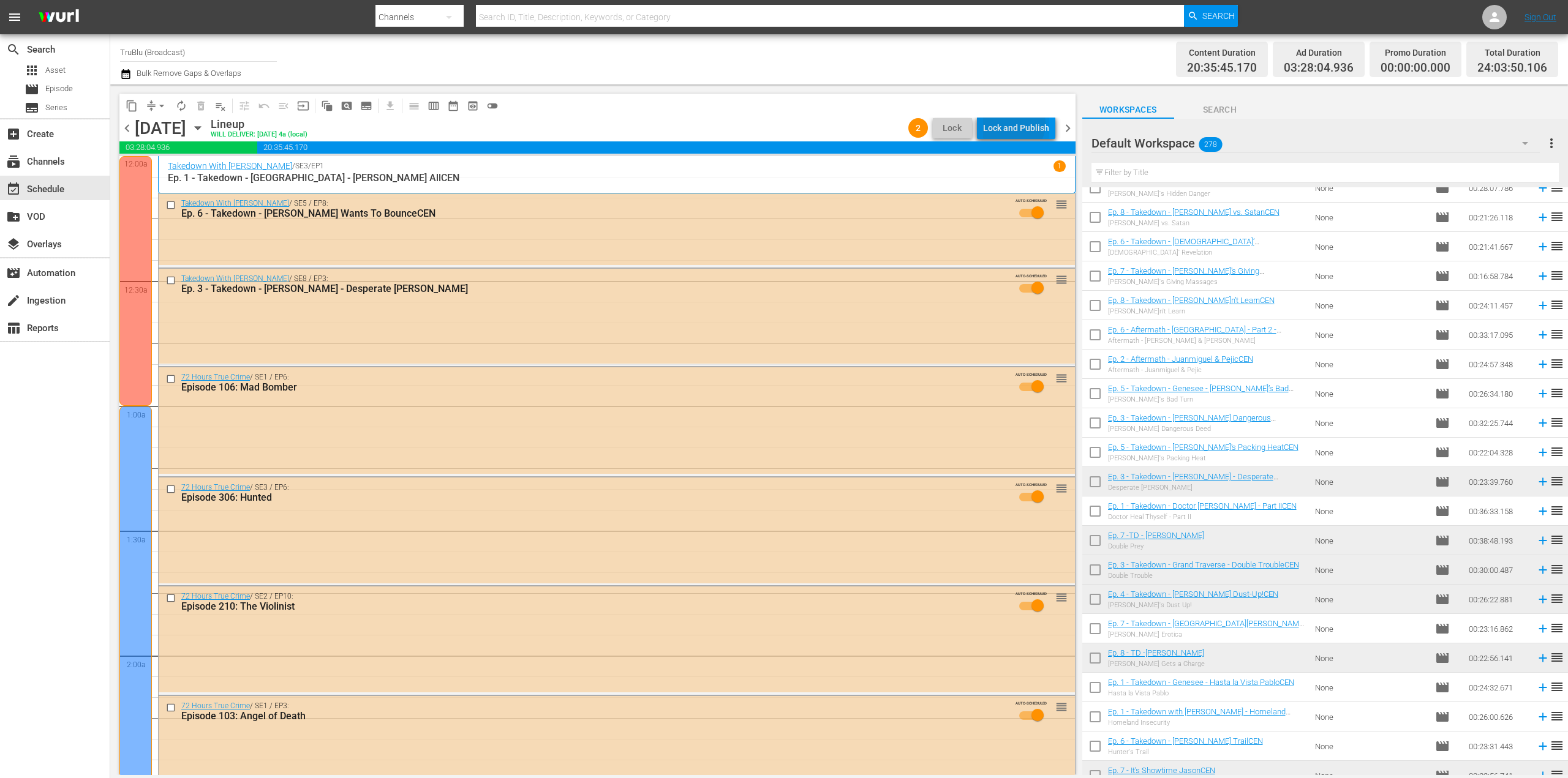
click at [1015, 124] on div "Lock and Publish" at bounding box center [1016, 128] width 66 height 22
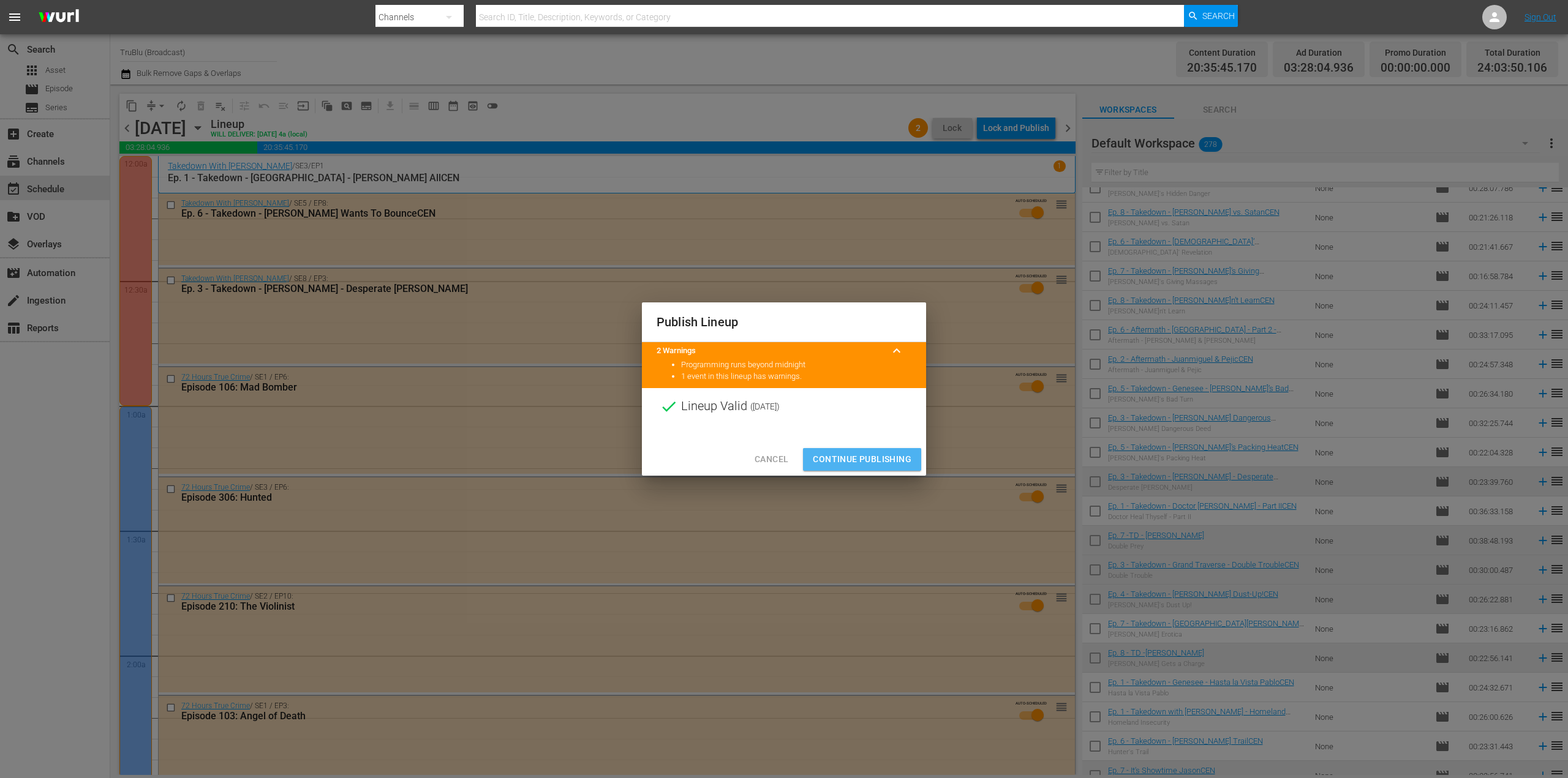
click at [863, 460] on span "Continue Publishing" at bounding box center [861, 459] width 98 height 15
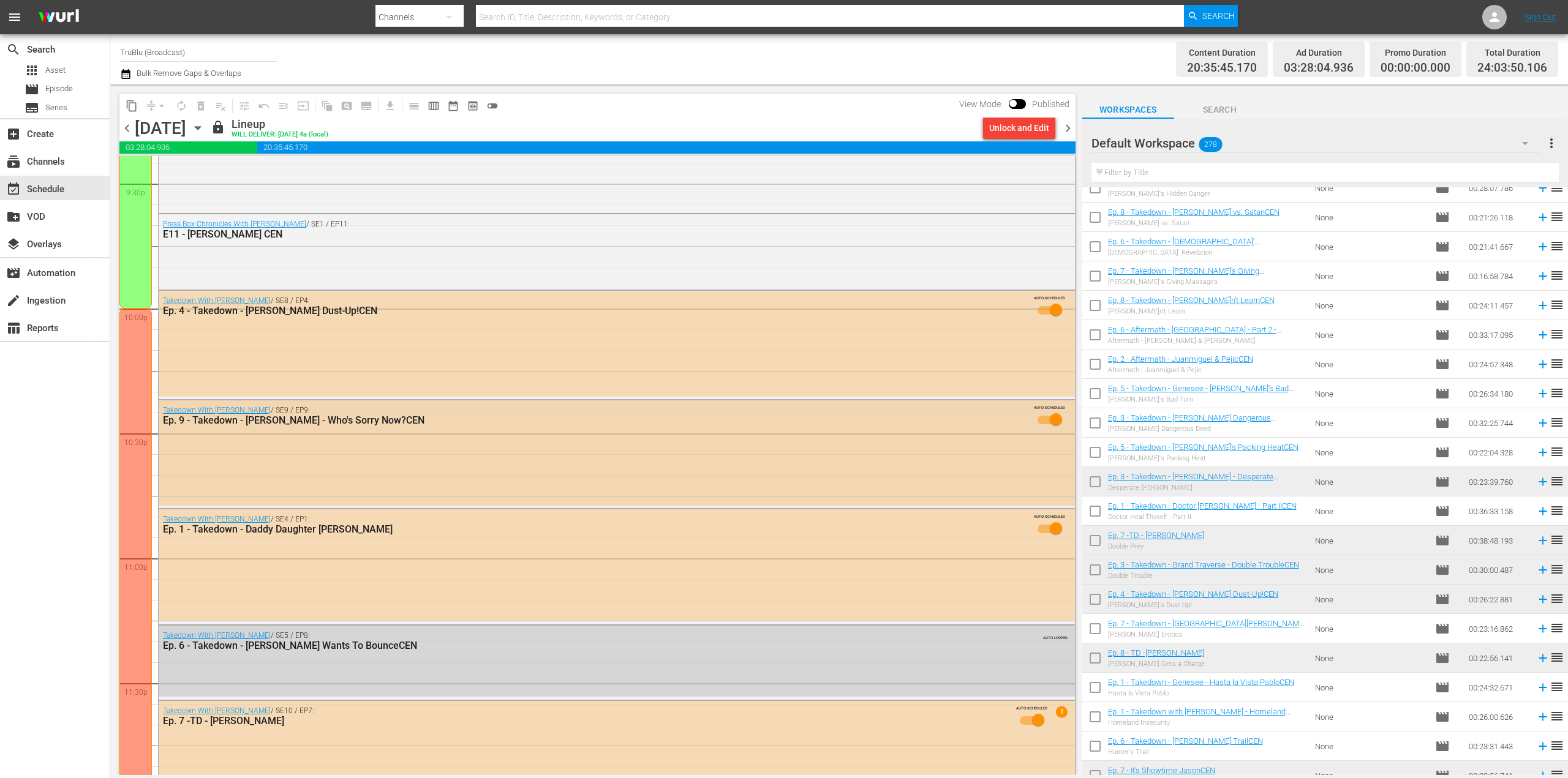
scroll to position [5429, 0]
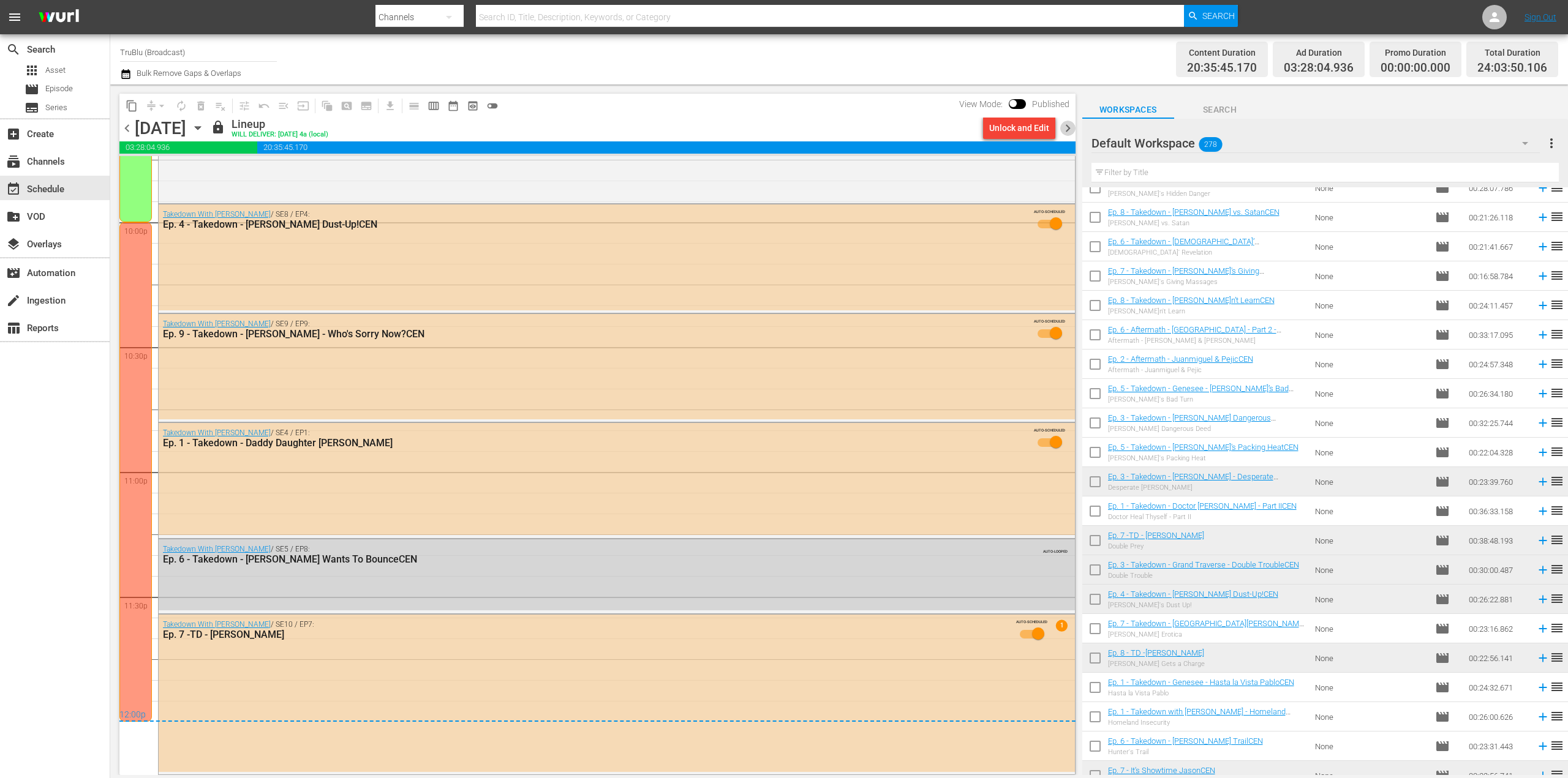
click at [1071, 128] on span "chevron_right" at bounding box center [1067, 128] width 15 height 15
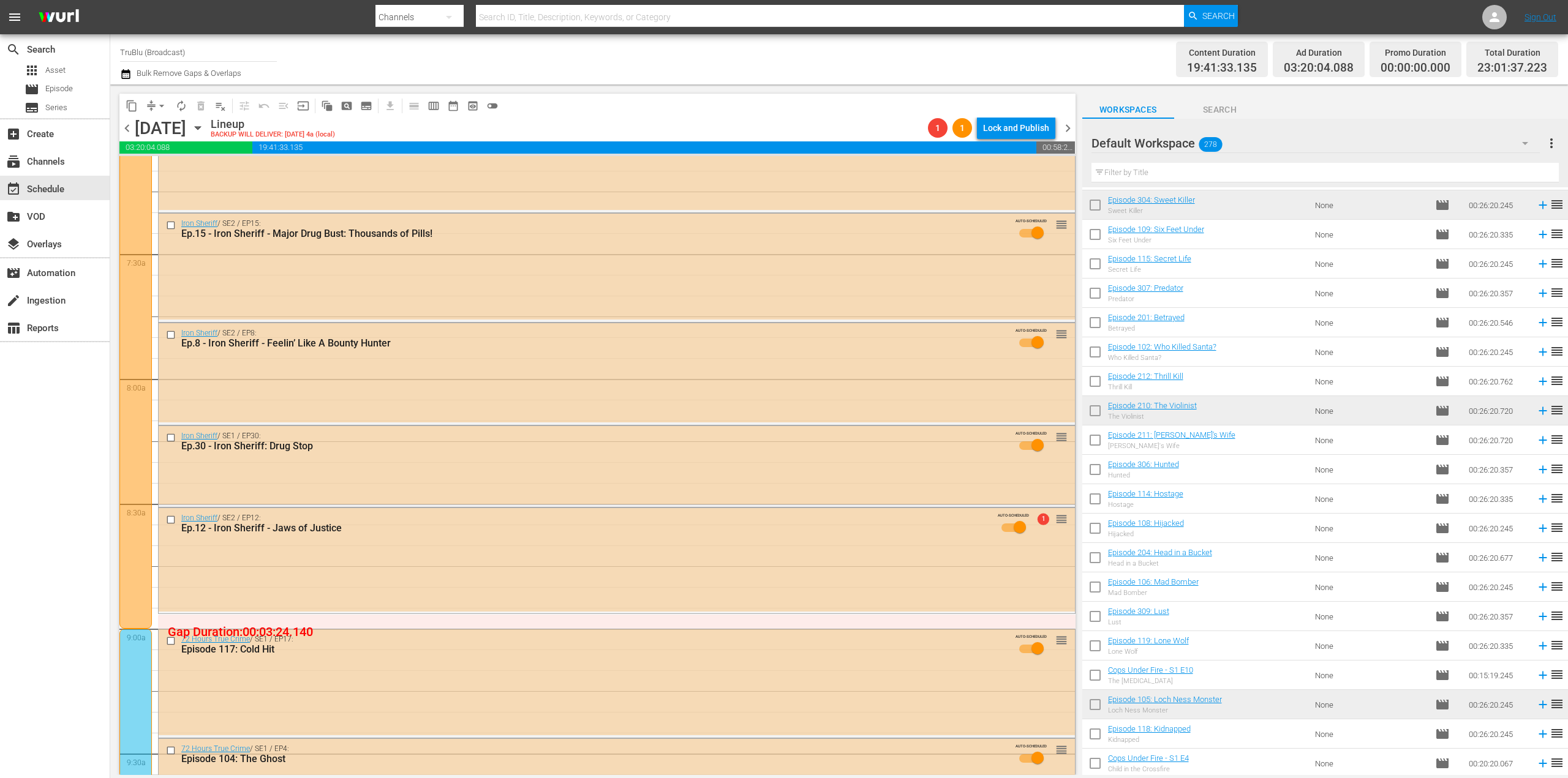
scroll to position [7609, 0]
click at [1095, 676] on input "checkbox" at bounding box center [1095, 676] width 26 height 26
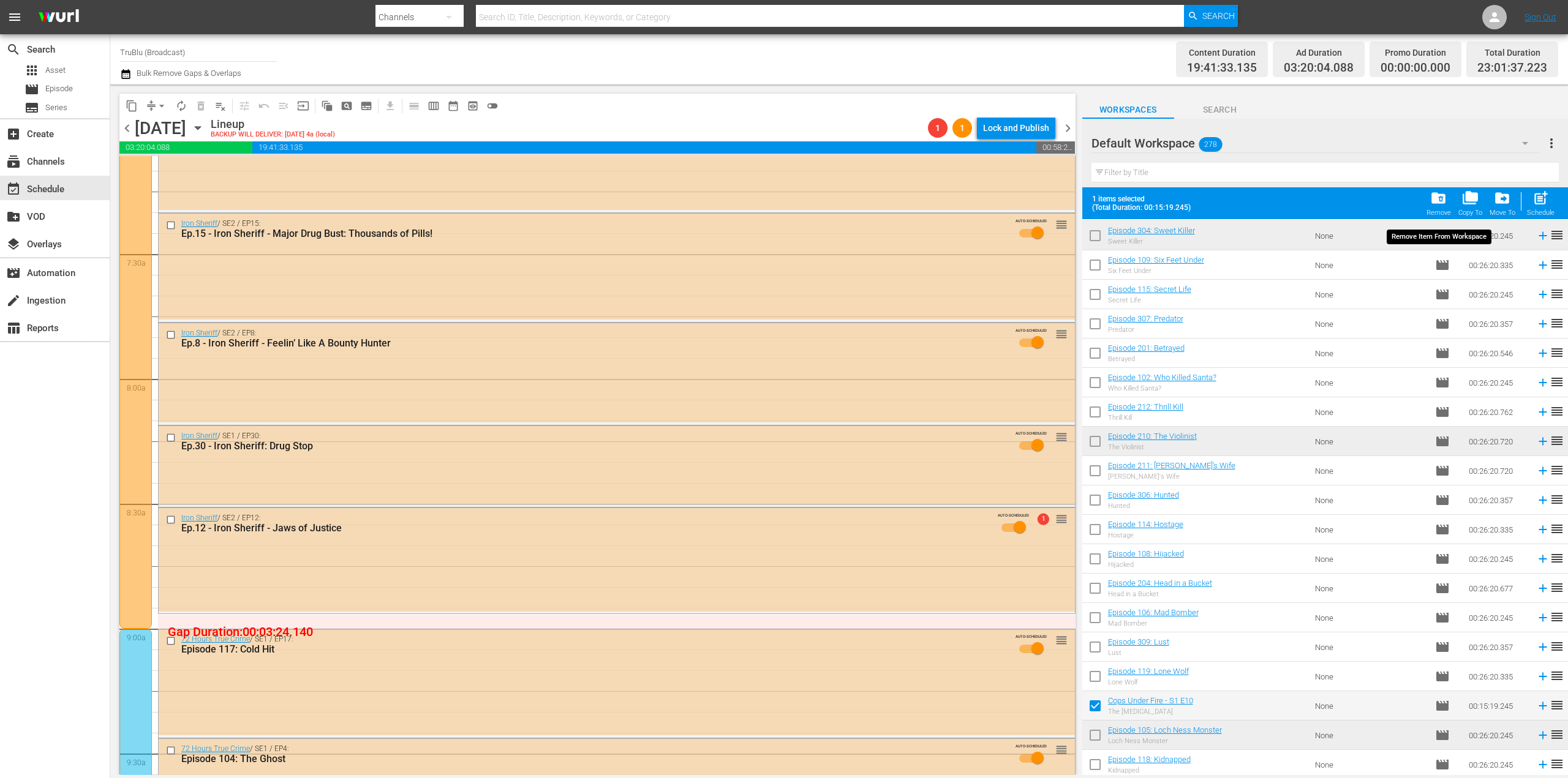
click at [1441, 203] on span "folder_delete" at bounding box center [1438, 198] width 16 height 16
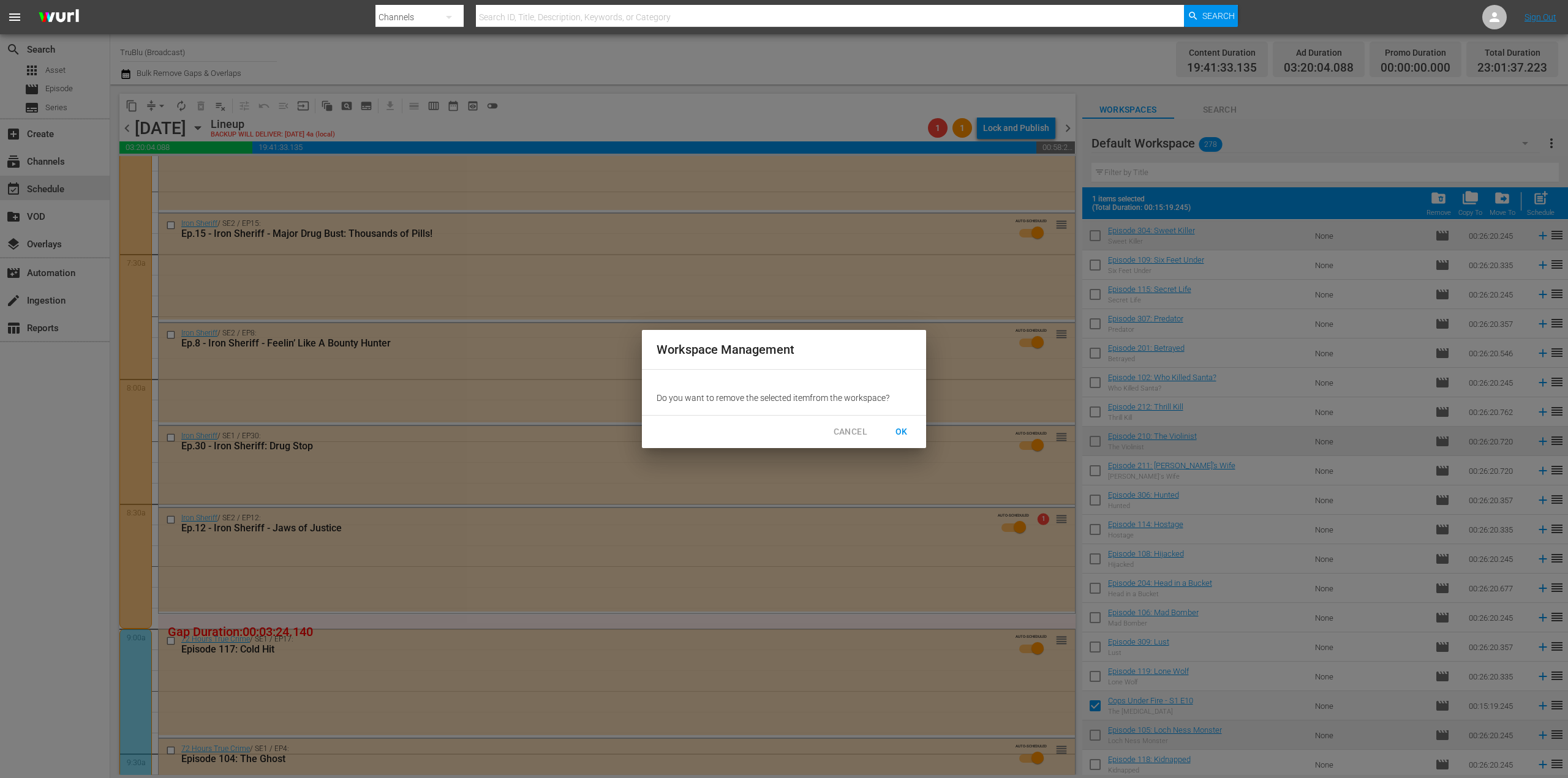
click at [908, 432] on span "OK" at bounding box center [901, 432] width 20 height 15
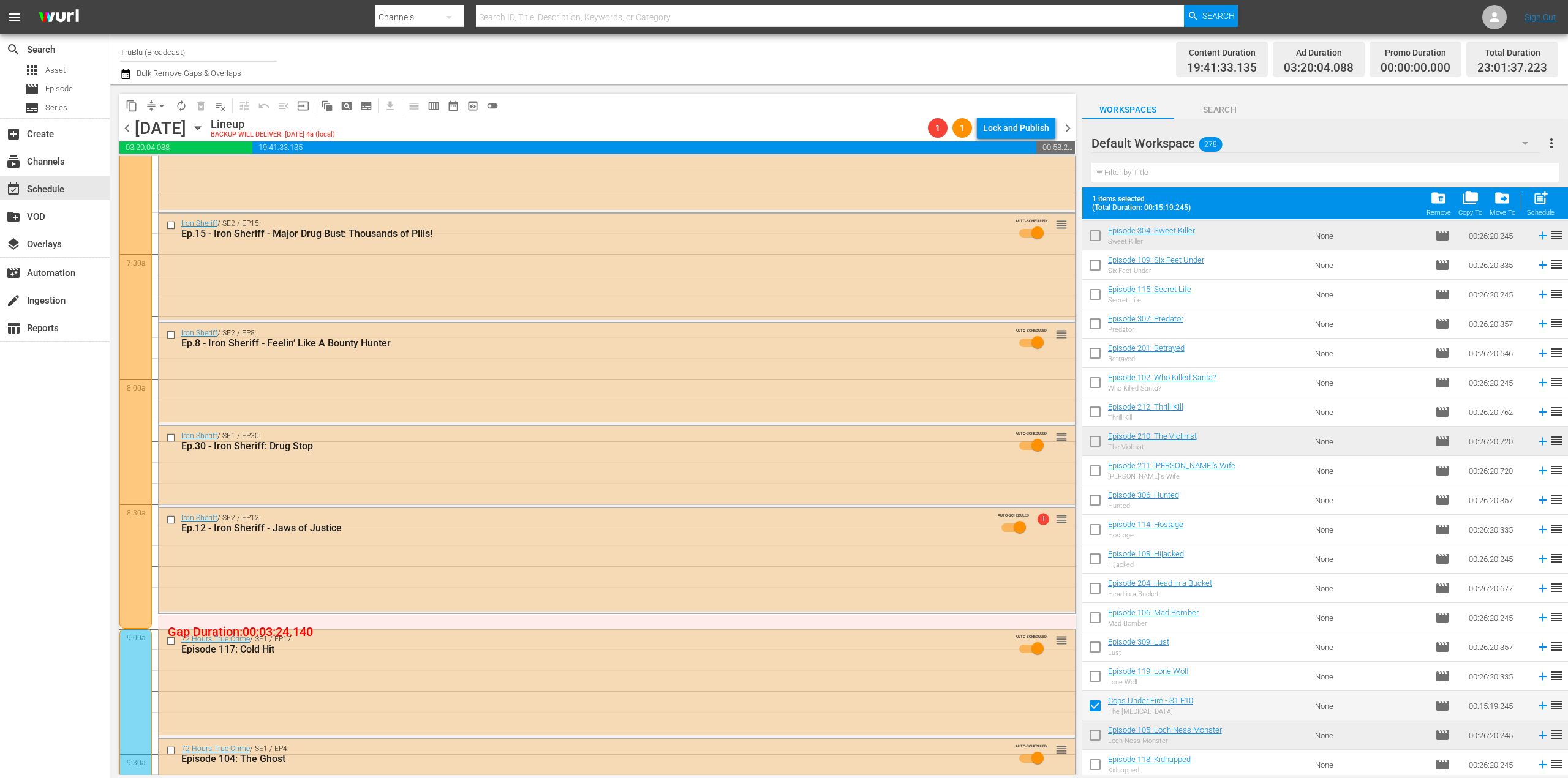
checkbox input "false"
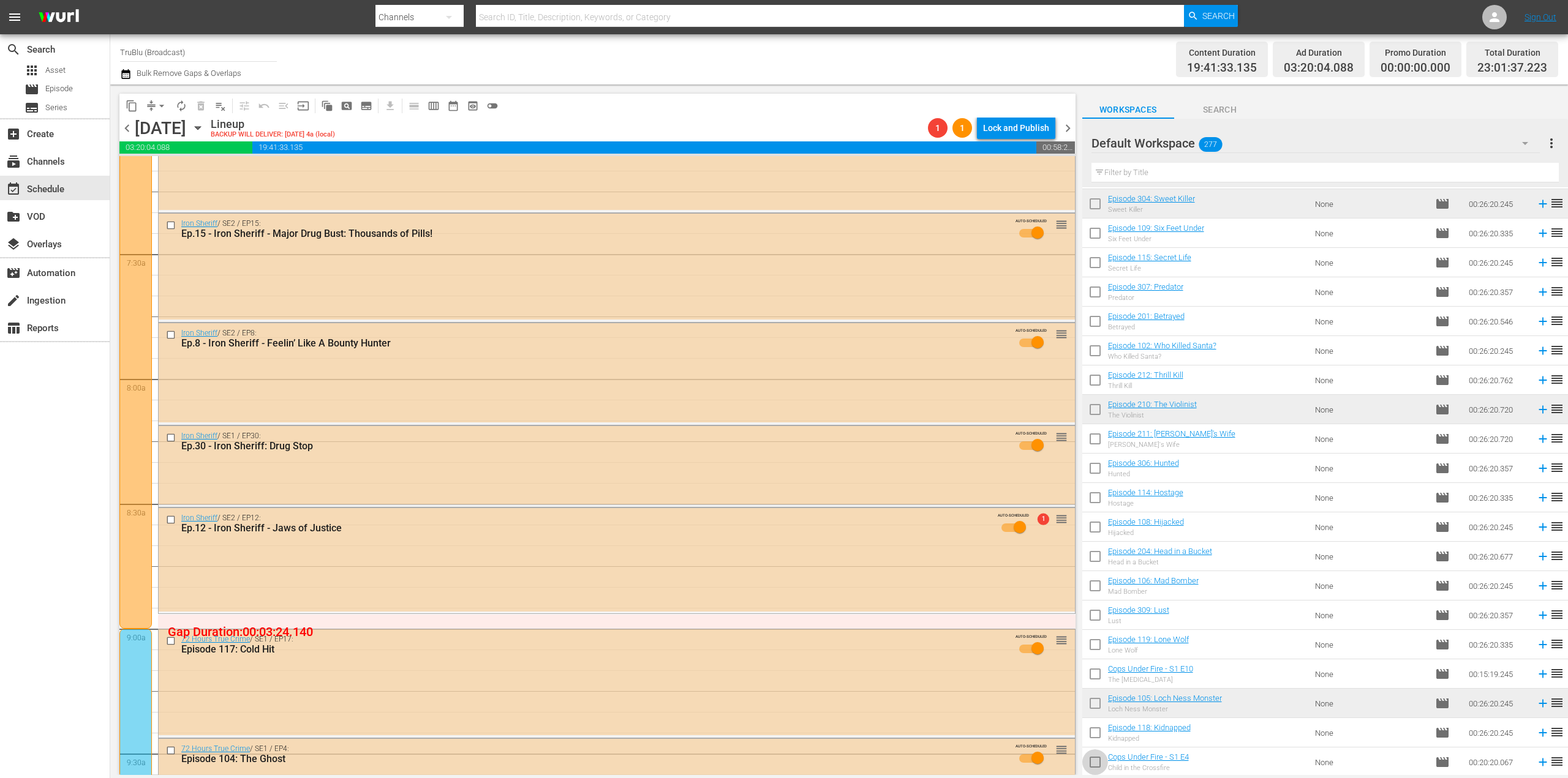
click at [1095, 763] on input "checkbox" at bounding box center [1095, 765] width 26 height 26
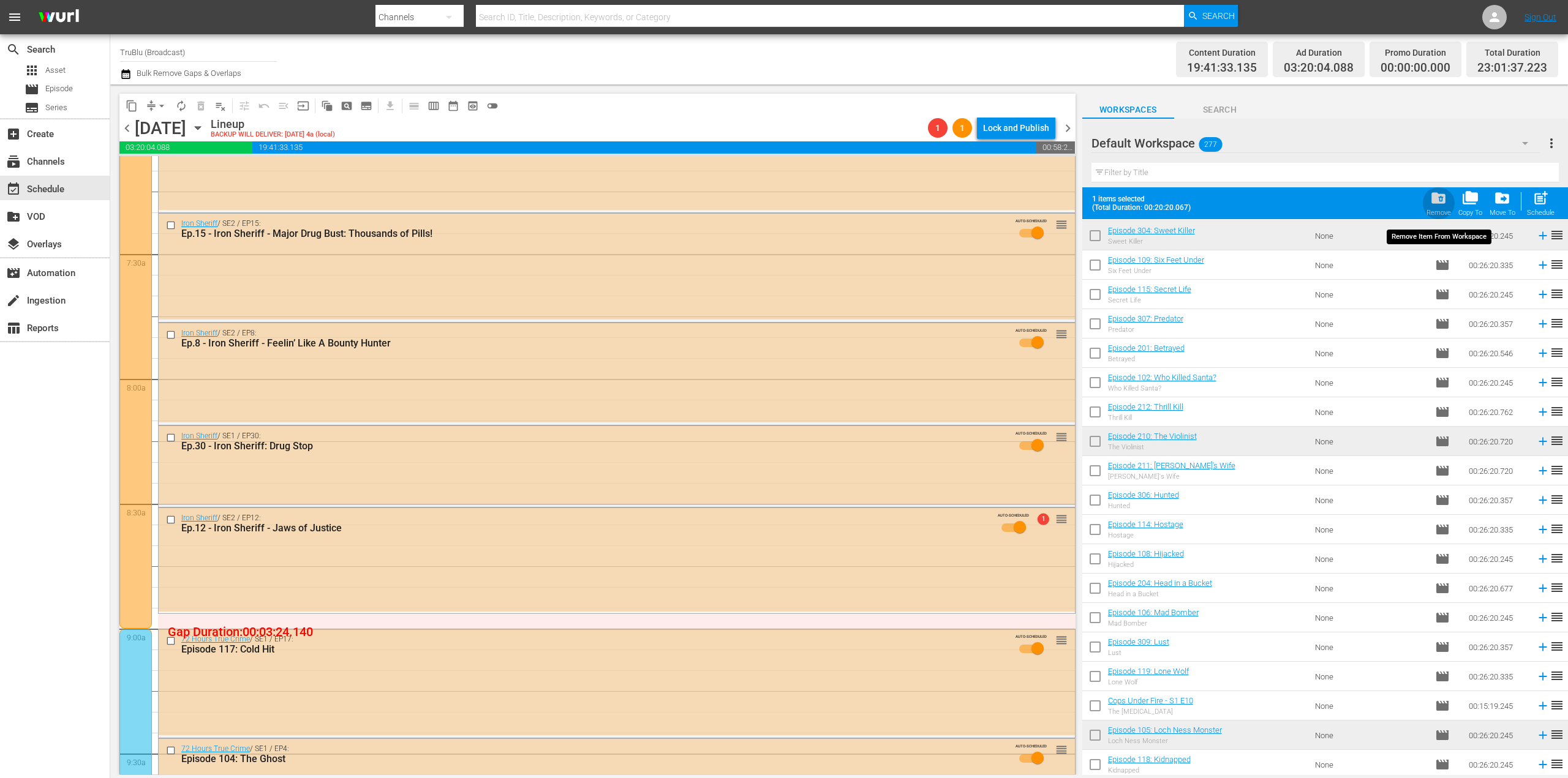
click at [1435, 205] on span "folder_delete" at bounding box center [1438, 198] width 16 height 16
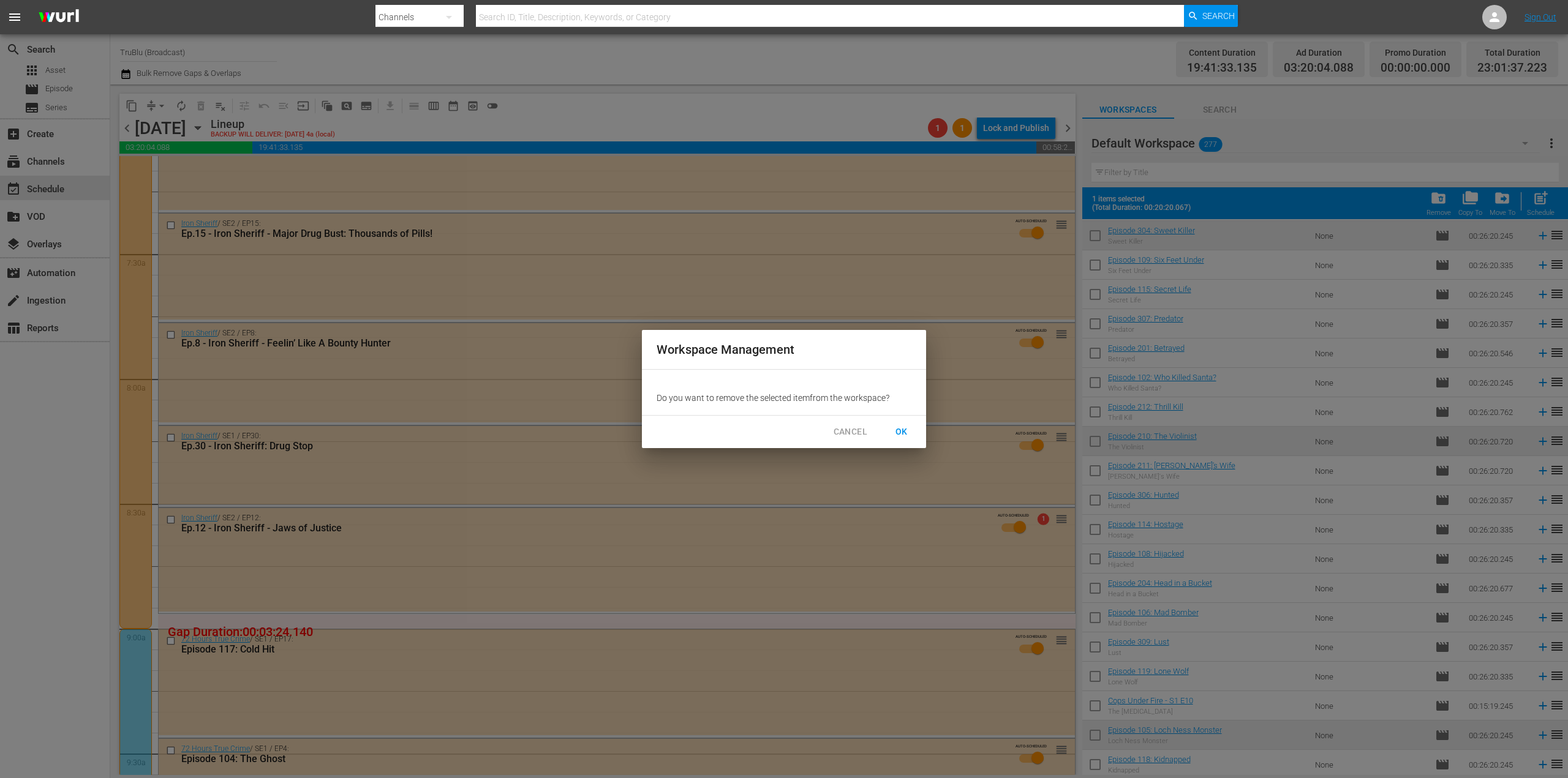
click at [906, 433] on span "OK" at bounding box center [901, 432] width 20 height 15
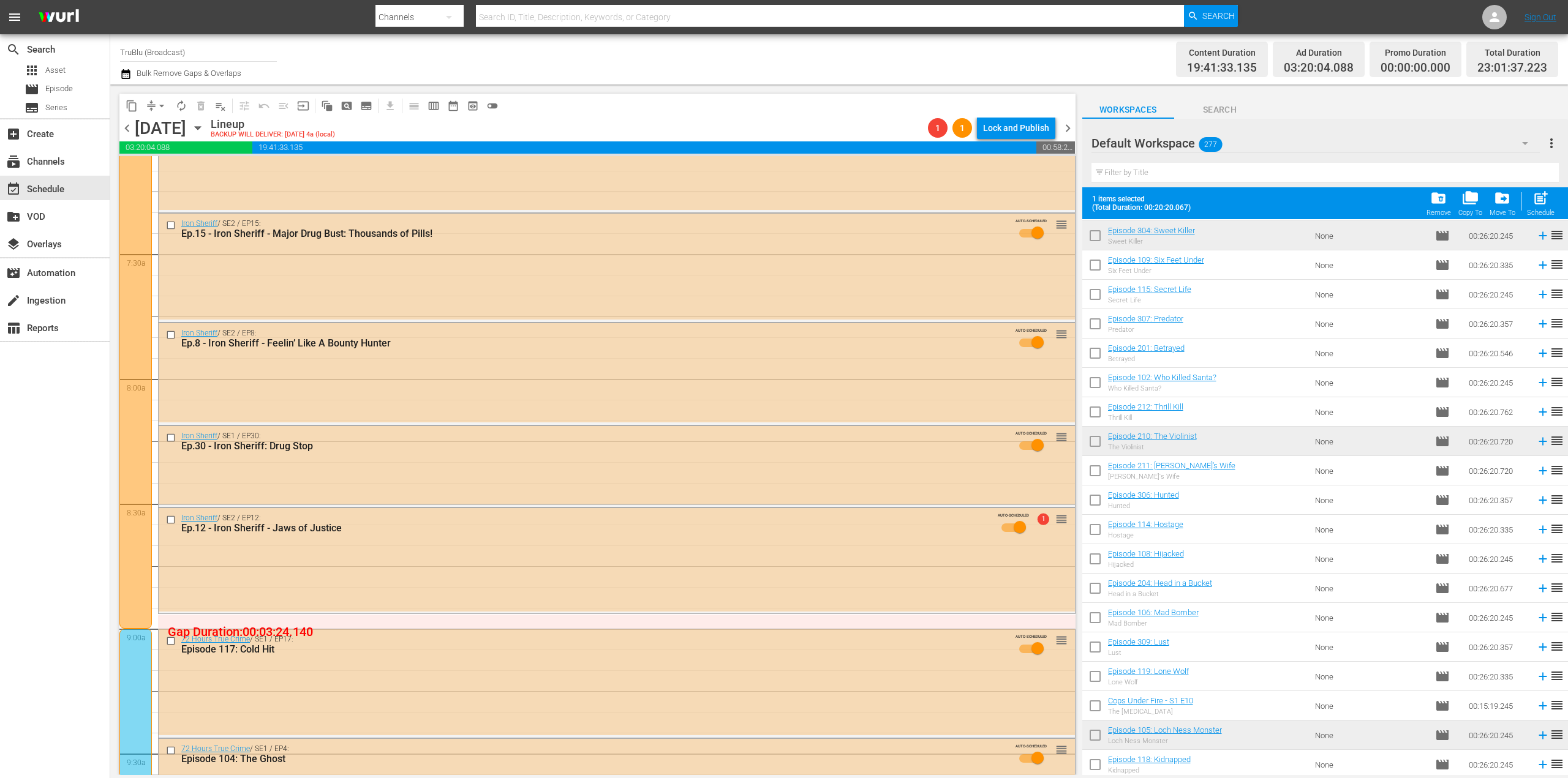
checkbox input "false"
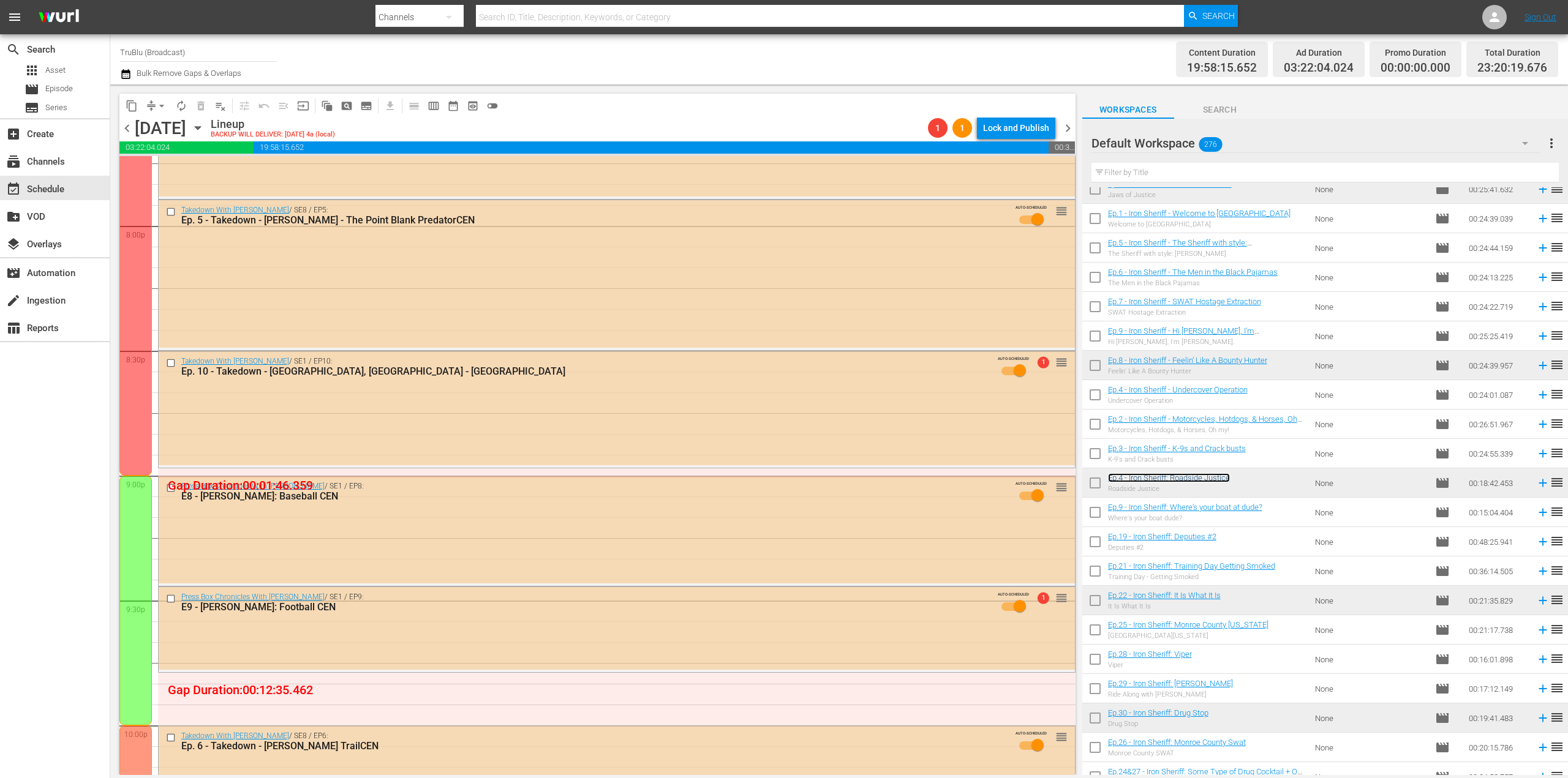
scroll to position [4958, 0]
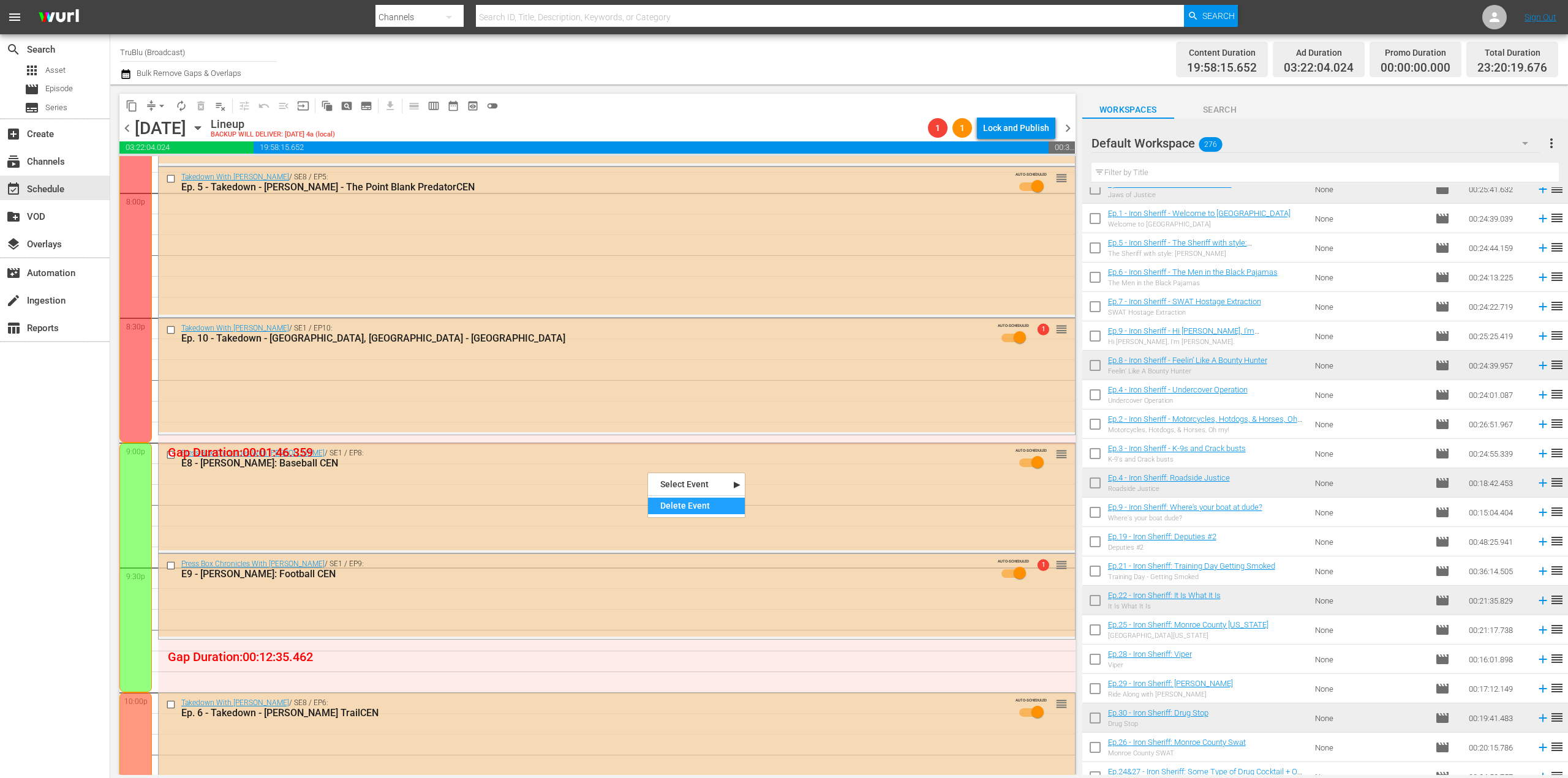
click at [672, 511] on div "Delete Event" at bounding box center [696, 506] width 97 height 16
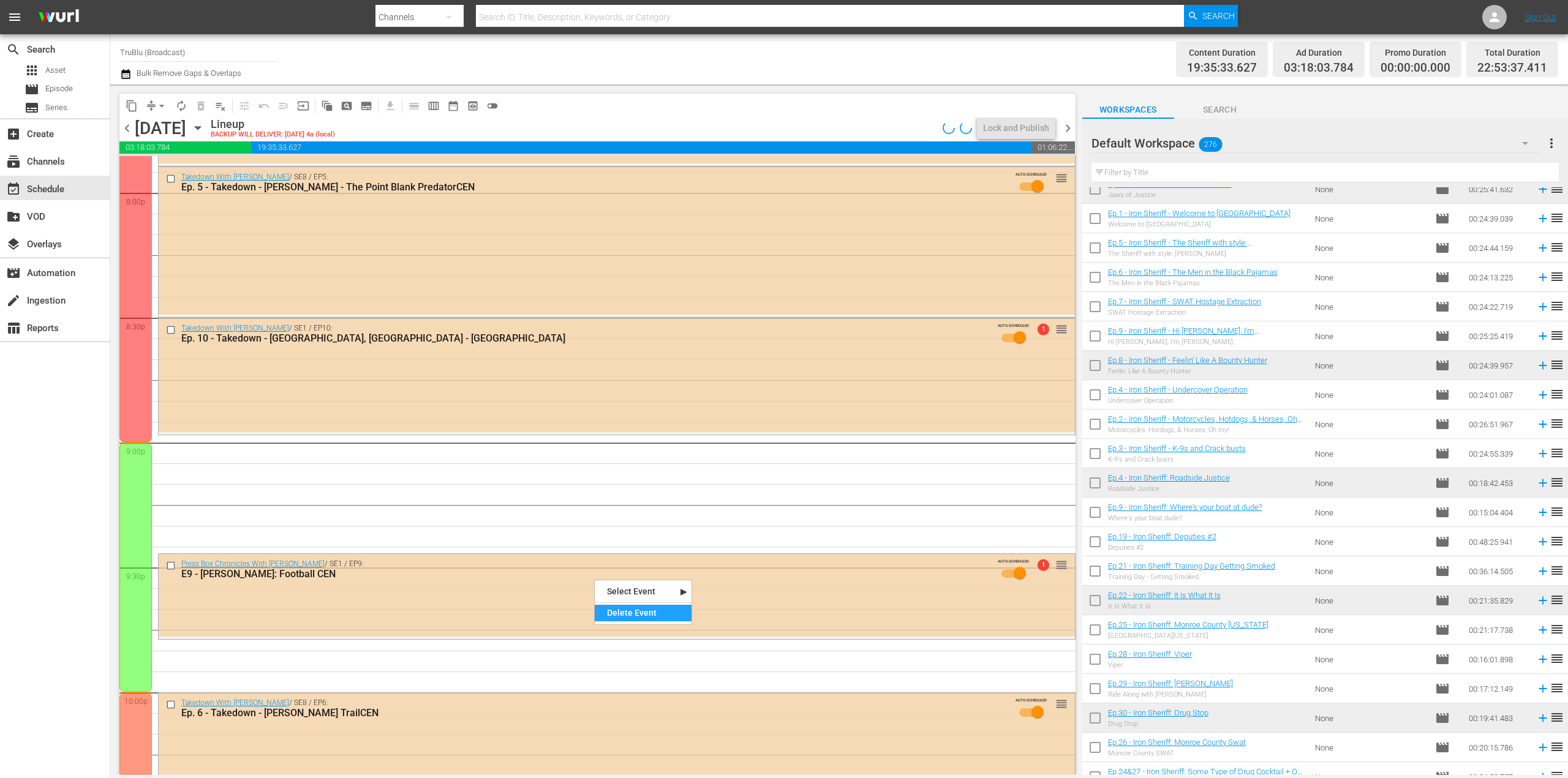
click at [648, 614] on div "Delete Event" at bounding box center [642, 613] width 97 height 16
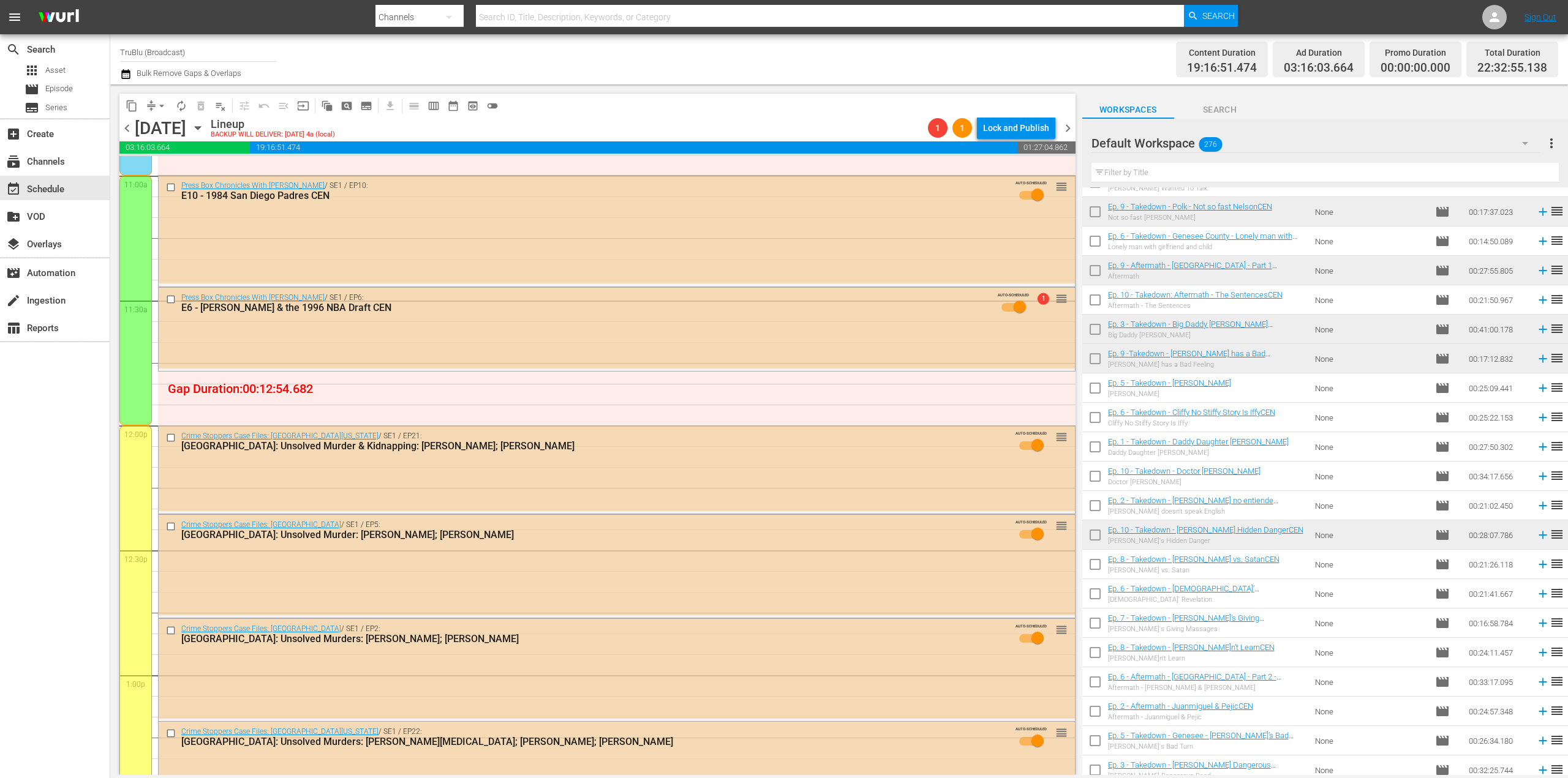
scroll to position [0, 0]
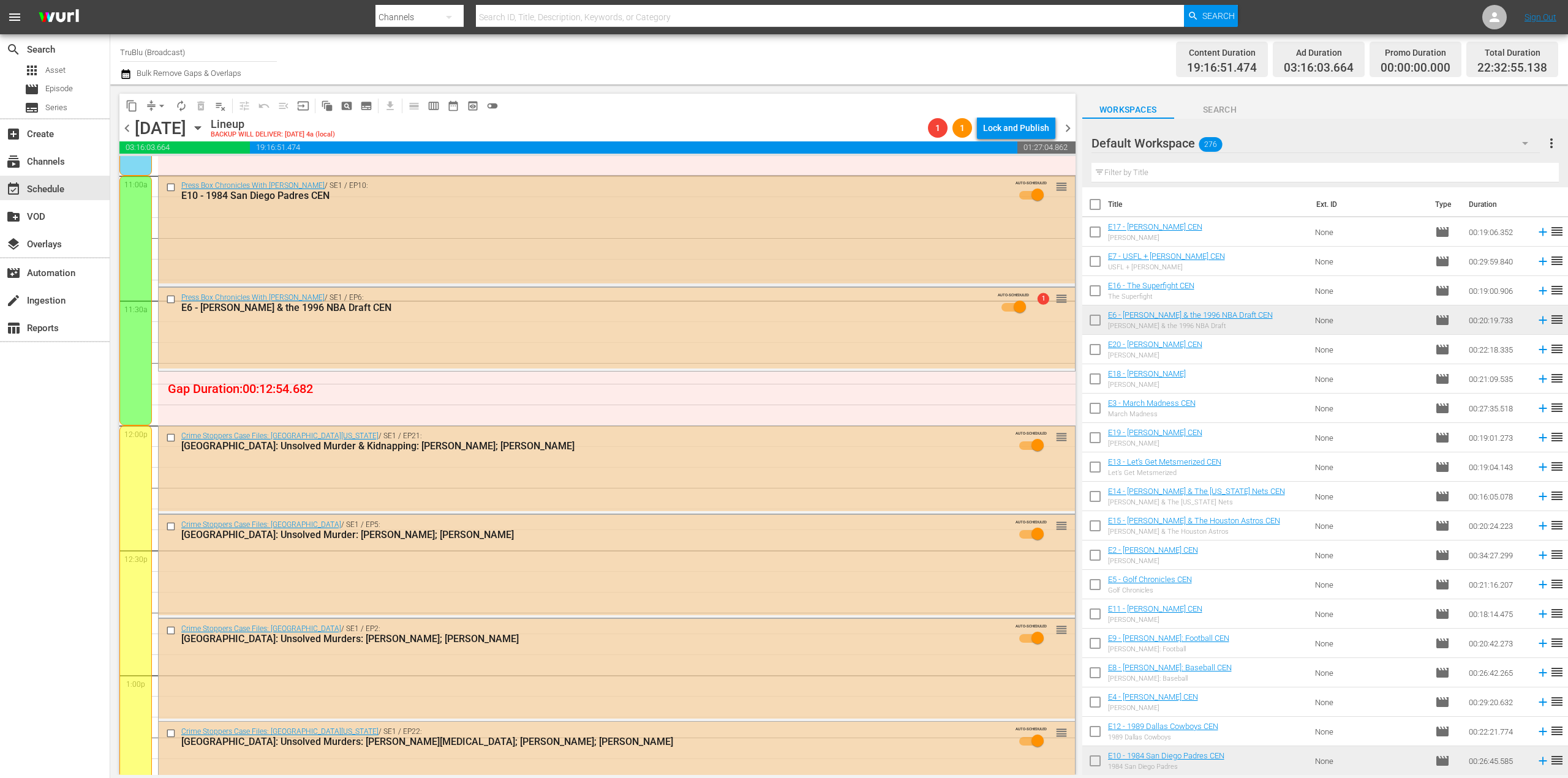
drag, startPoint x: 1162, startPoint y: 230, endPoint x: 675, endPoint y: 246, distance: 487.3
click at [719, 285] on div "Delete Event" at bounding box center [724, 280] width 97 height 16
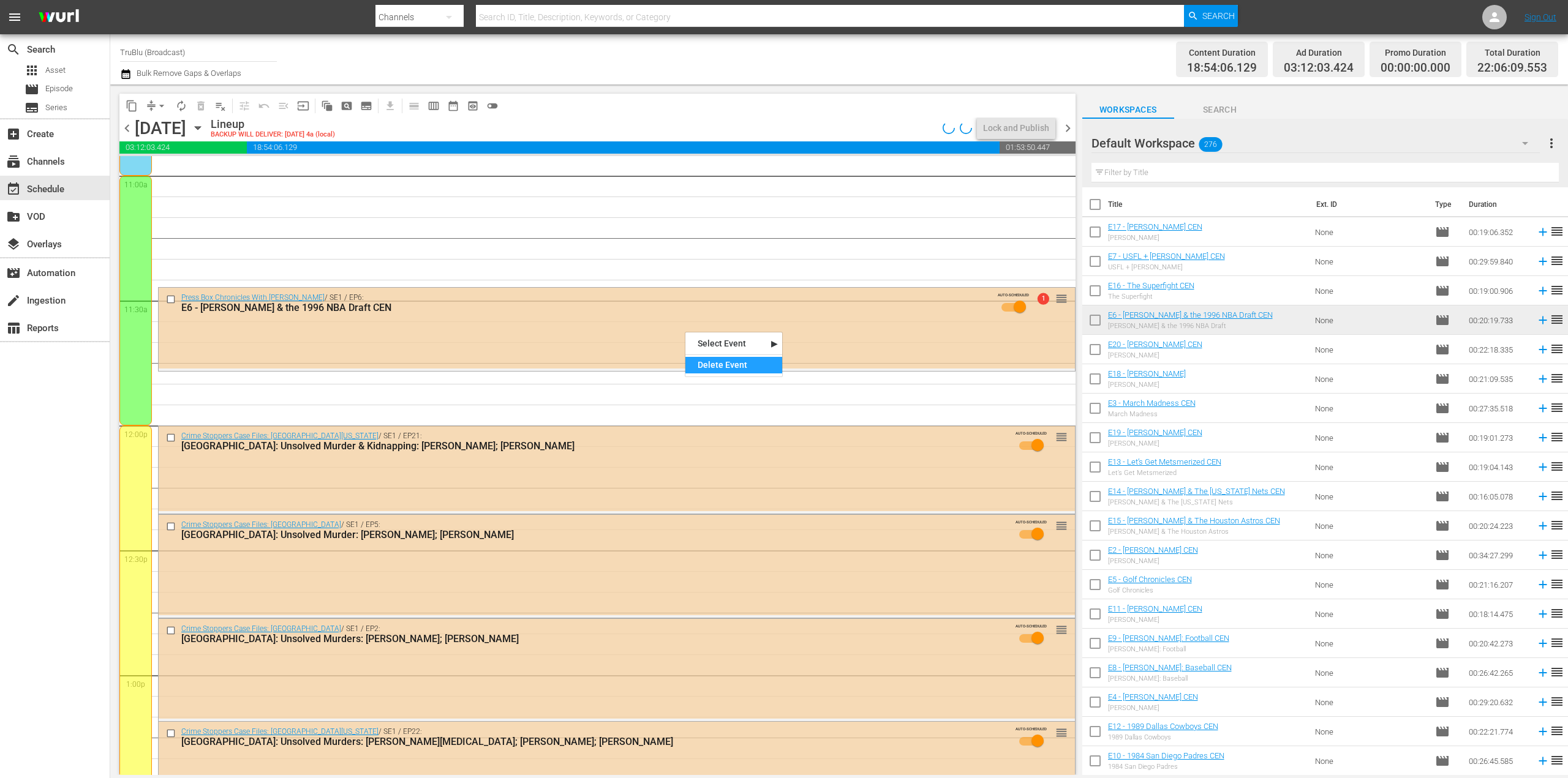
click at [720, 367] on div "Delete Event" at bounding box center [734, 365] width 97 height 16
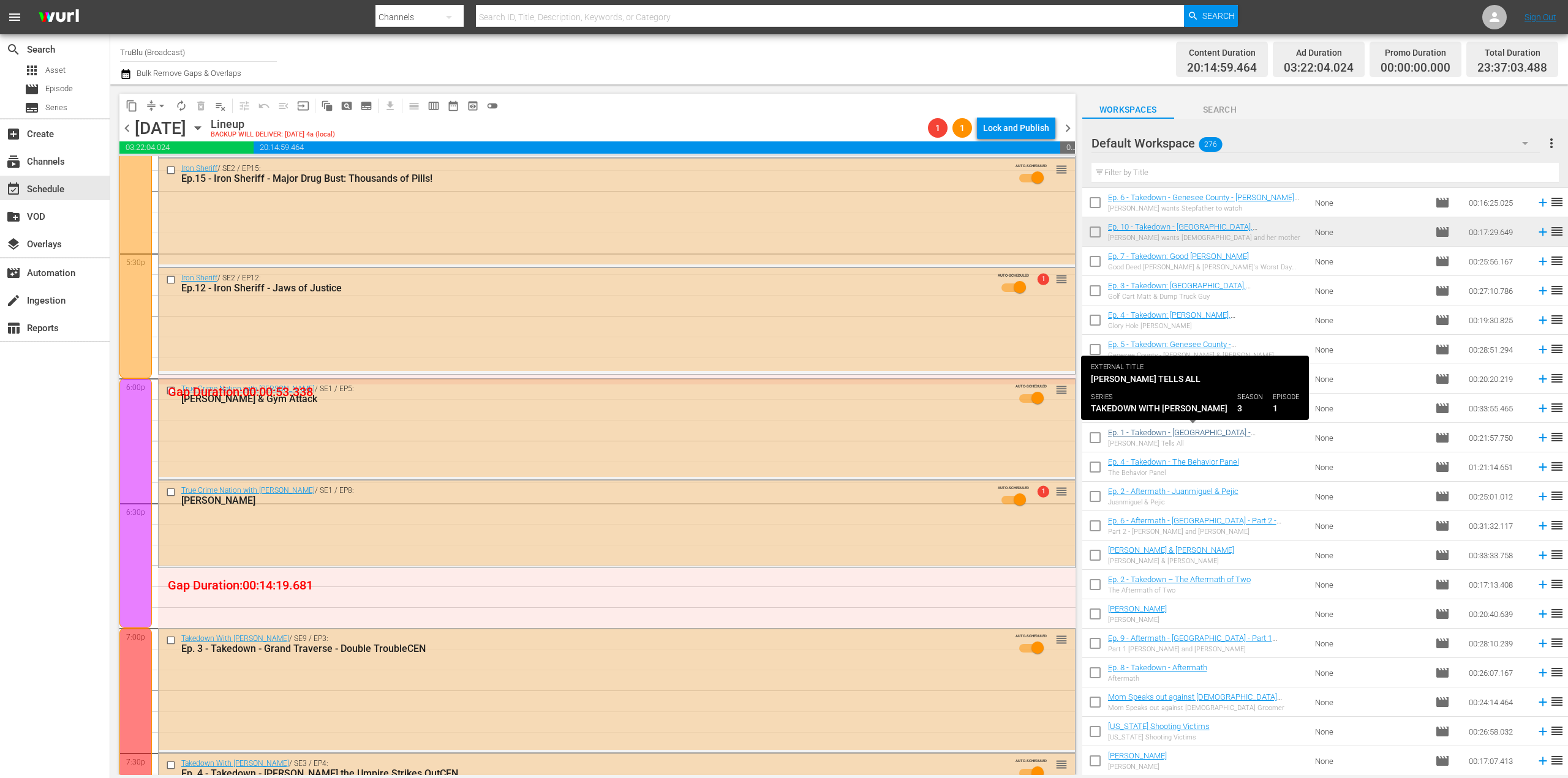
scroll to position [2388, 0]
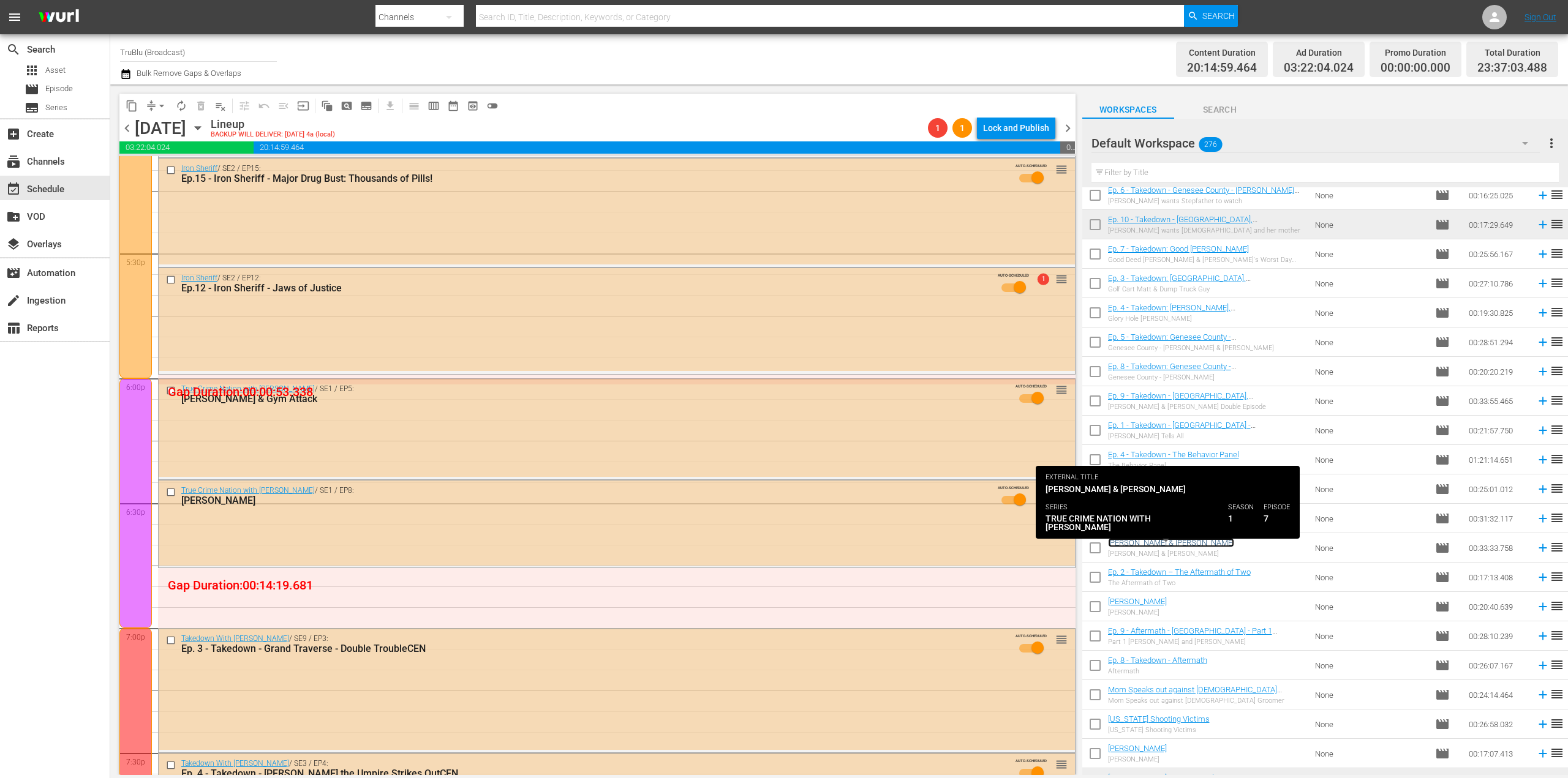
click at [1202, 543] on link "[PERSON_NAME] & [PERSON_NAME]" at bounding box center [1170, 542] width 126 height 9
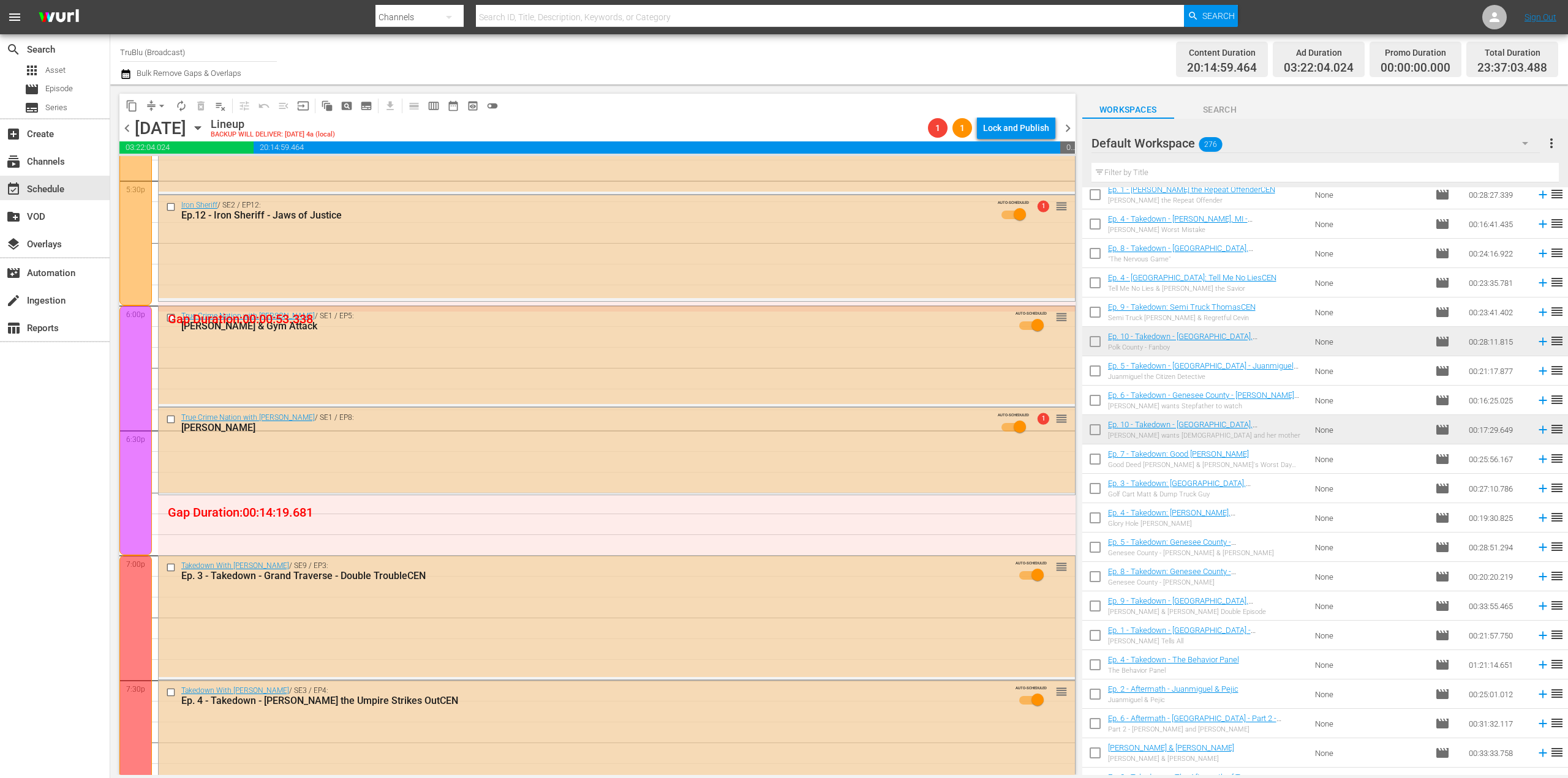
scroll to position [2420, 0]
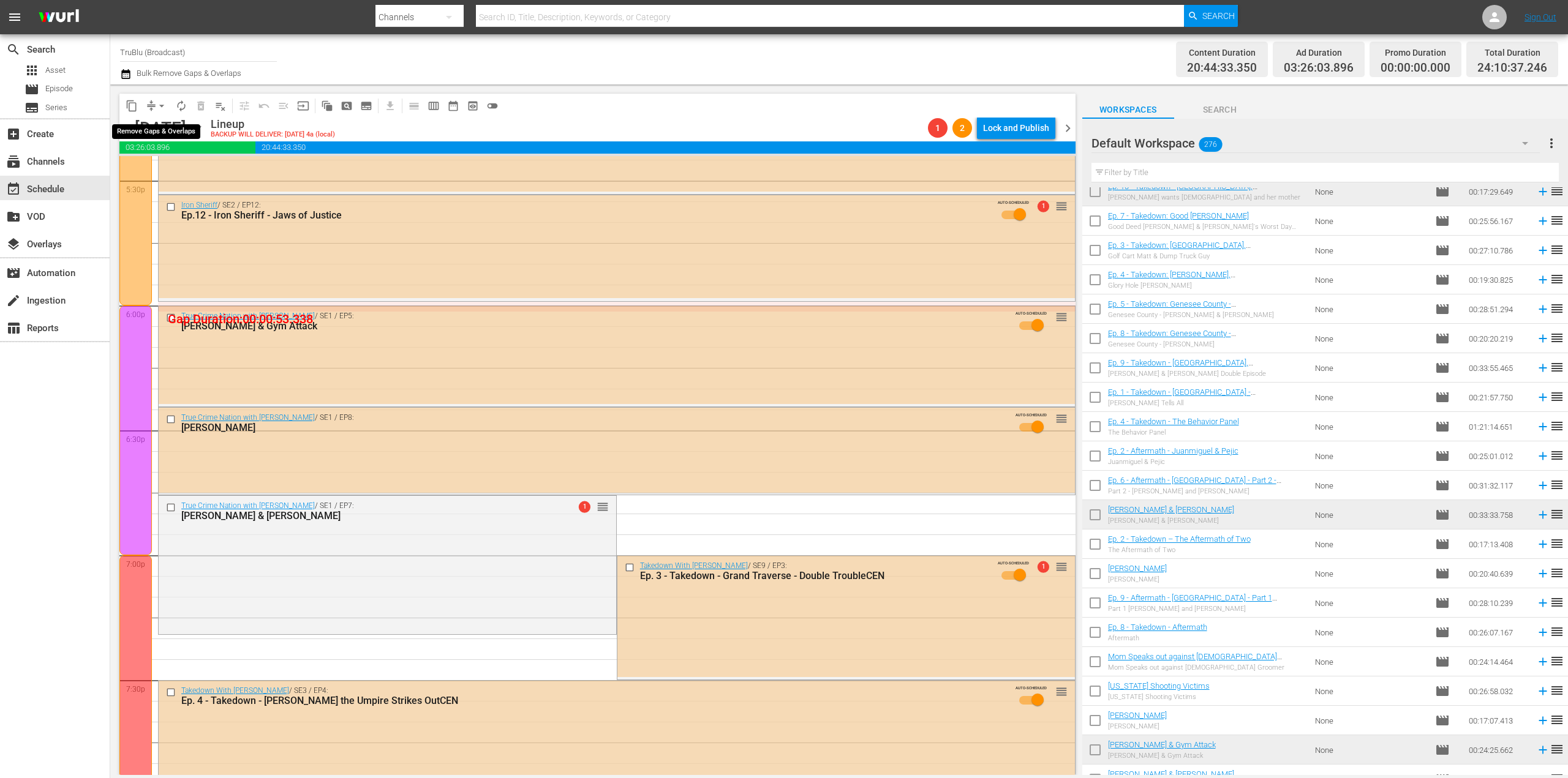
click at [155, 106] on button "arrow_drop_down" at bounding box center [162, 106] width 20 height 20
click at [163, 167] on li "Align to End of Previous Day" at bounding box center [162, 171] width 128 height 20
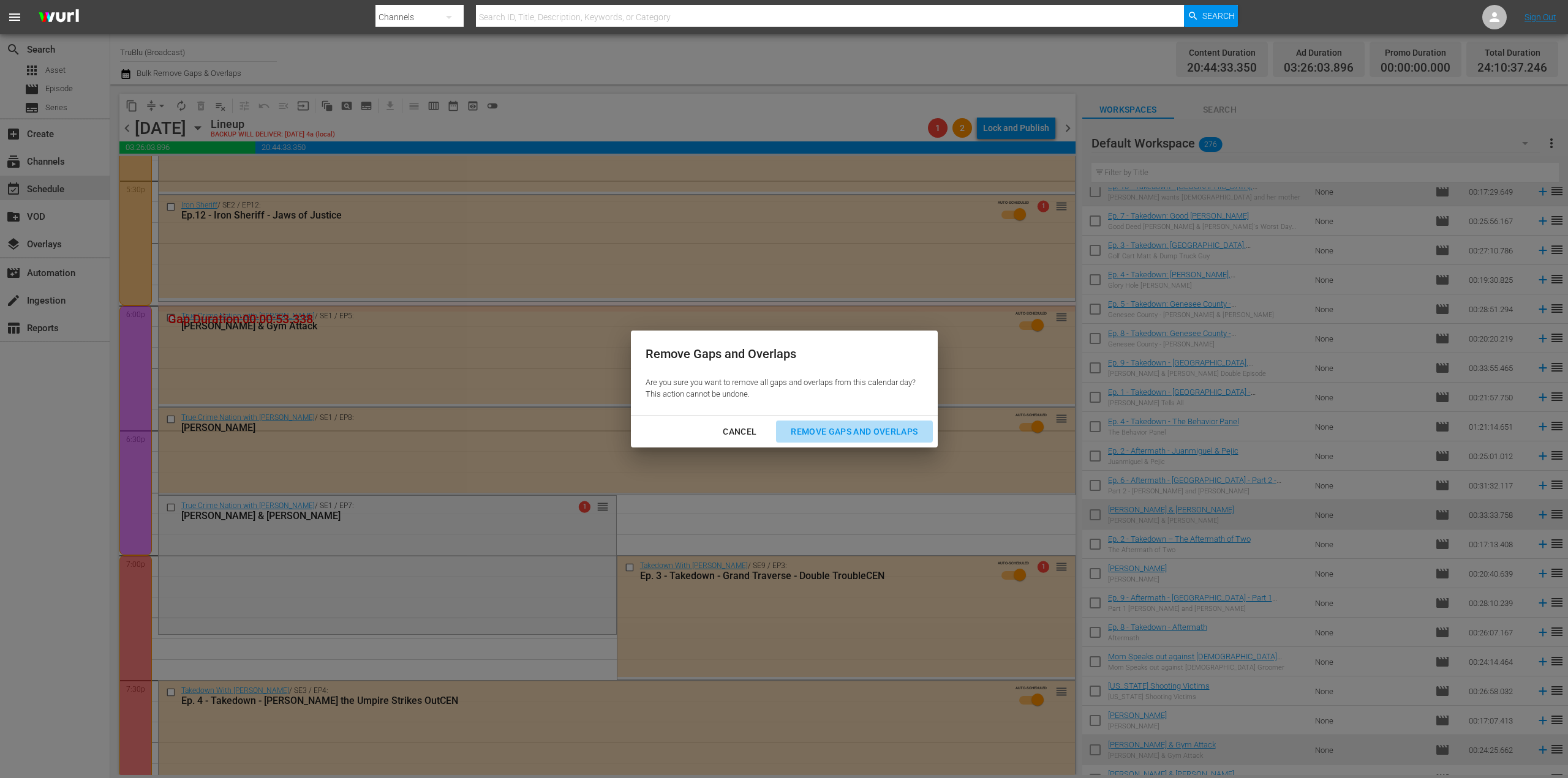
click at [835, 429] on div "Remove Gaps and Overlaps" at bounding box center [854, 432] width 146 height 15
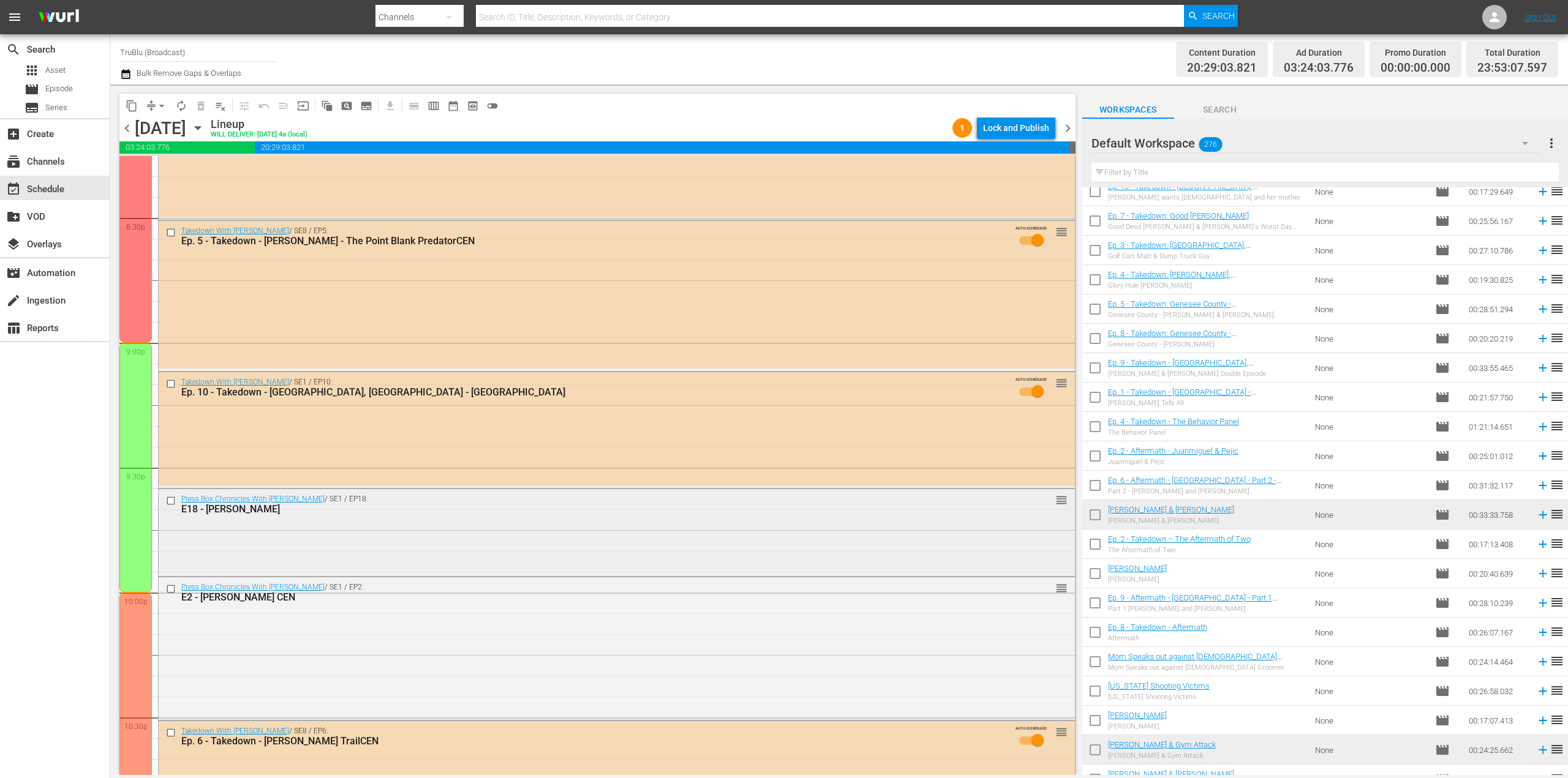
scroll to position [5094, 0]
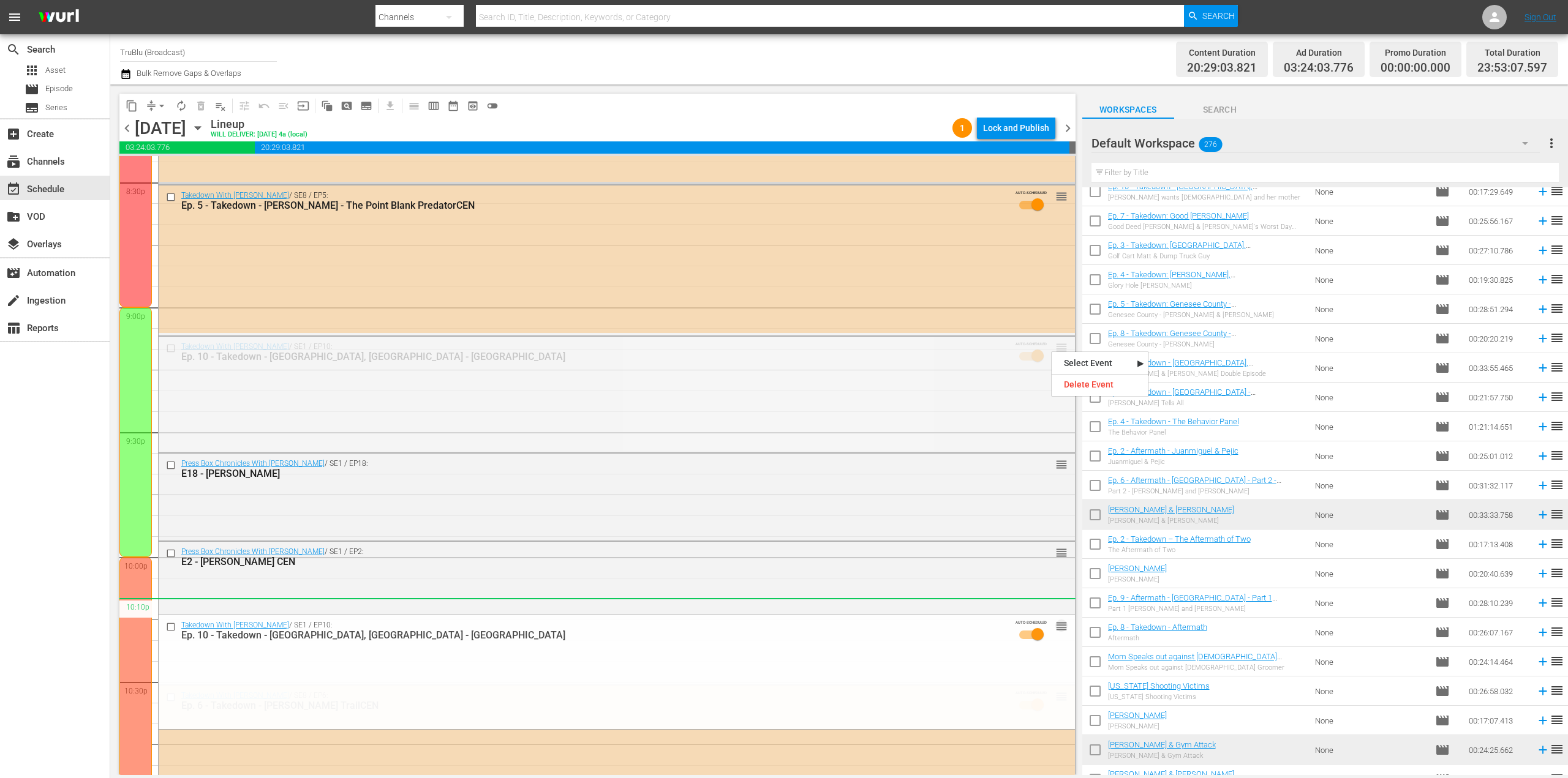
drag, startPoint x: 1051, startPoint y: 350, endPoint x: 1032, endPoint y: 611, distance: 261.7
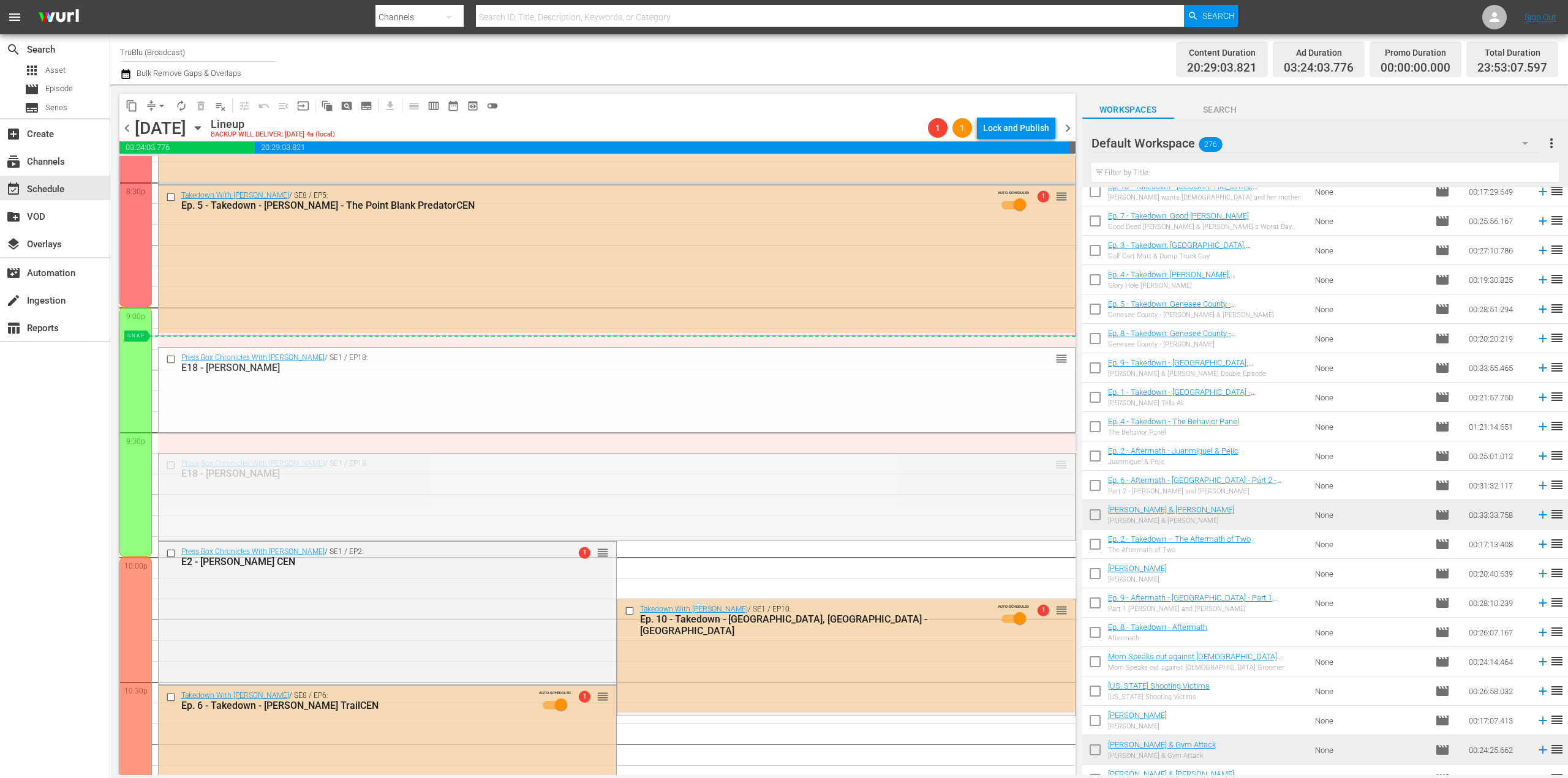
drag, startPoint x: 1050, startPoint y: 461, endPoint x: 1032, endPoint y: 346, distance: 116.4
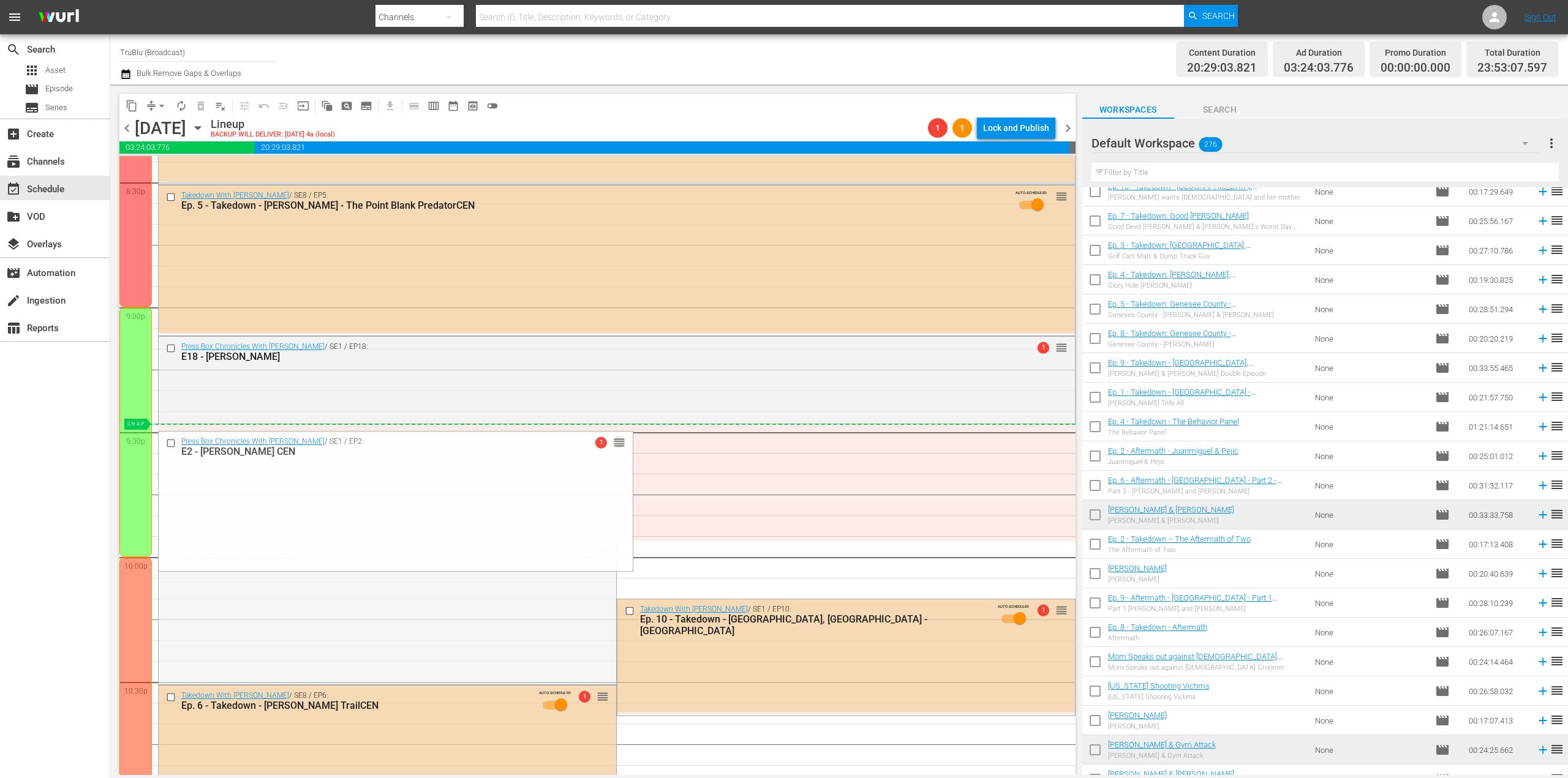
drag, startPoint x: 595, startPoint y: 545, endPoint x: 613, endPoint y: 425, distance: 121.3
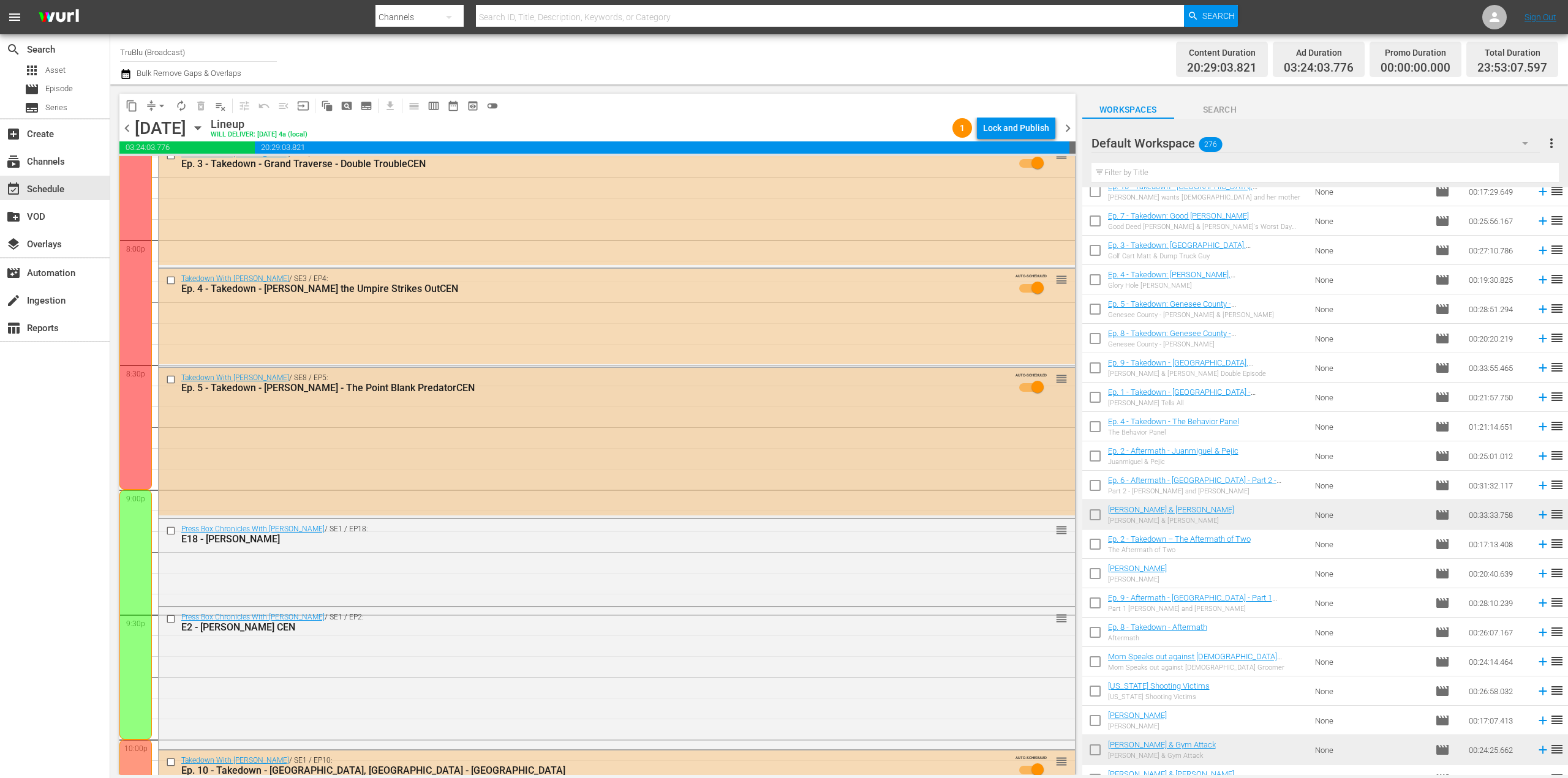
scroll to position [4849, 0]
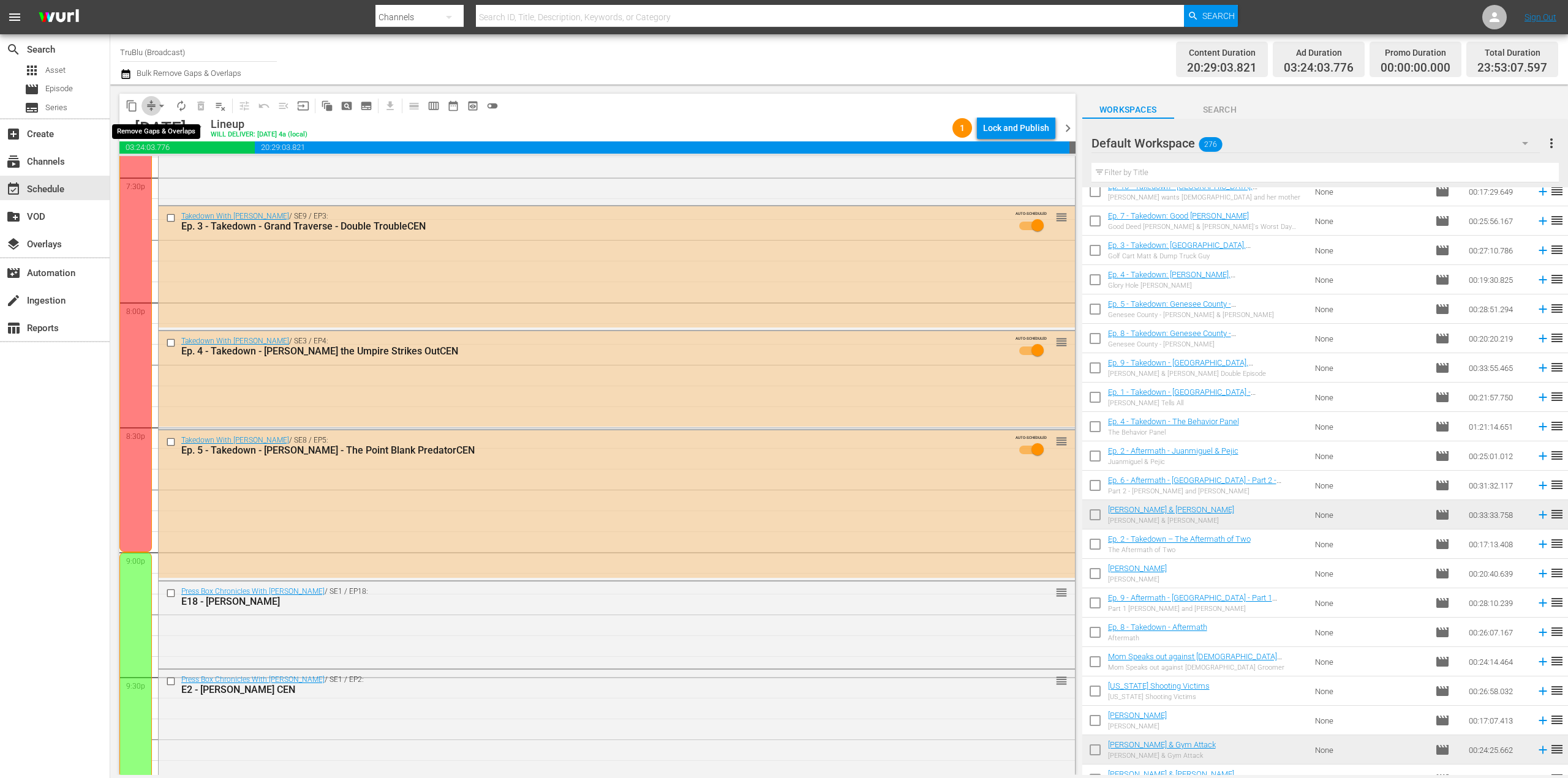
click at [148, 106] on span "compress" at bounding box center [150, 106] width 12 height 12
click at [155, 108] on button "arrow_drop_down" at bounding box center [162, 106] width 20 height 20
click at [189, 170] on li "Align to End of Previous Day" at bounding box center [162, 171] width 128 height 20
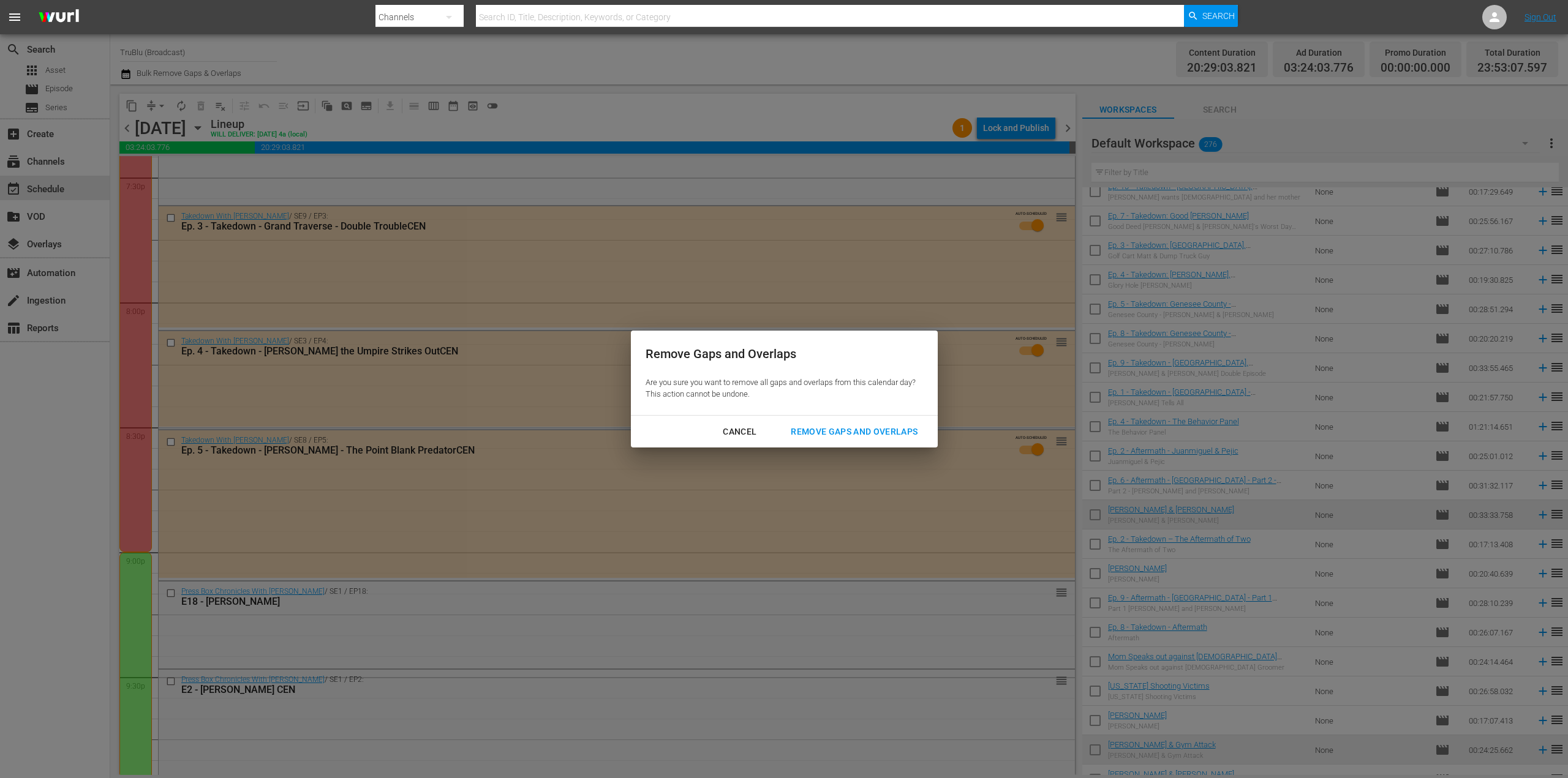
click at [860, 432] on div "Remove Gaps and Overlaps" at bounding box center [854, 432] width 146 height 15
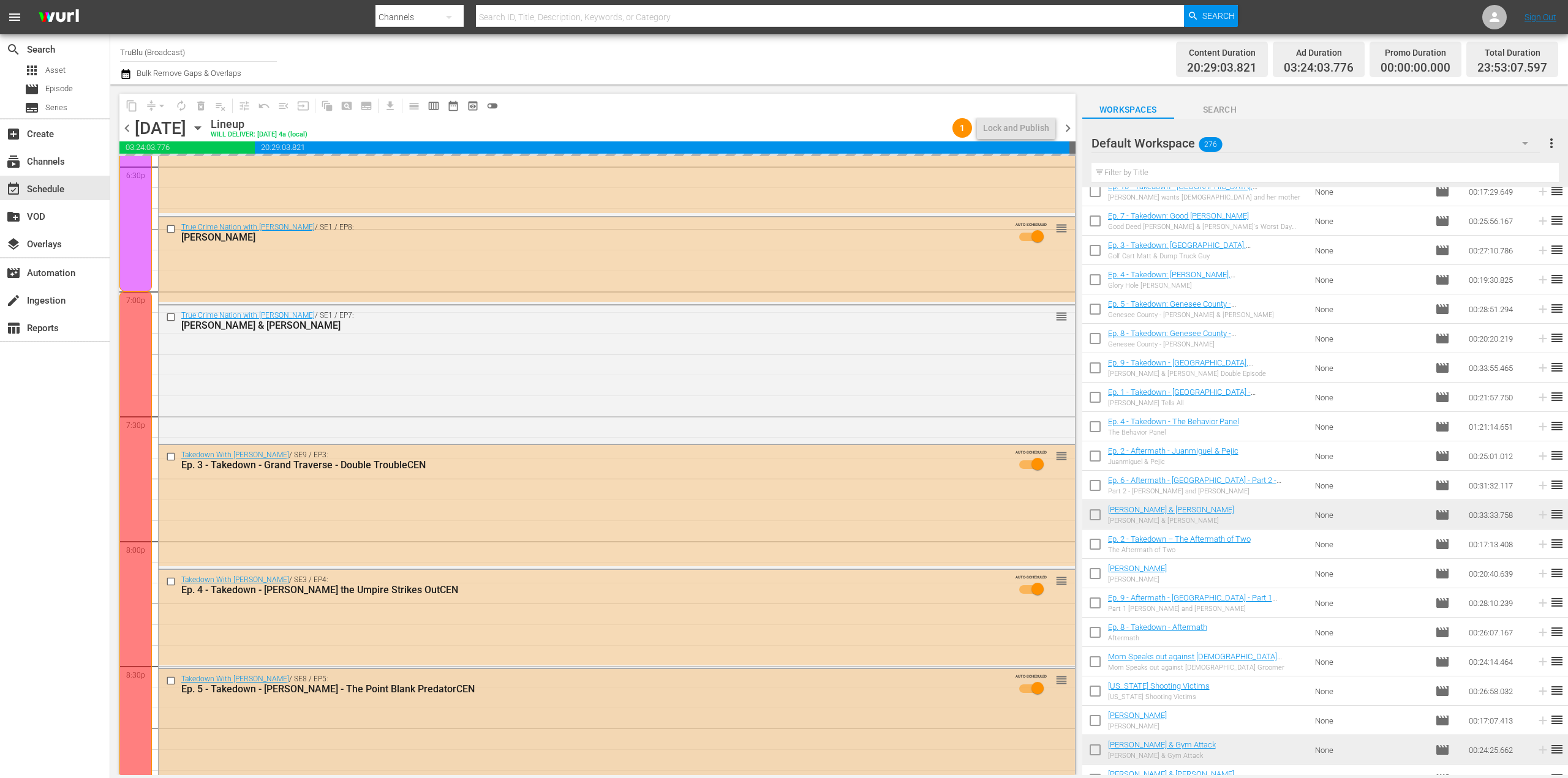
scroll to position [4604, 0]
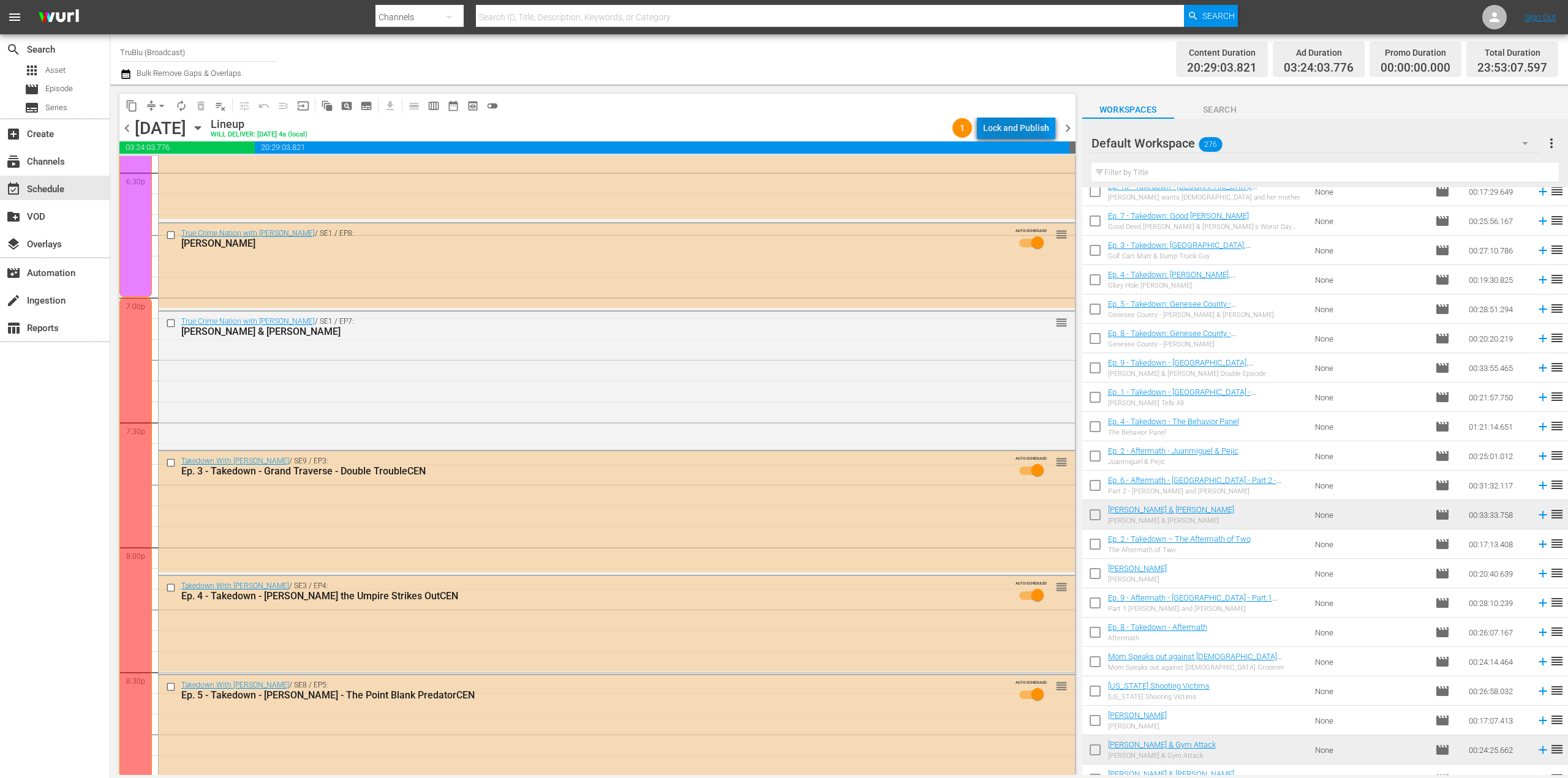
click at [1009, 128] on div "Lock and Publish" at bounding box center [1016, 128] width 66 height 22
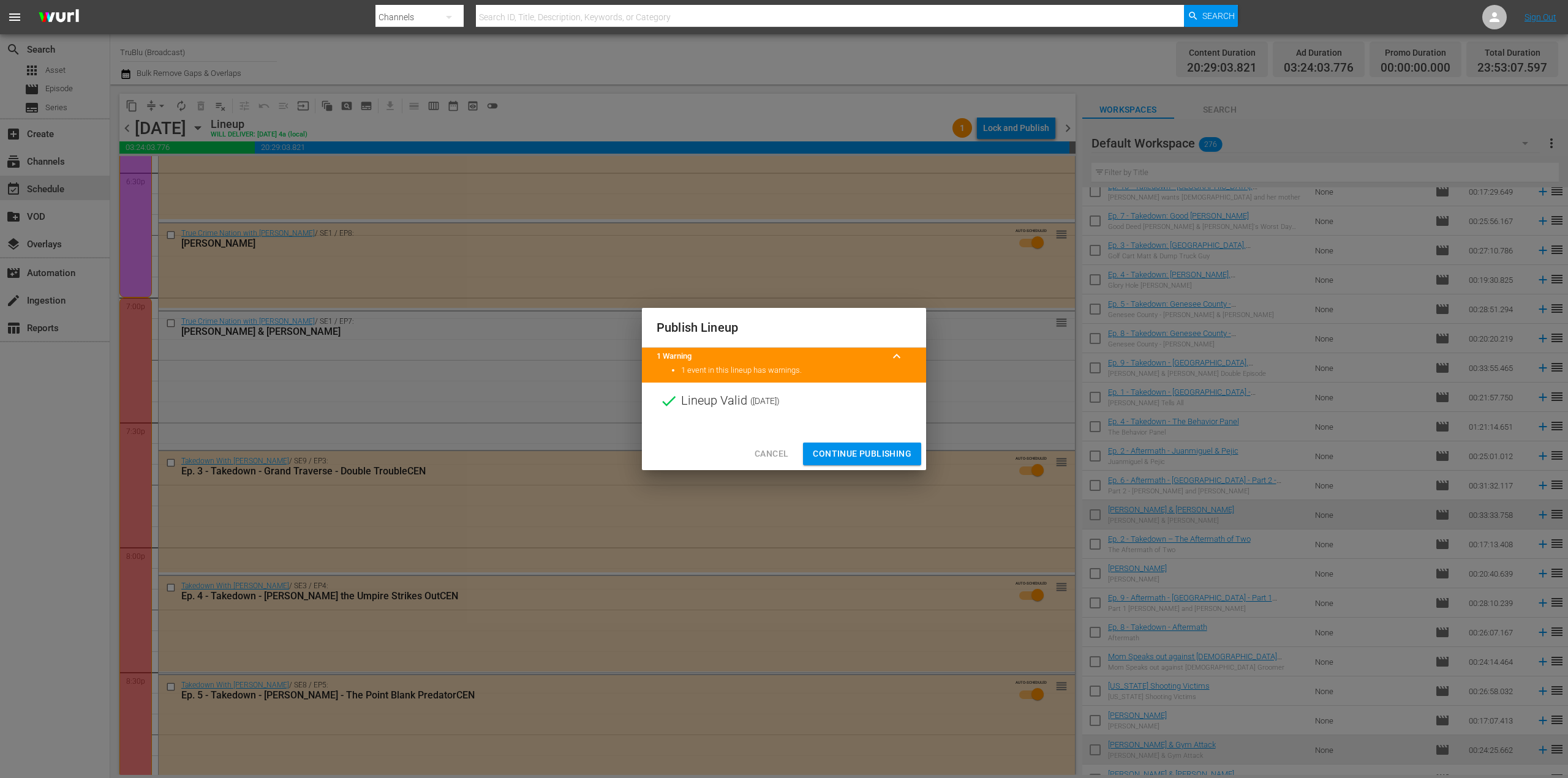
click at [861, 450] on span "Continue Publishing" at bounding box center [861, 454] width 98 height 15
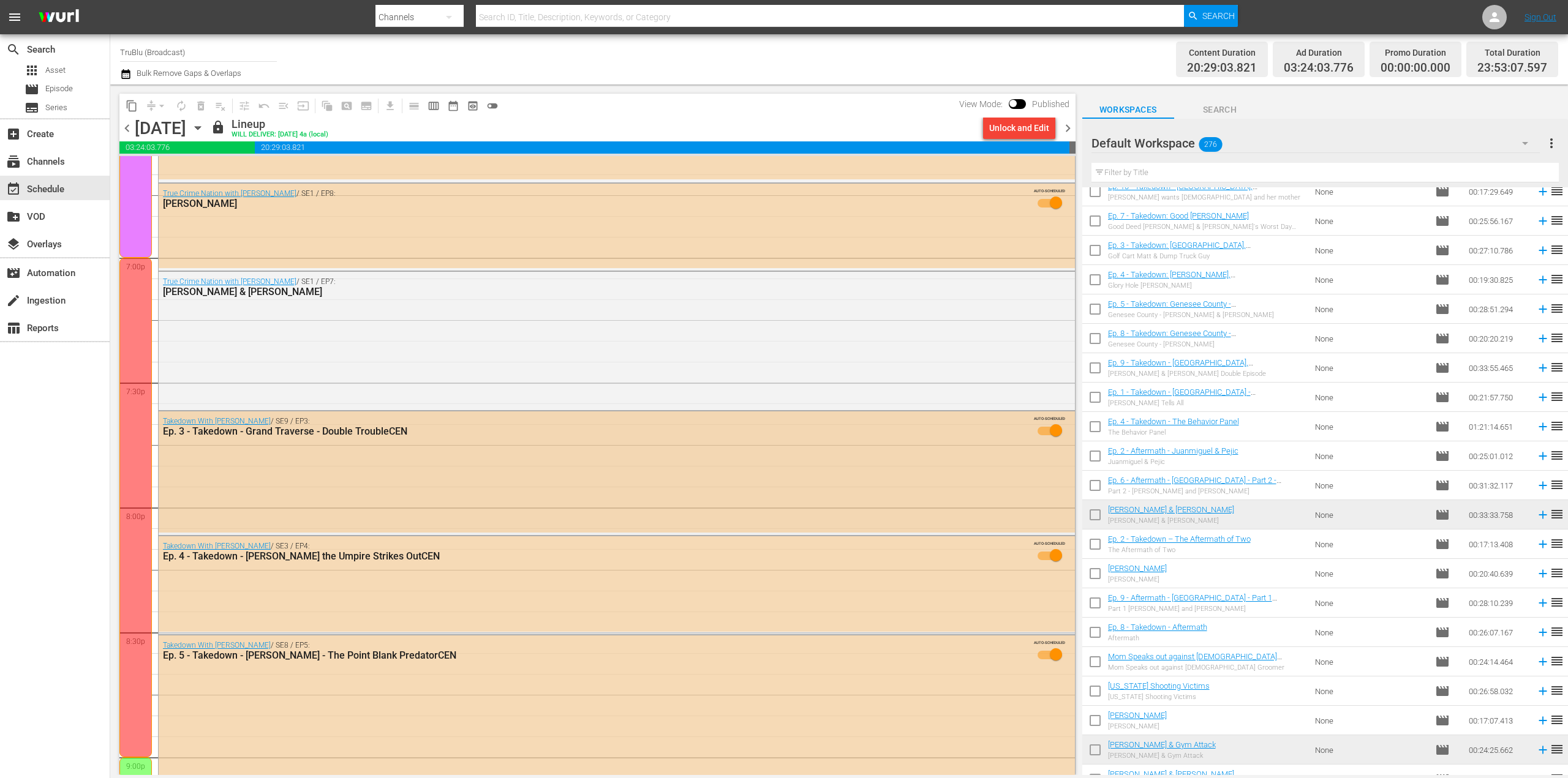
scroll to position [4727, 0]
